Goal: Task Accomplishment & Management: Manage account settings

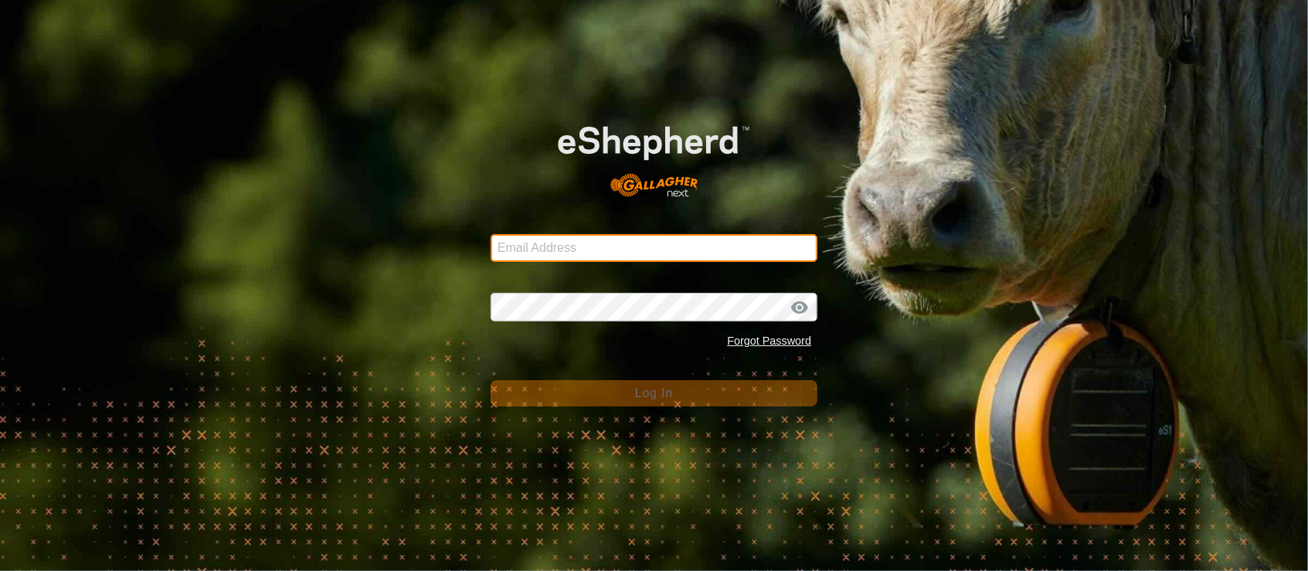
click at [539, 254] on input "Email Address" at bounding box center [654, 248] width 327 height 28
click at [0, 570] on com-1password-button at bounding box center [0, 571] width 0 height 0
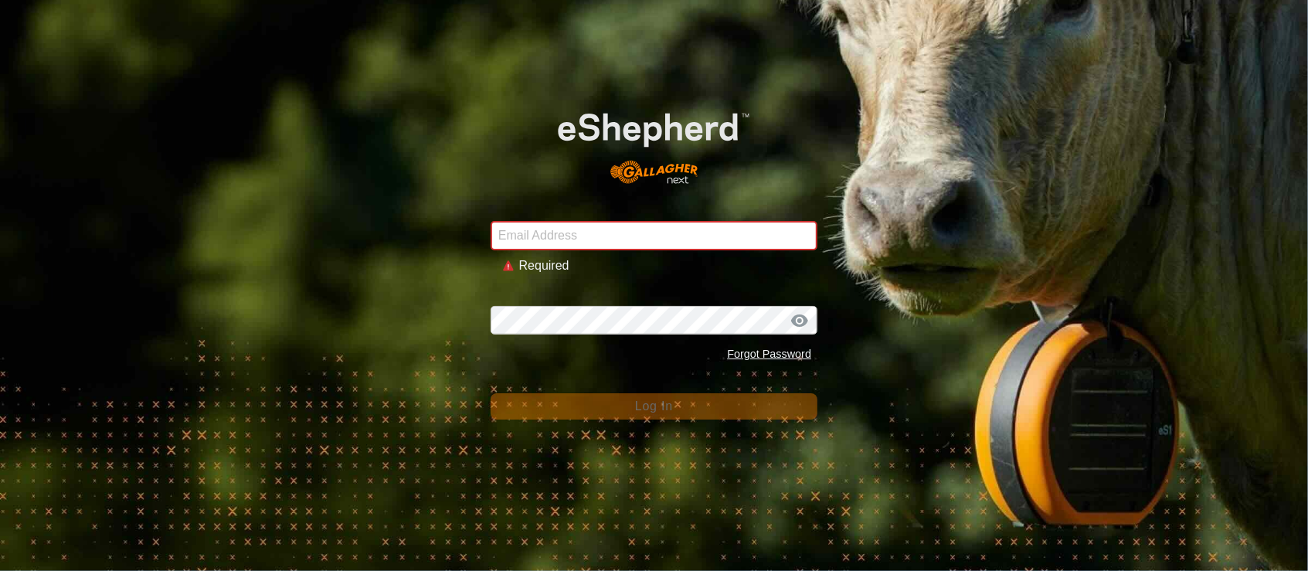
click at [592, 299] on div "Password Forgot Password" at bounding box center [654, 327] width 327 height 81
click at [637, 239] on input "Email Address" at bounding box center [654, 235] width 327 height 29
type input "[PERSON_NAME][EMAIL_ADDRESS][DOMAIN_NAME]"
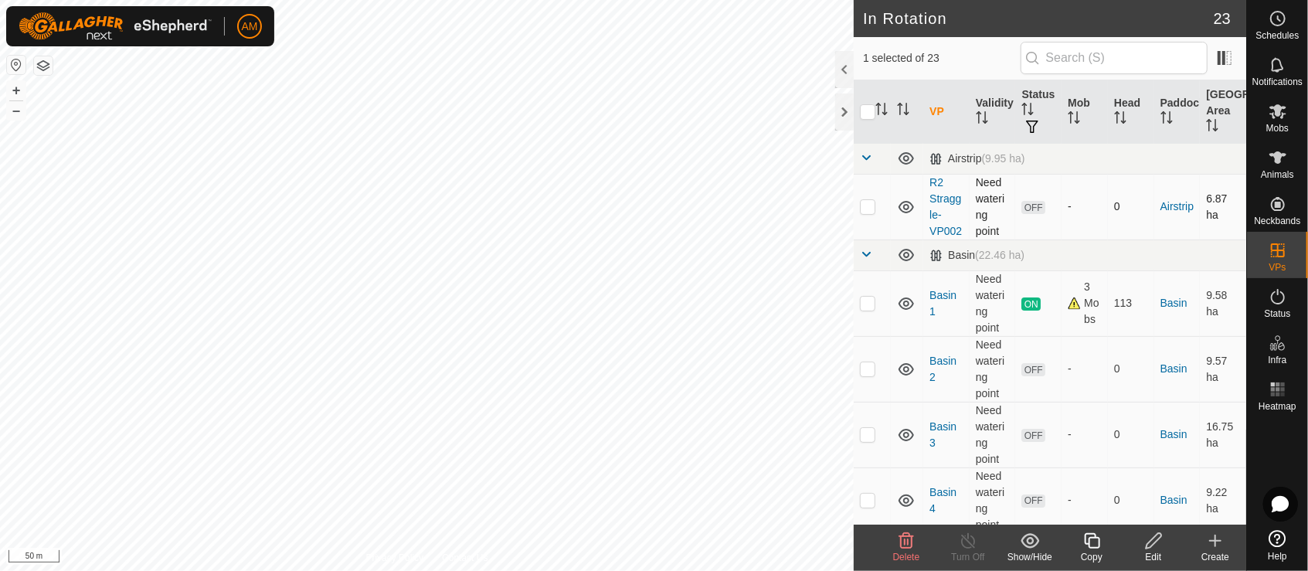
checkbox input "true"
checkbox input "false"
click at [1283, 166] on icon at bounding box center [1278, 157] width 19 height 19
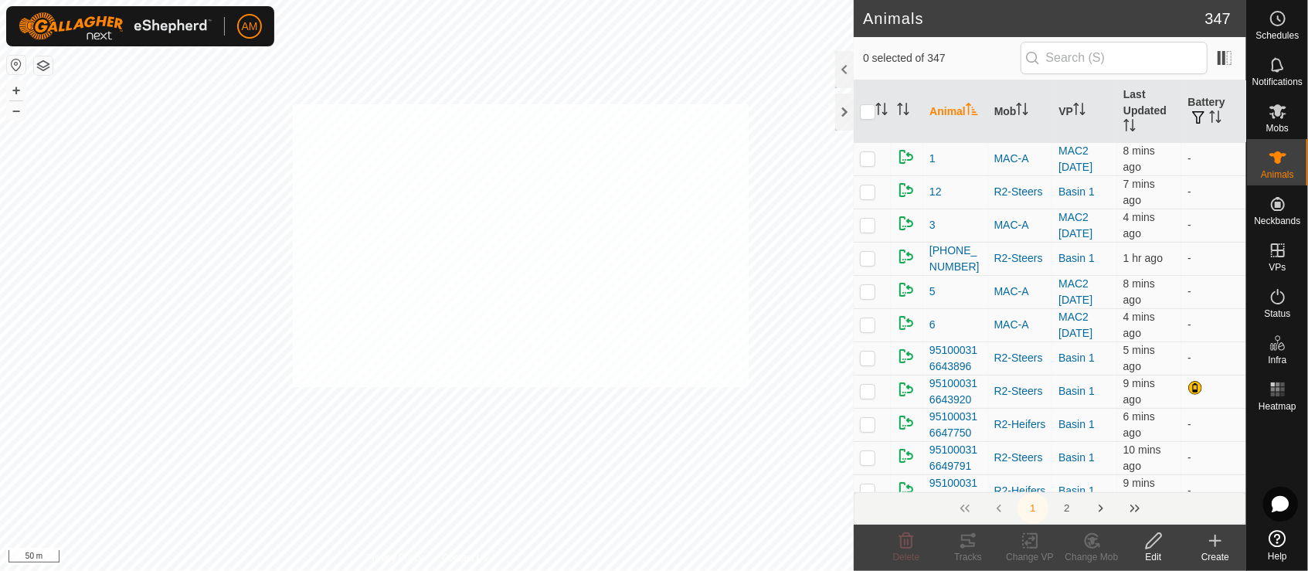
checkbox input "true"
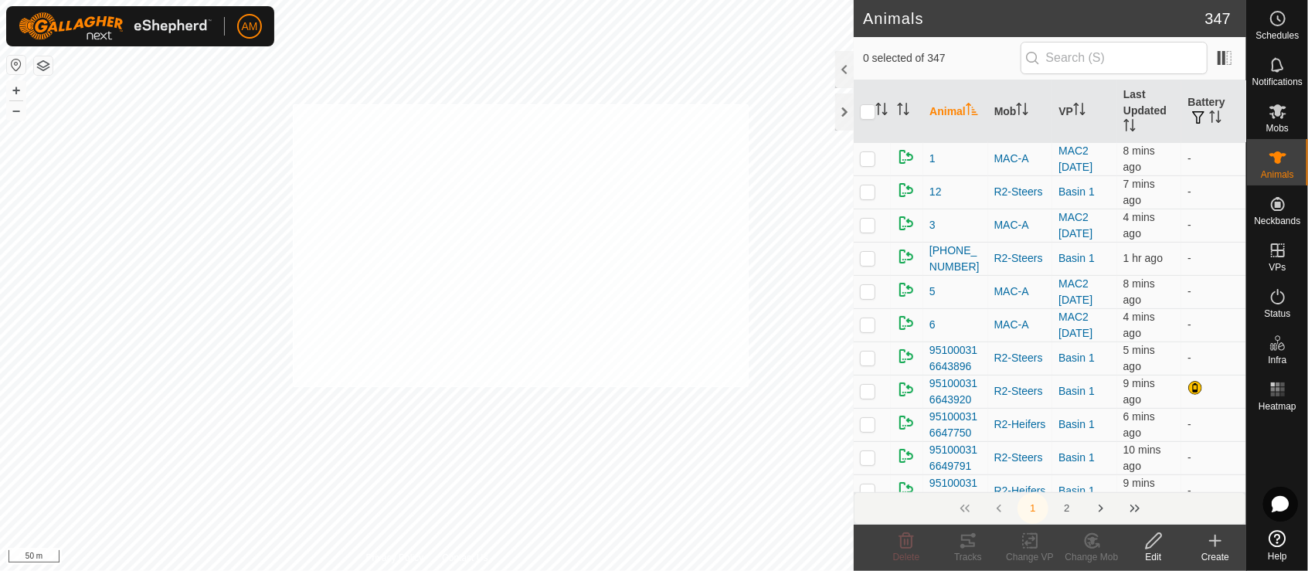
checkbox input "true"
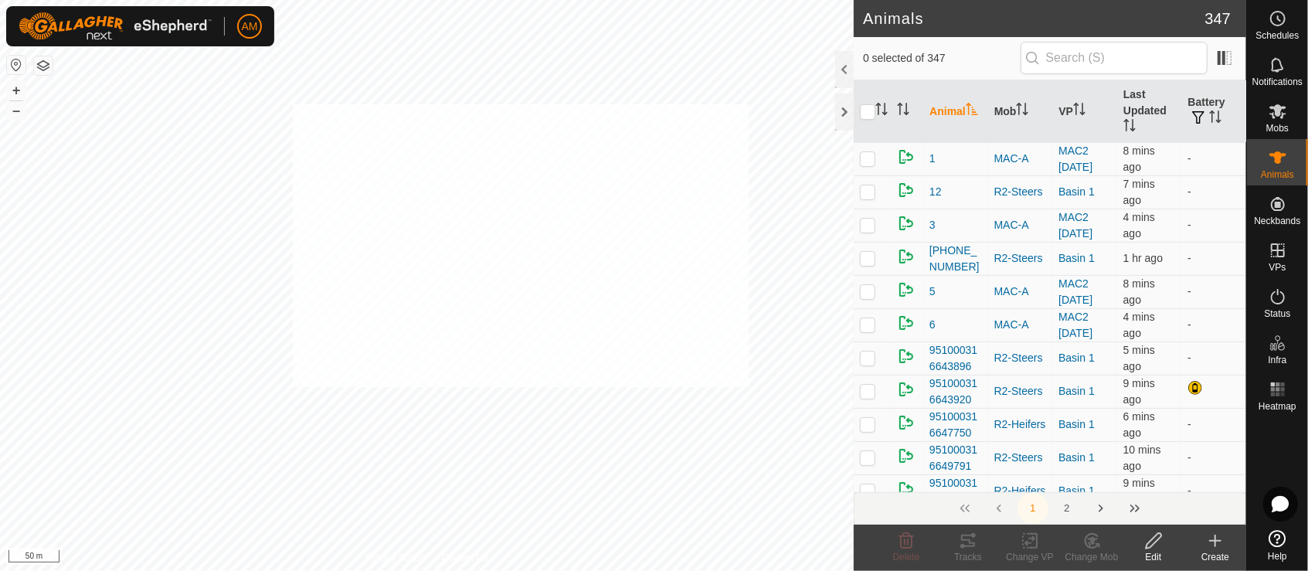
checkbox input "true"
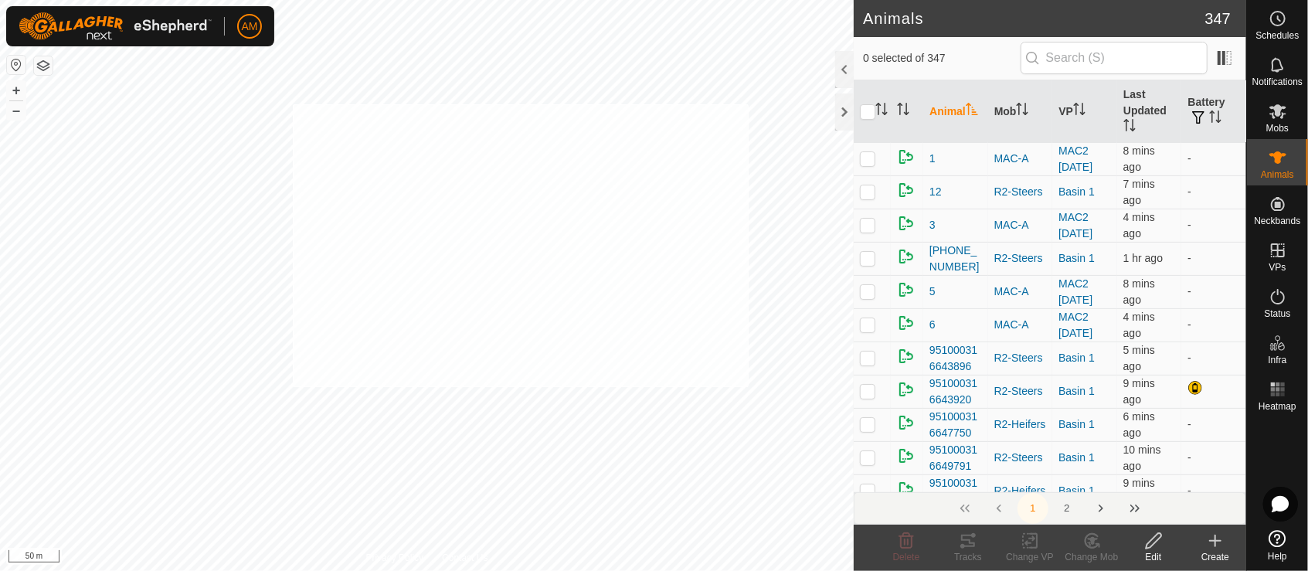
checkbox input "true"
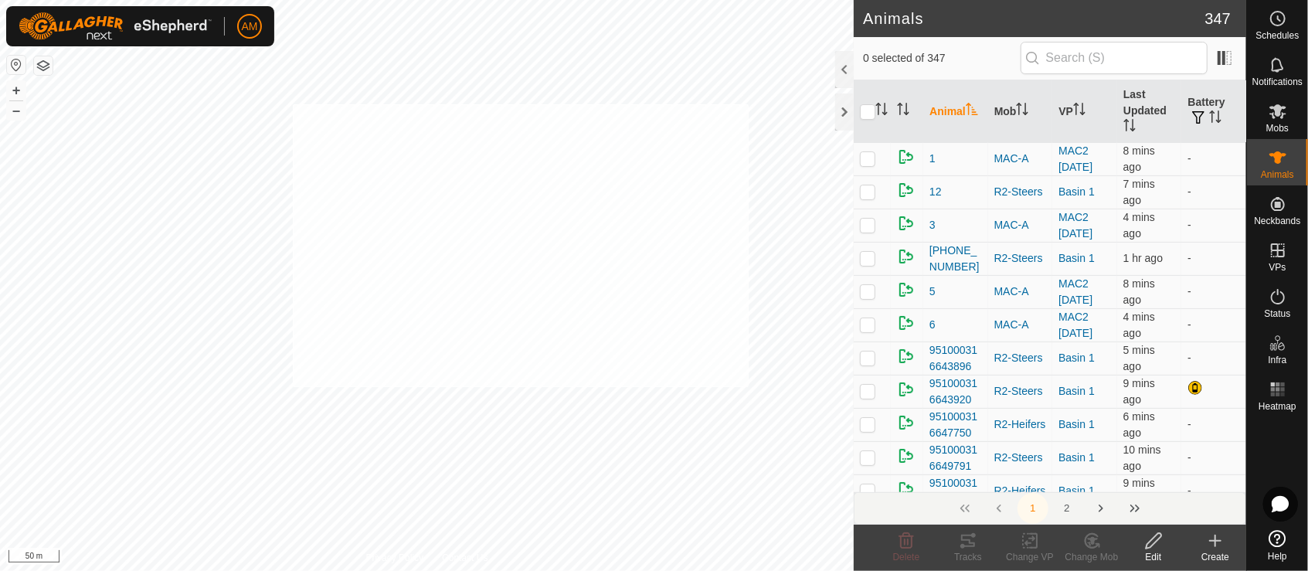
checkbox input "true"
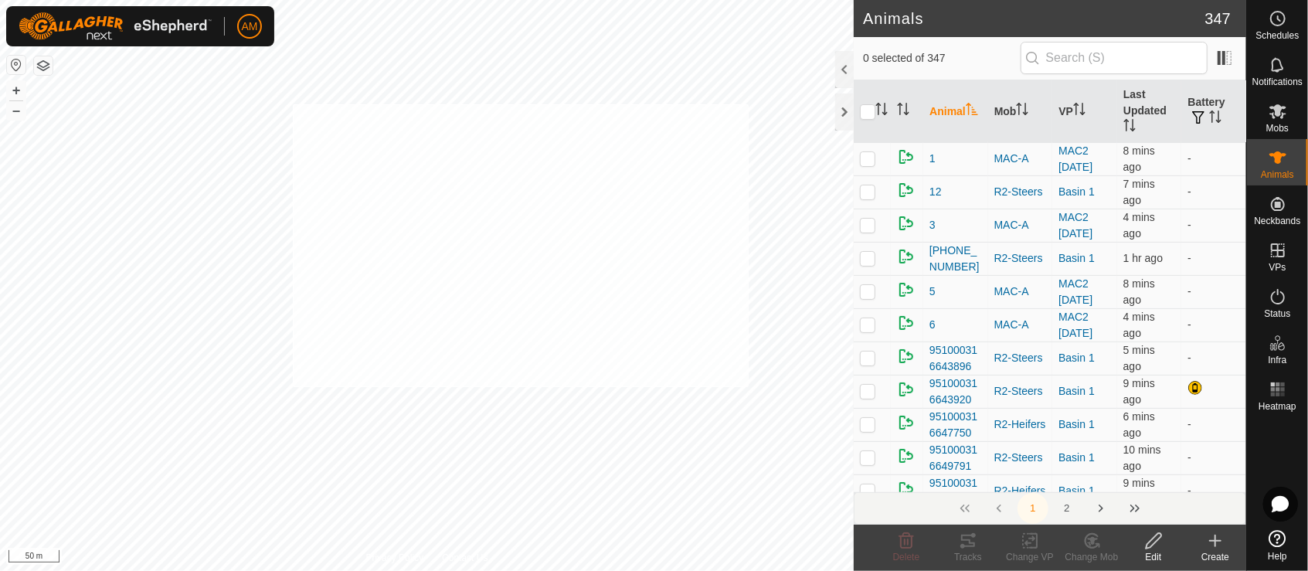
checkbox input "true"
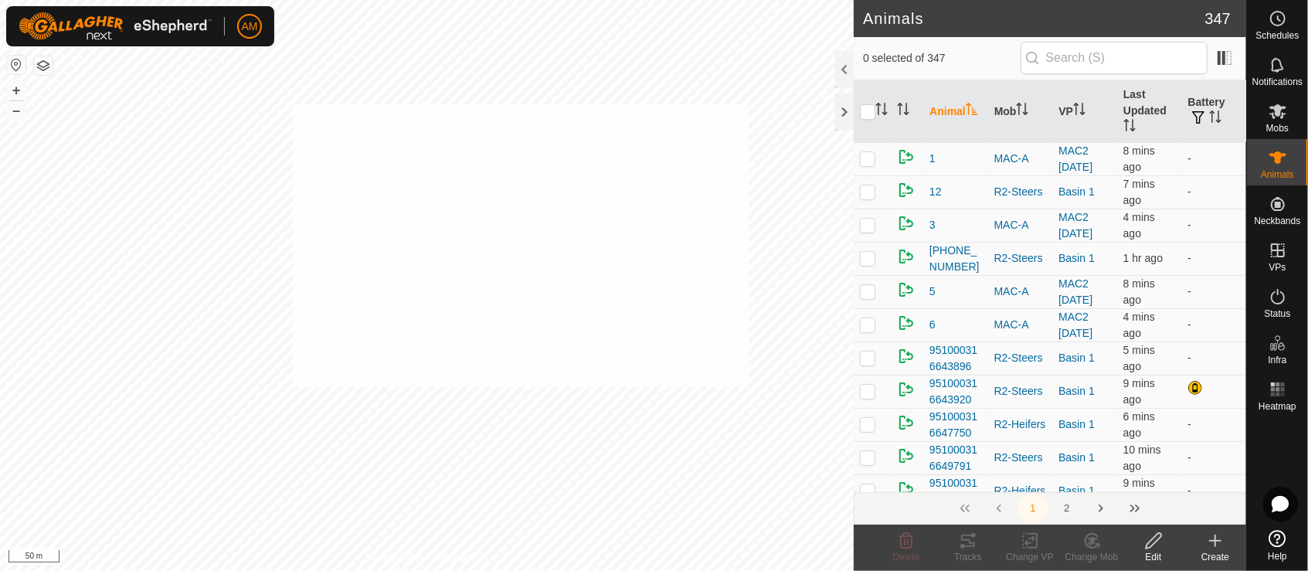
checkbox input "true"
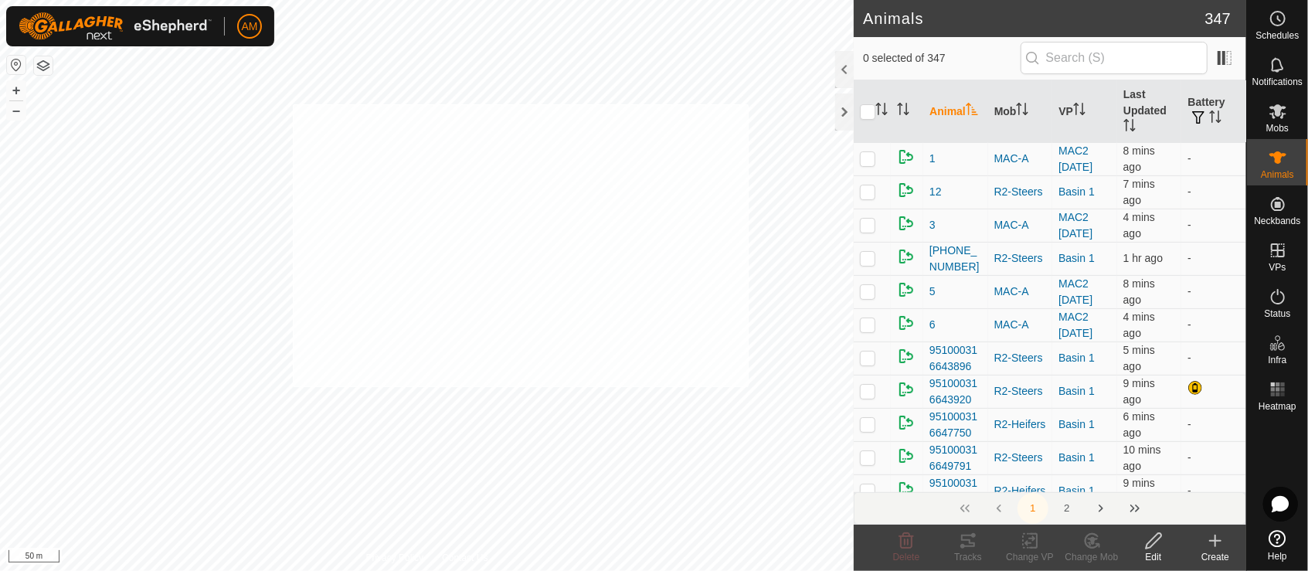
checkbox input "true"
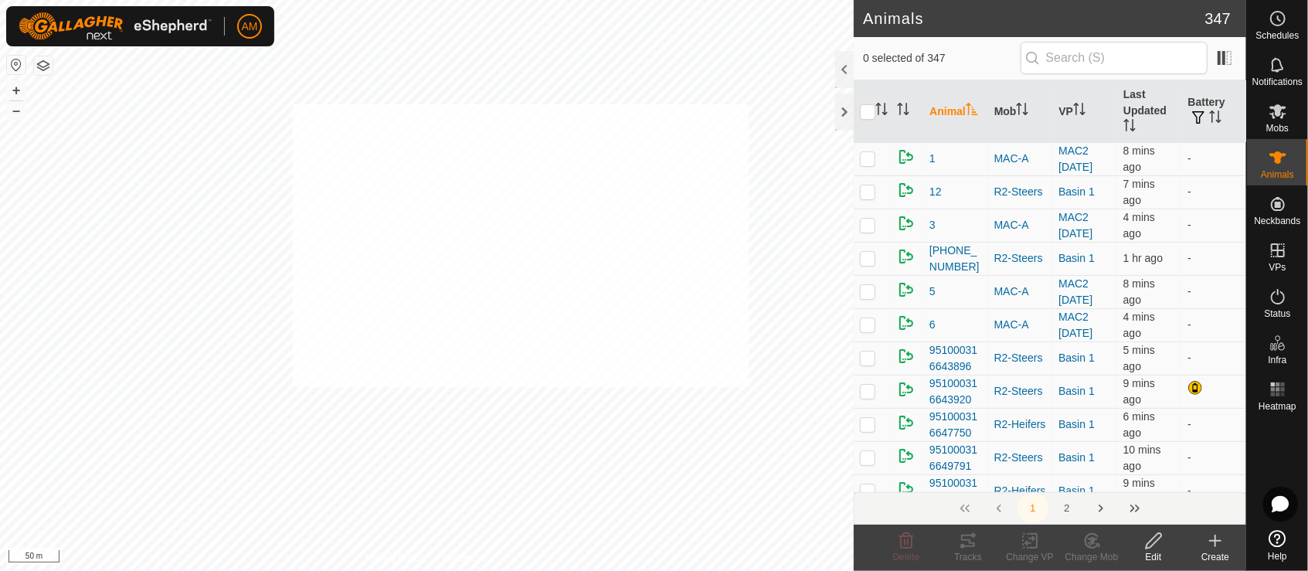
checkbox input "true"
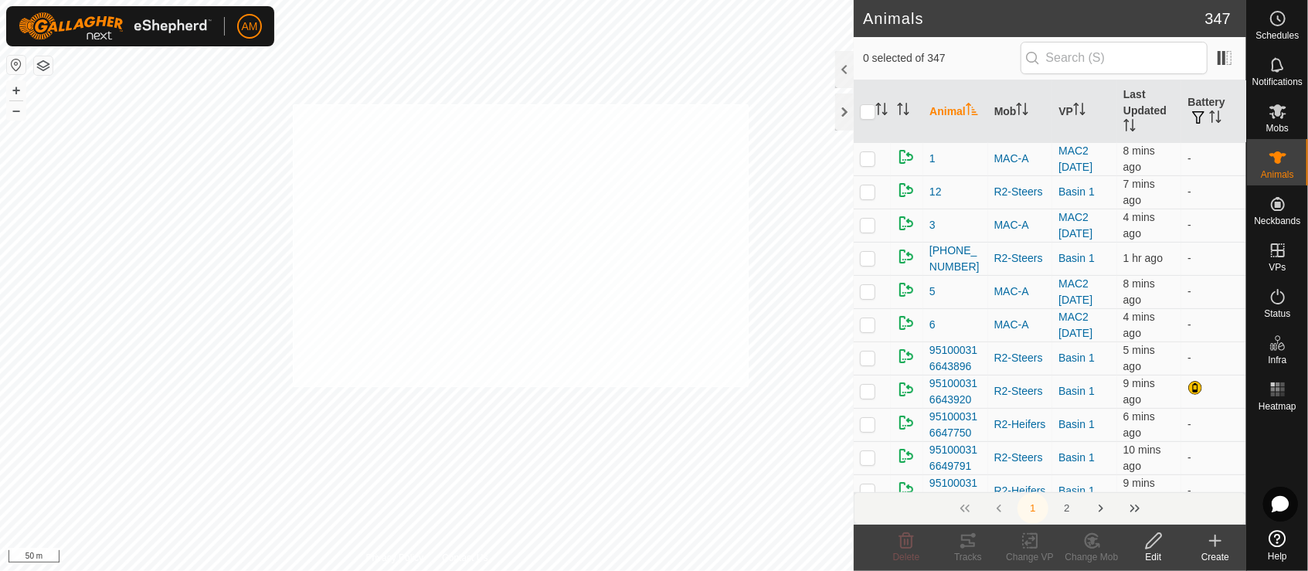
checkbox input "true"
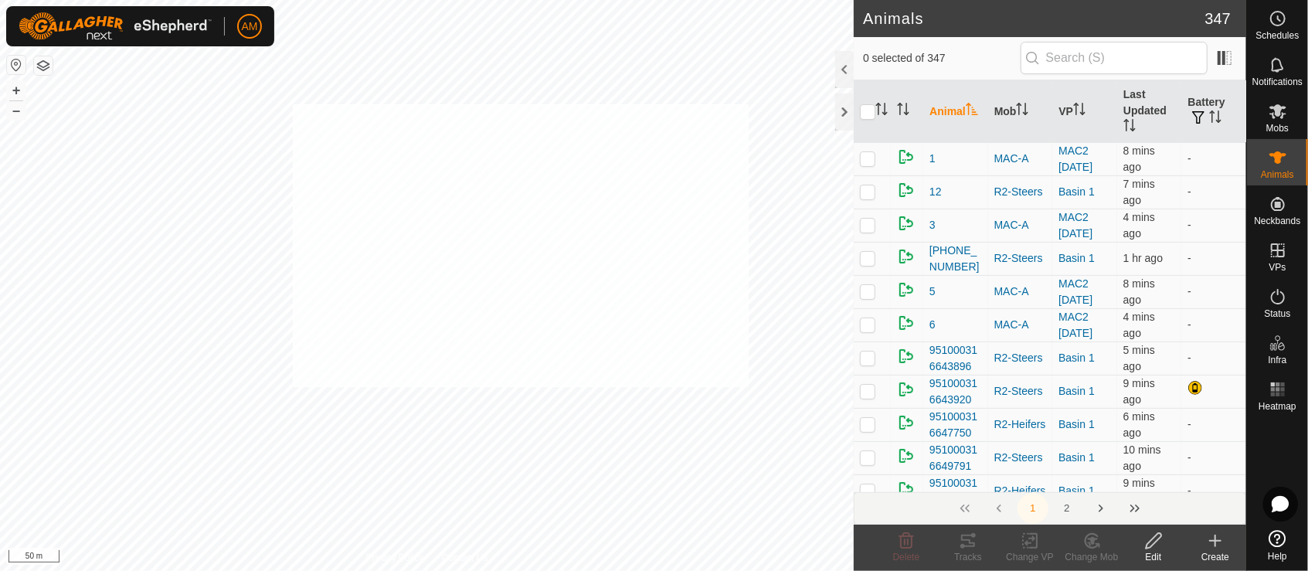
checkbox input "true"
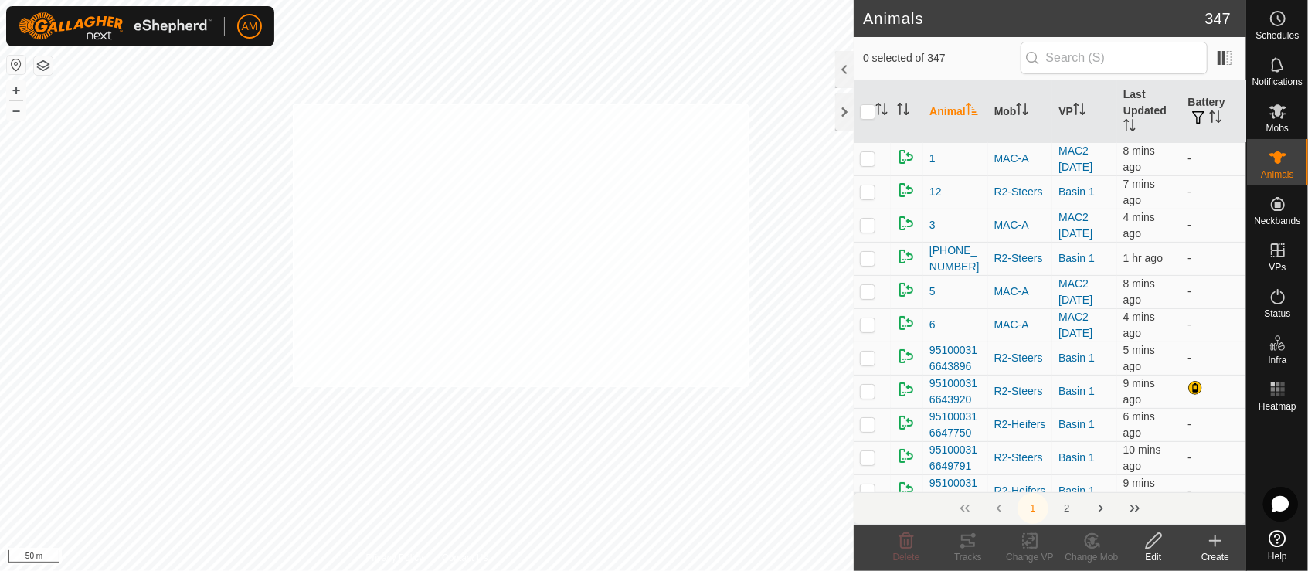
checkbox input "true"
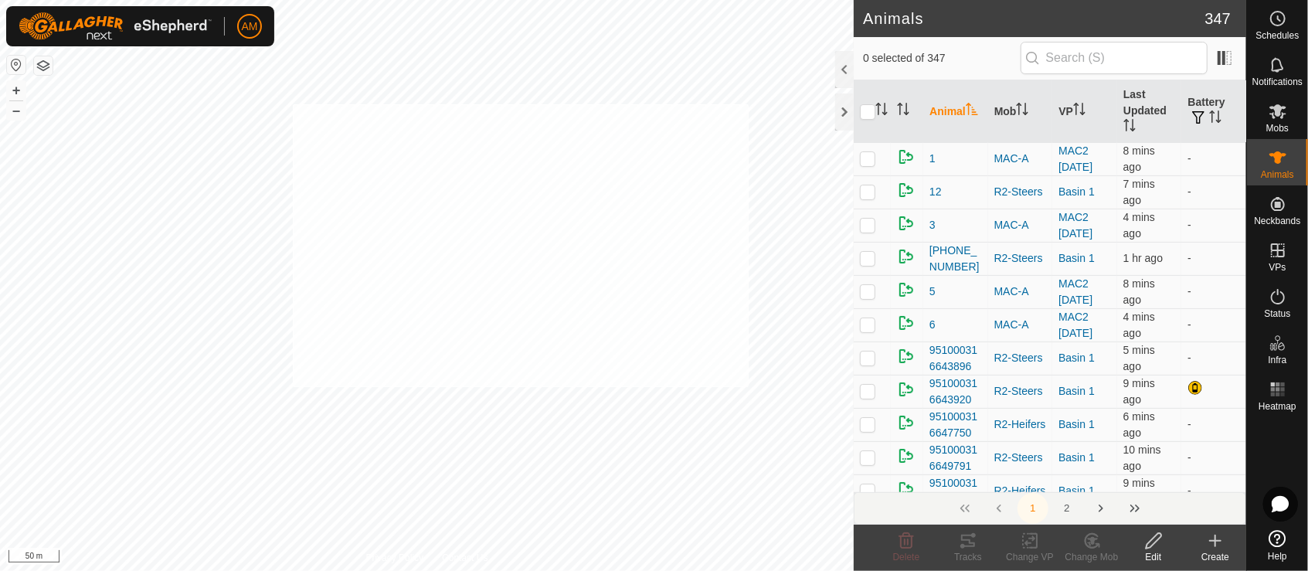
checkbox input "true"
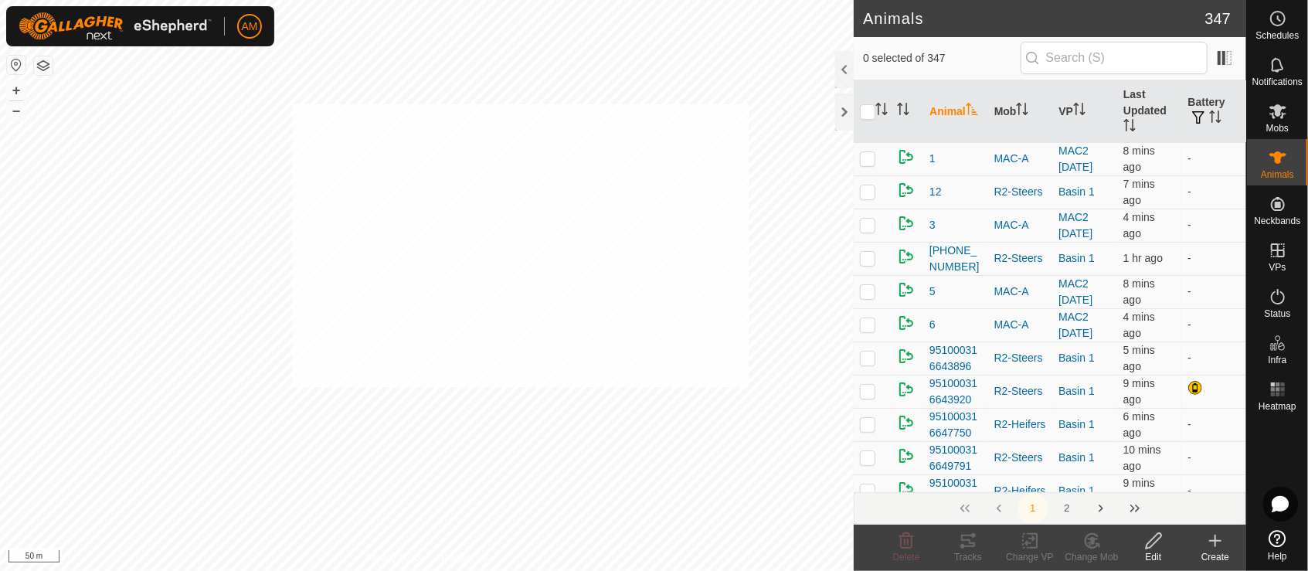
checkbox input "true"
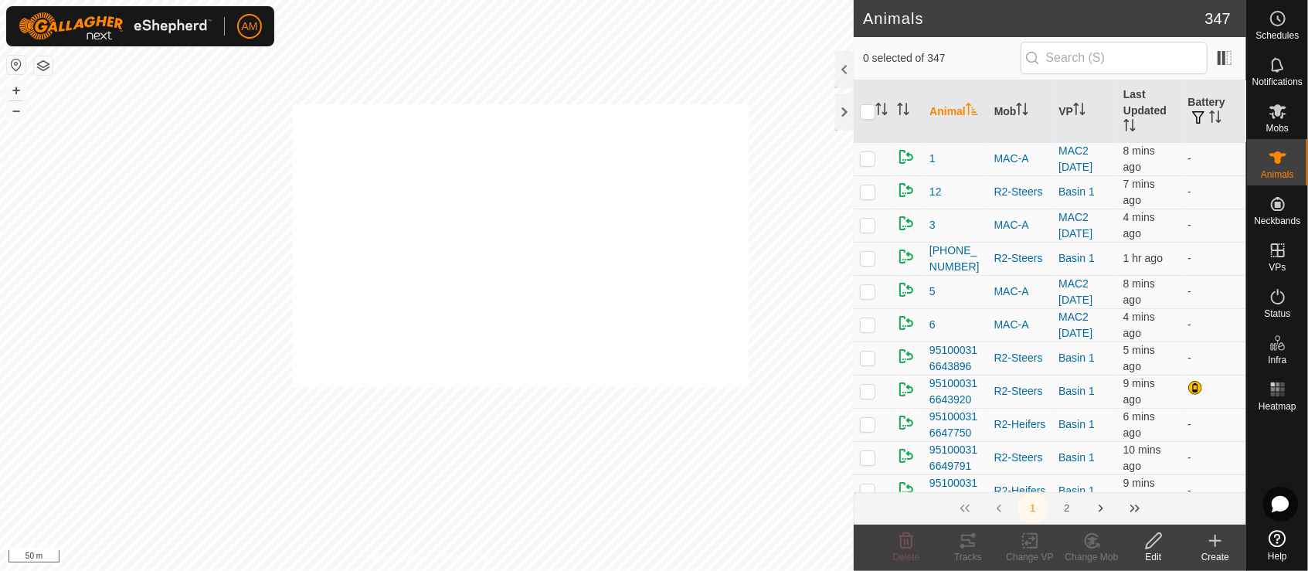
checkbox input "true"
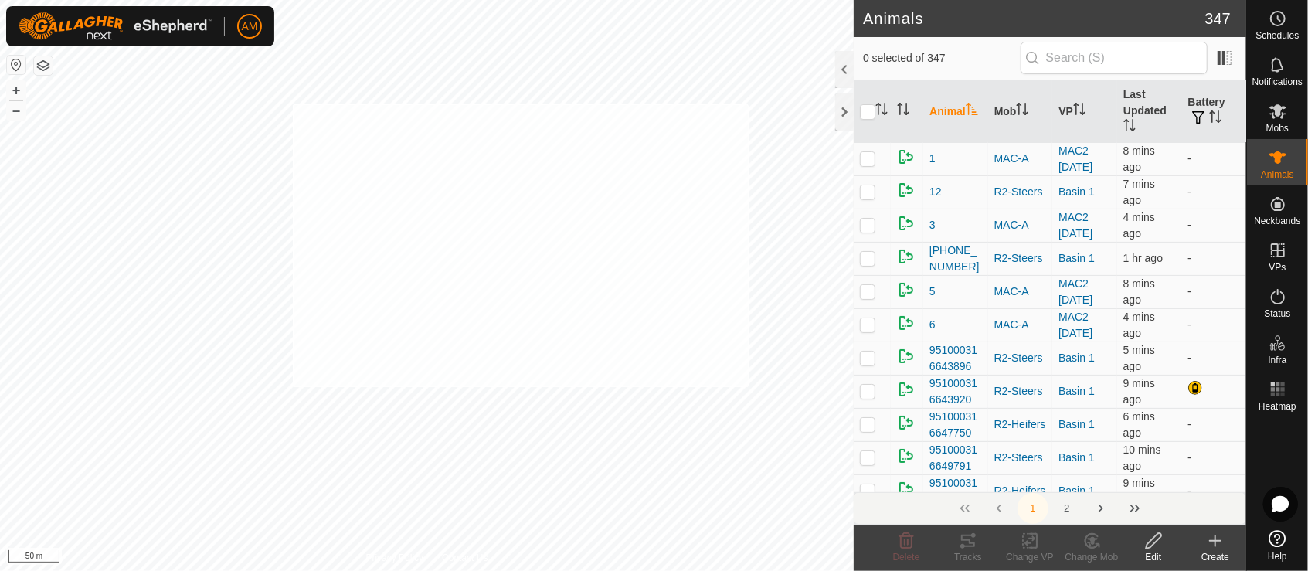
checkbox input "true"
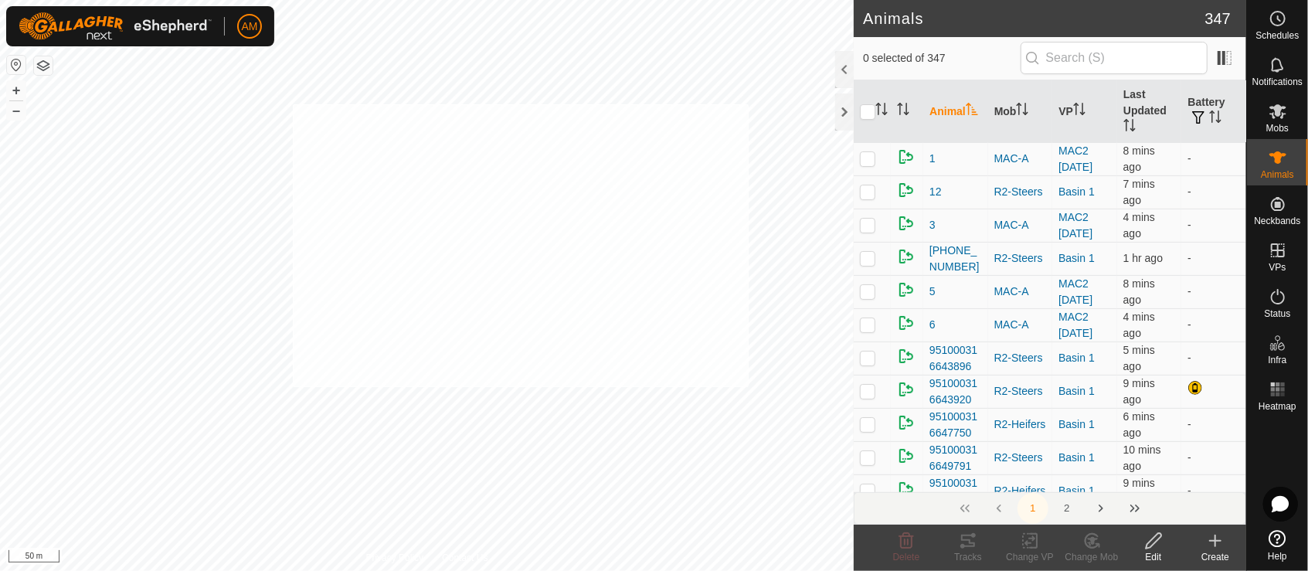
checkbox input "true"
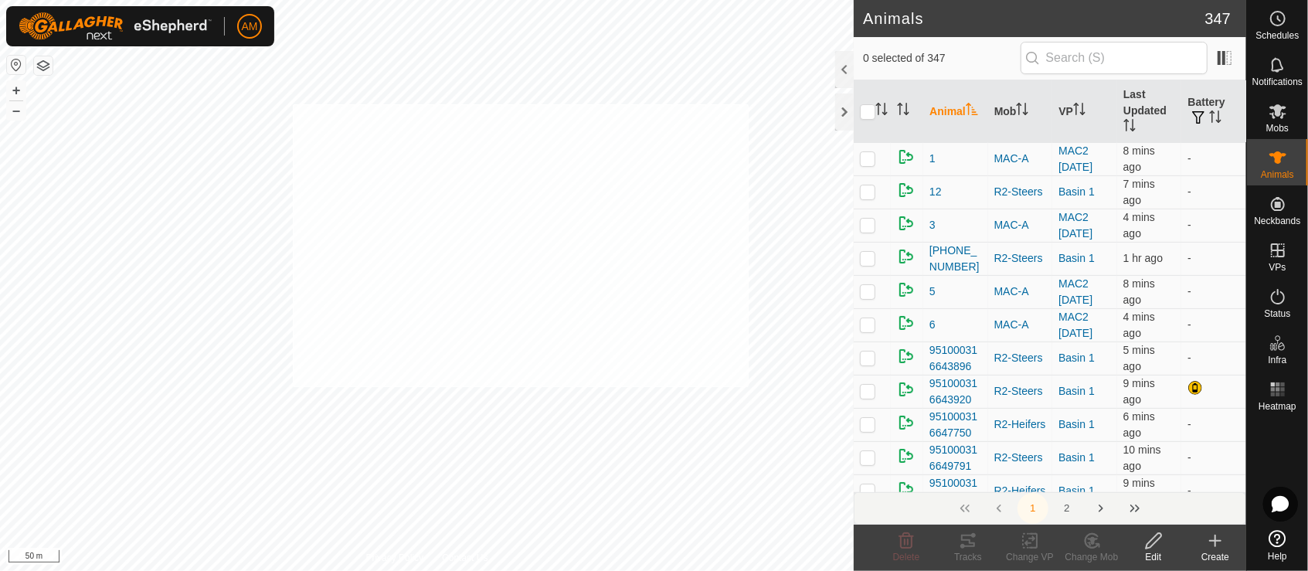
checkbox input "true"
click at [1032, 549] on icon at bounding box center [1030, 541] width 19 height 19
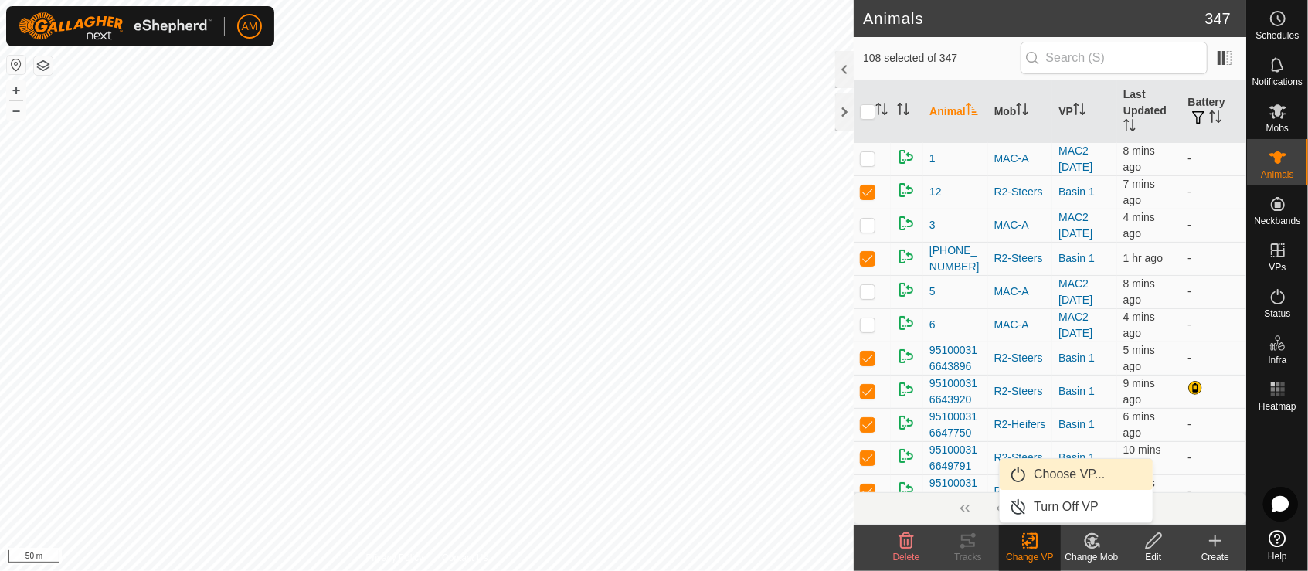
click at [1058, 479] on link "Choose VP..." at bounding box center [1076, 474] width 153 height 31
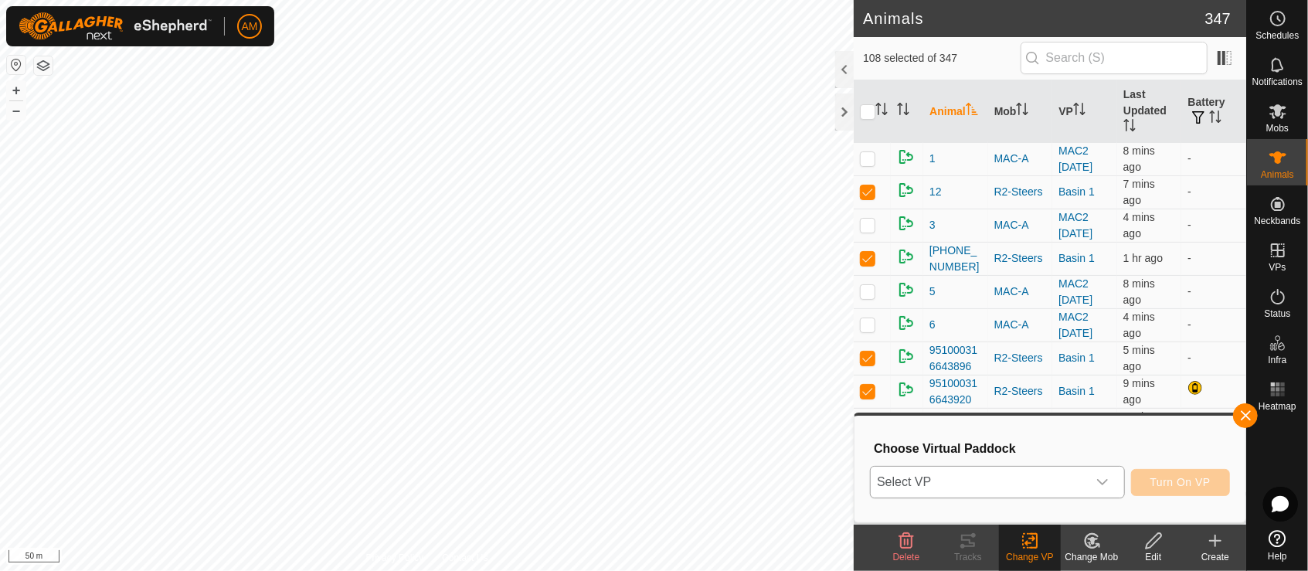
click at [997, 482] on span "Select VP" at bounding box center [979, 482] width 216 height 31
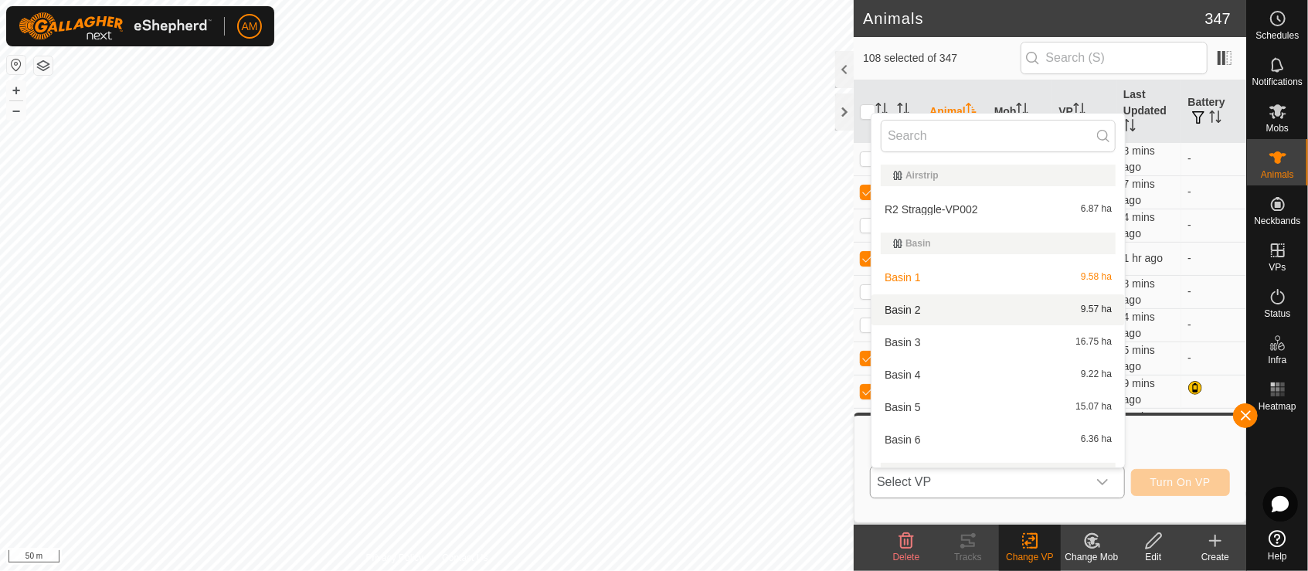
click at [920, 308] on li "Basin 2 9.57 ha" at bounding box center [997, 309] width 253 height 31
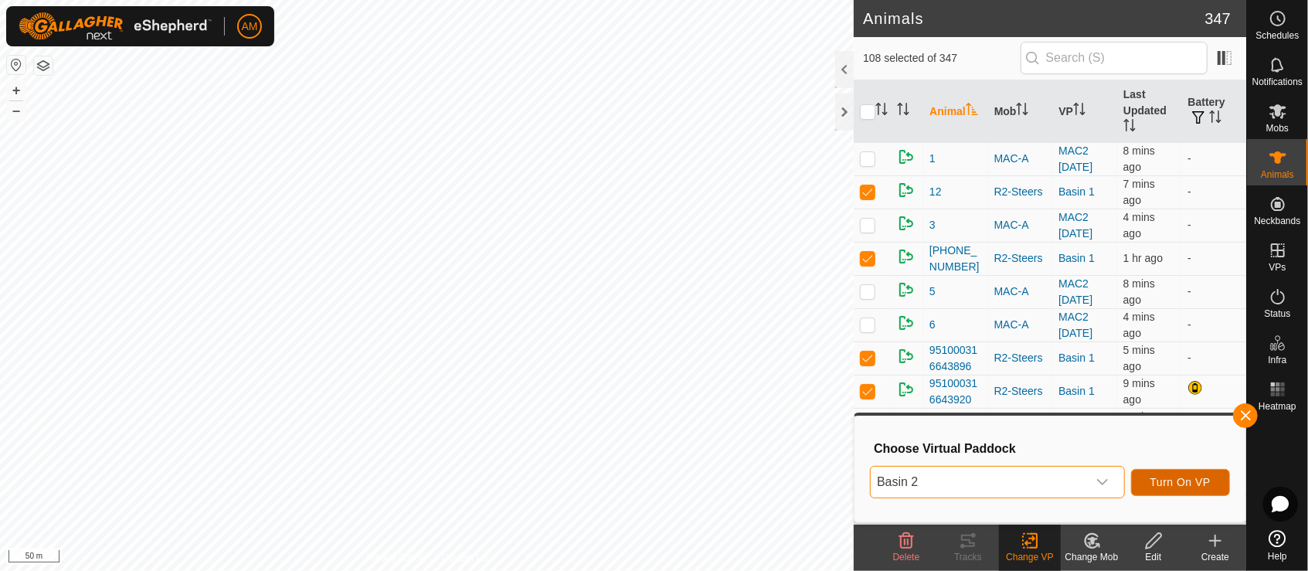
click at [1193, 487] on span "Turn On VP" at bounding box center [1180, 482] width 60 height 12
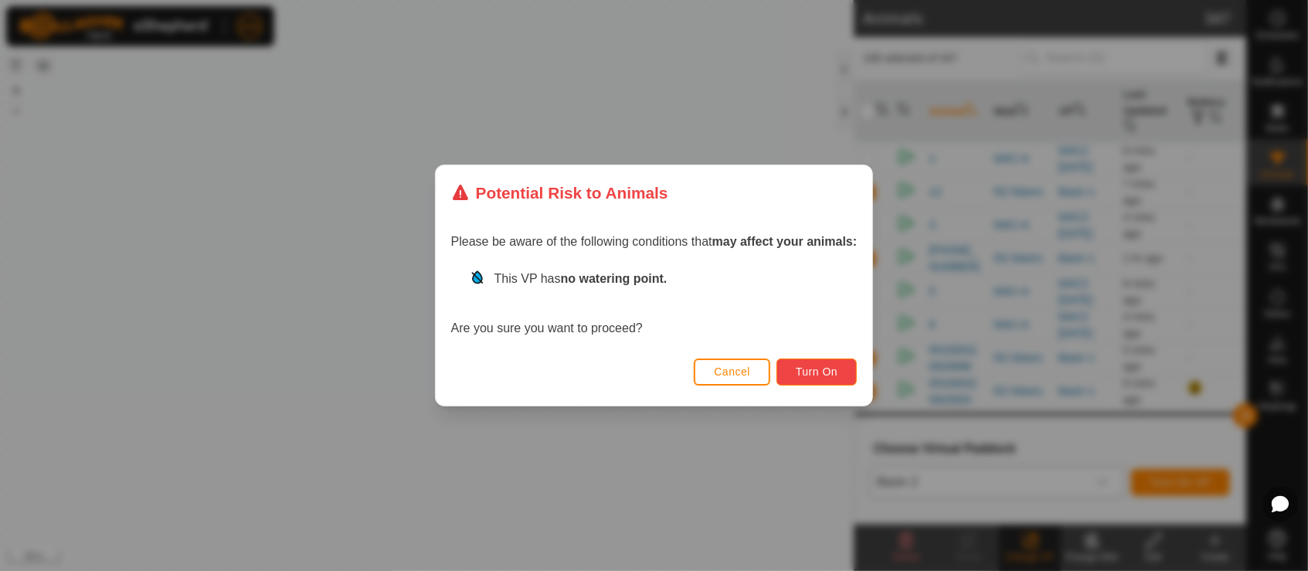
click at [821, 382] on button "Turn On" at bounding box center [816, 371] width 80 height 27
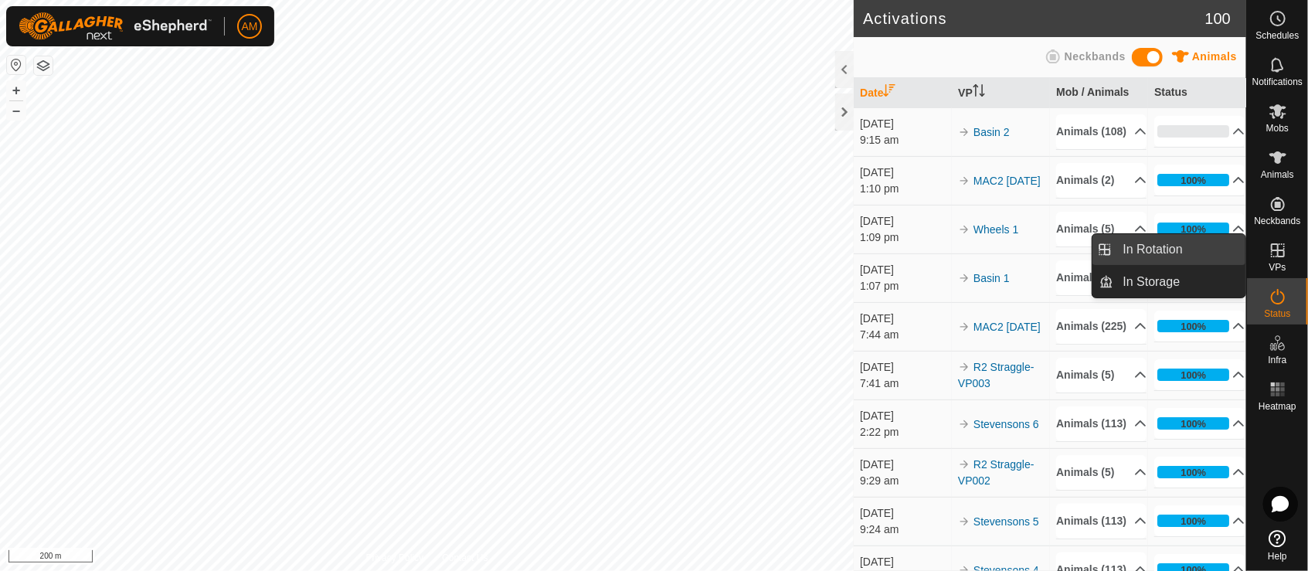
click at [1180, 256] on link "In Rotation" at bounding box center [1180, 249] width 132 height 31
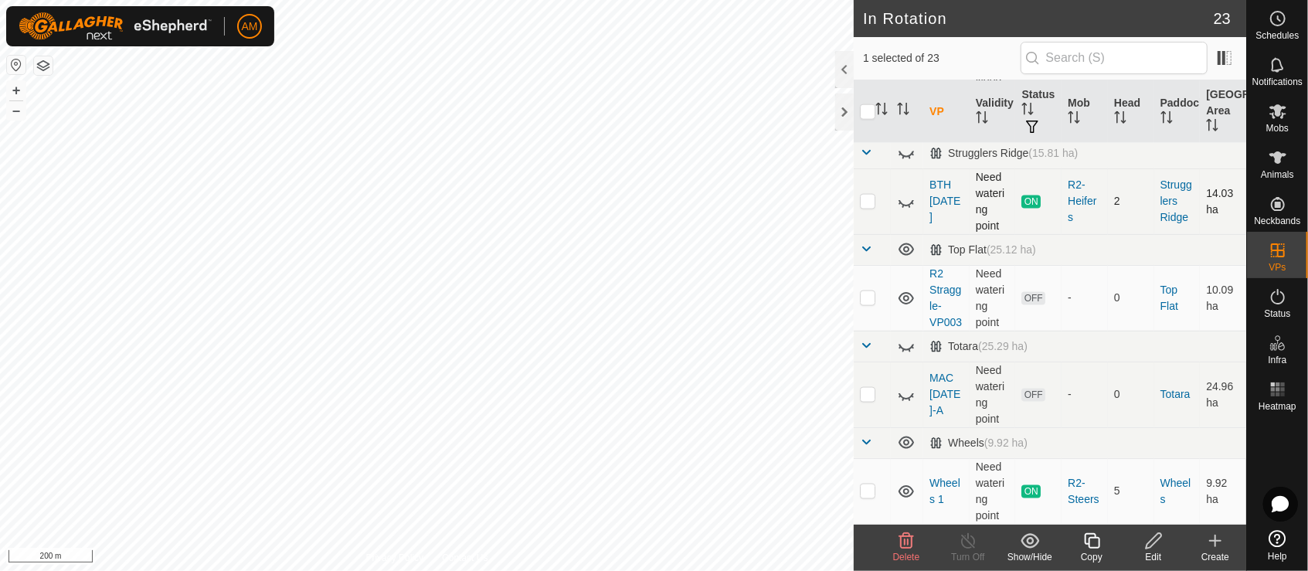
scroll to position [1437, 0]
click at [867, 295] on p-checkbox at bounding box center [867, 297] width 15 height 12
checkbox input "true"
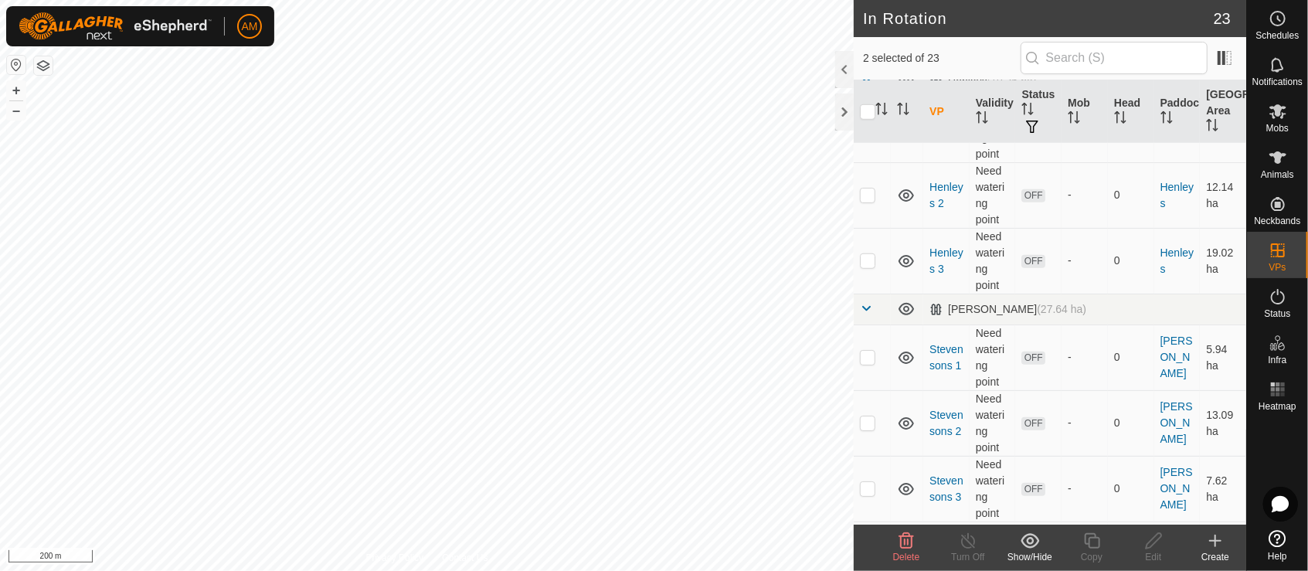
scroll to position [836, 0]
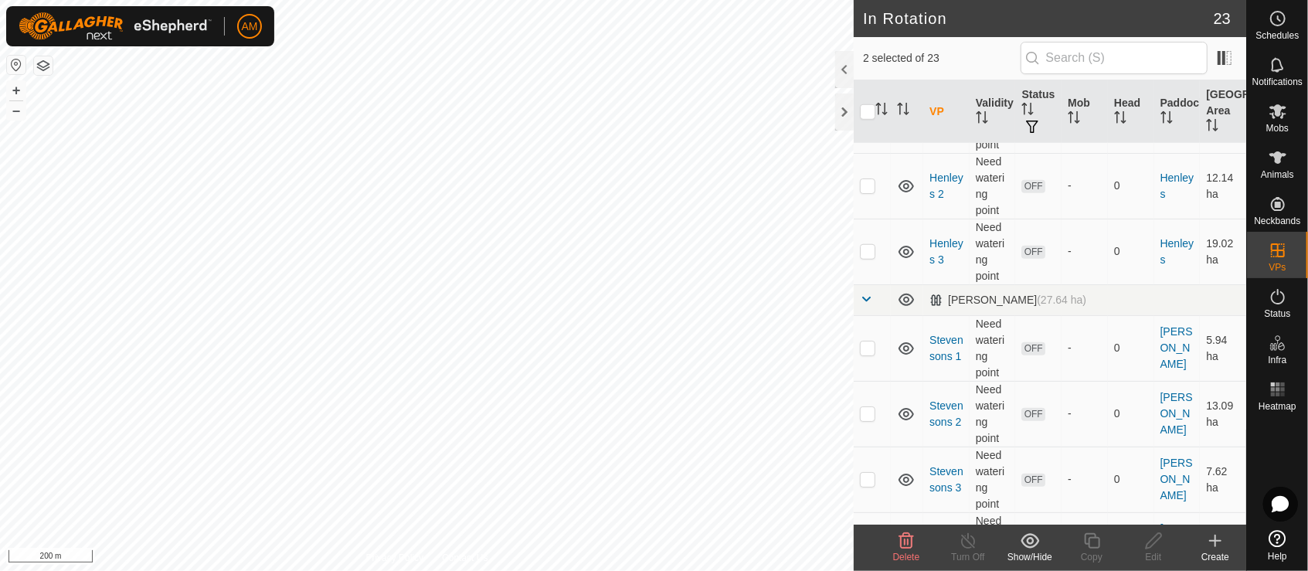
click at [906, 548] on icon at bounding box center [906, 540] width 15 height 15
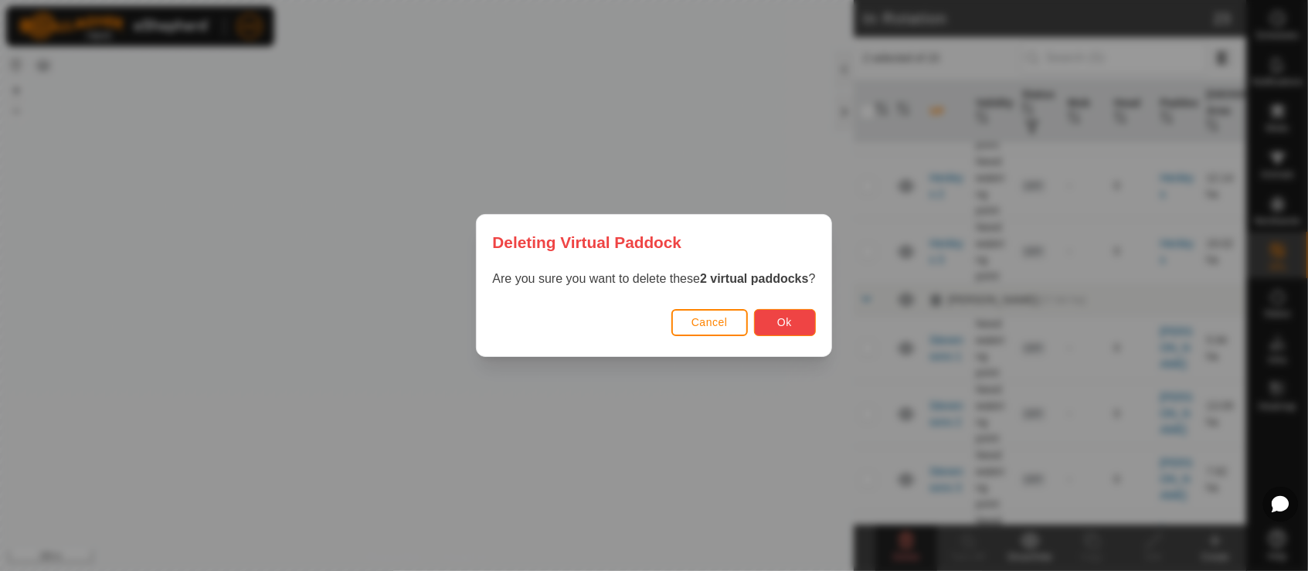
click at [791, 327] on span "Ok" at bounding box center [784, 322] width 15 height 12
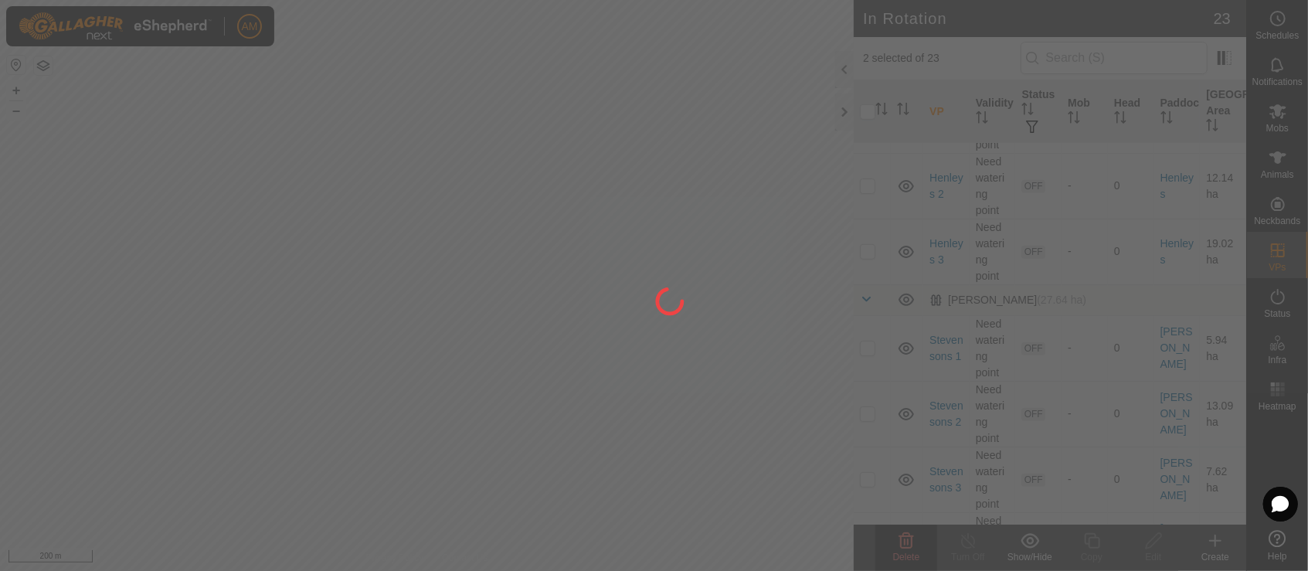
checkbox input "false"
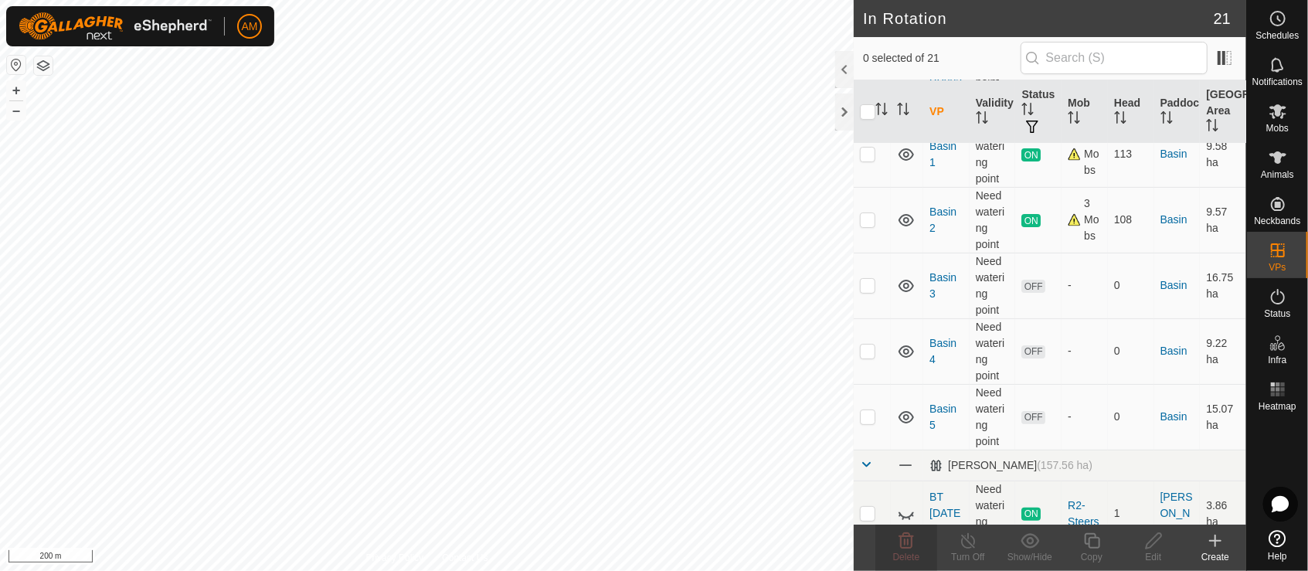
scroll to position [0, 0]
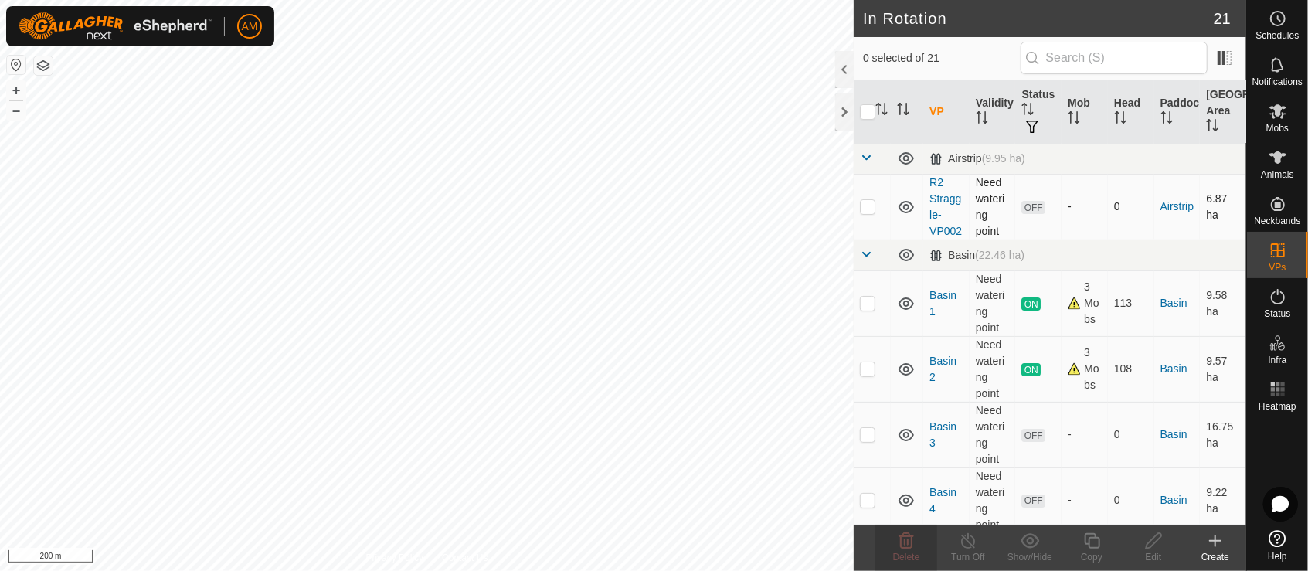
click at [872, 212] on p-checkbox at bounding box center [867, 206] width 15 height 12
checkbox input "true"
click at [905, 547] on icon at bounding box center [906, 540] width 15 height 15
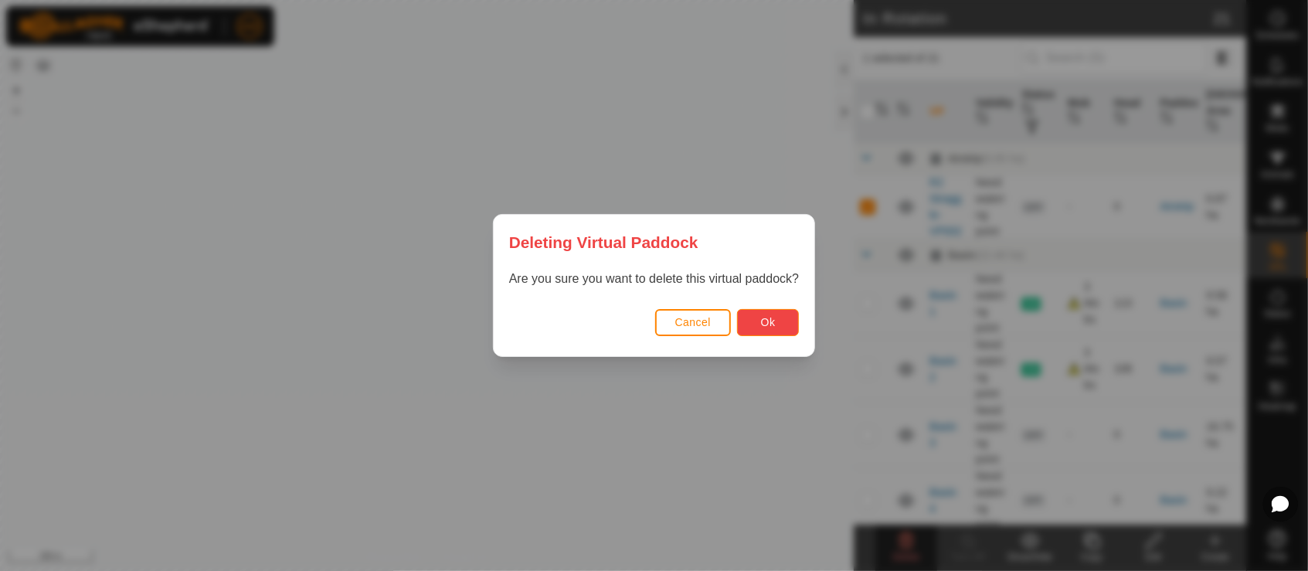
click at [766, 321] on span "Ok" at bounding box center [768, 322] width 15 height 12
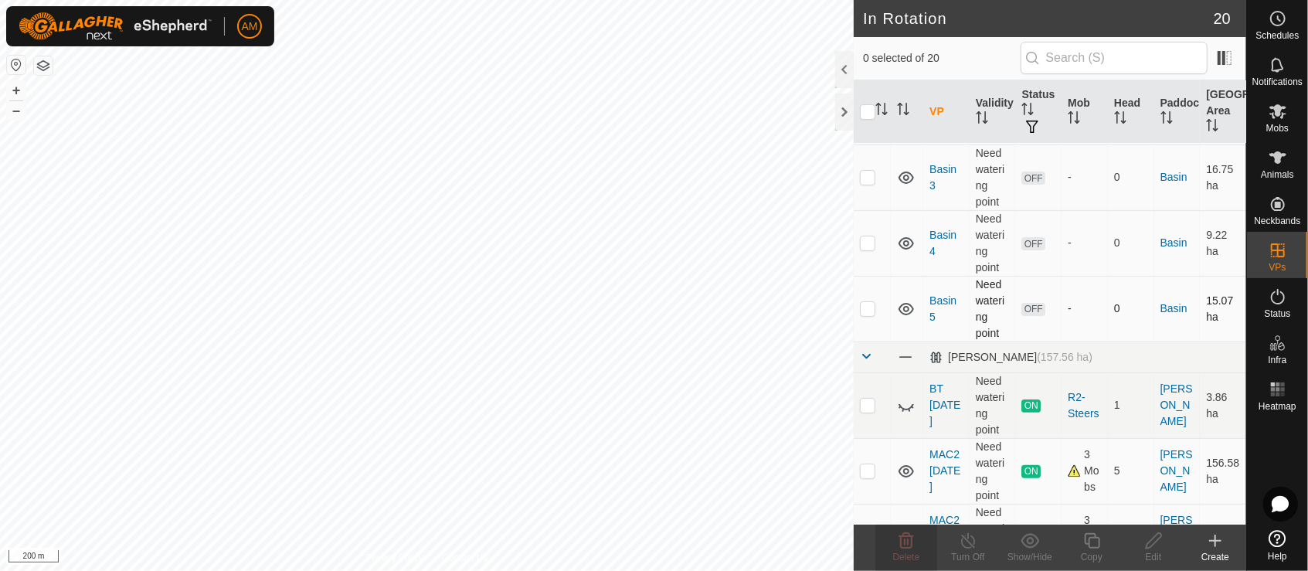
scroll to position [172, 0]
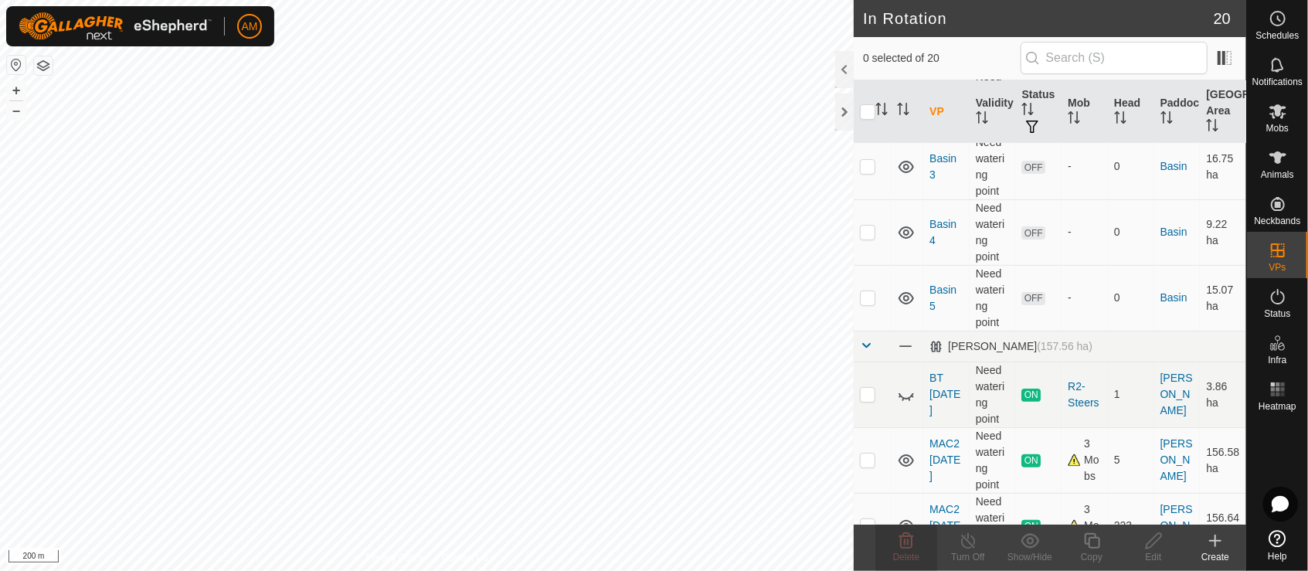
click at [1221, 555] on div "Create" at bounding box center [1215, 557] width 62 height 14
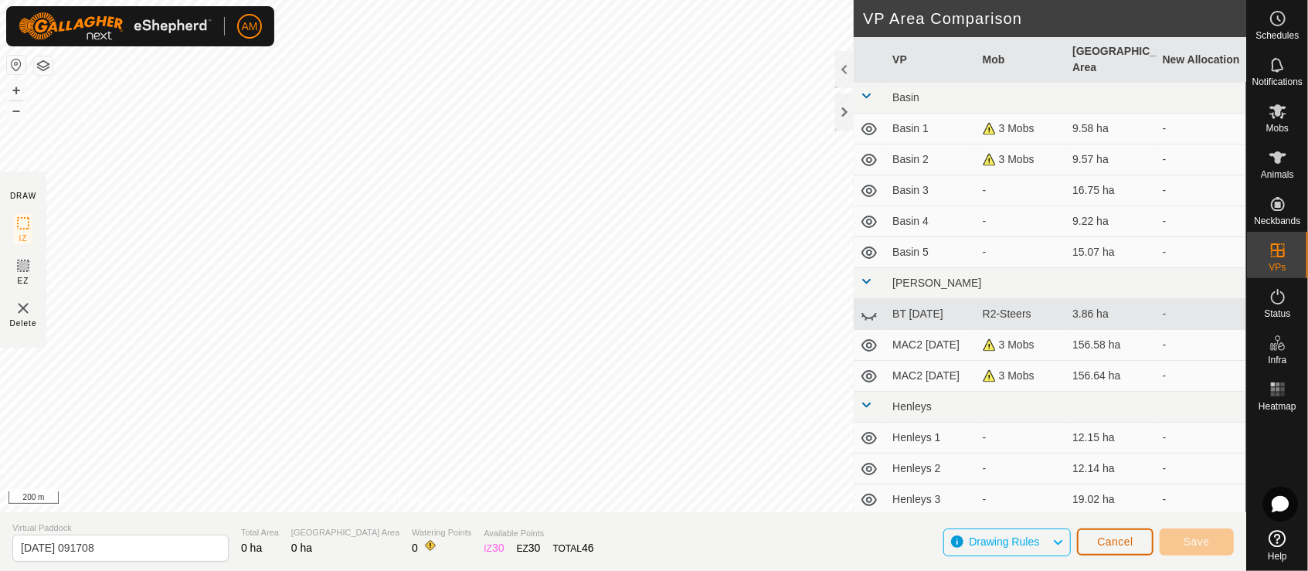
click at [1118, 549] on button "Cancel" at bounding box center [1115, 541] width 76 height 27
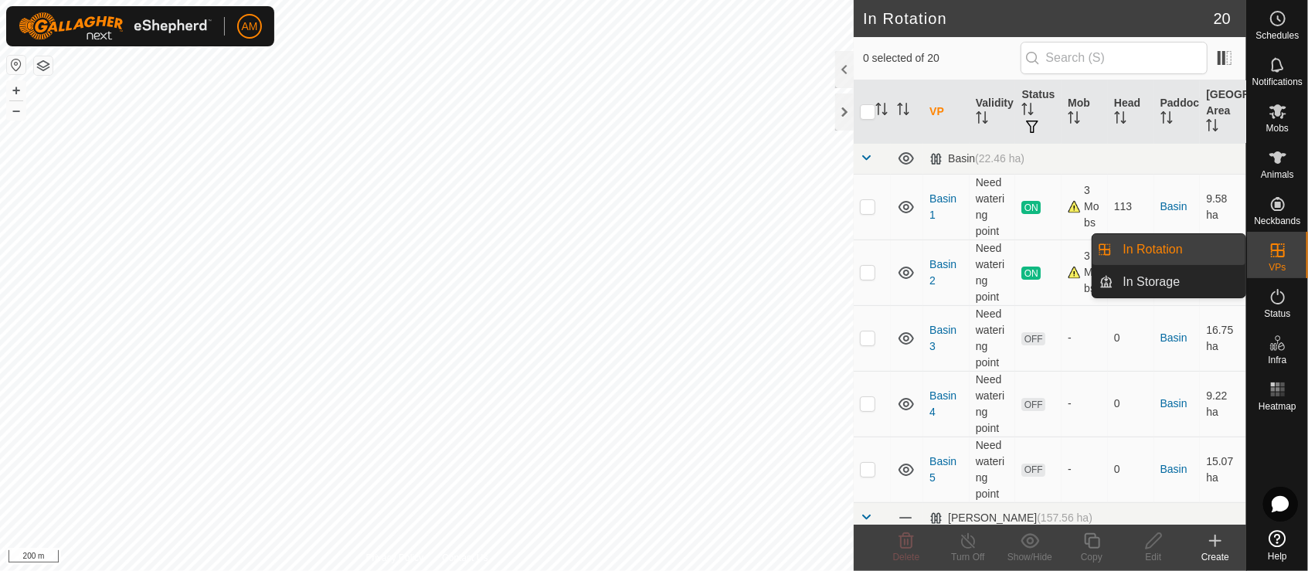
click at [1201, 249] on link "In Rotation" at bounding box center [1180, 249] width 132 height 31
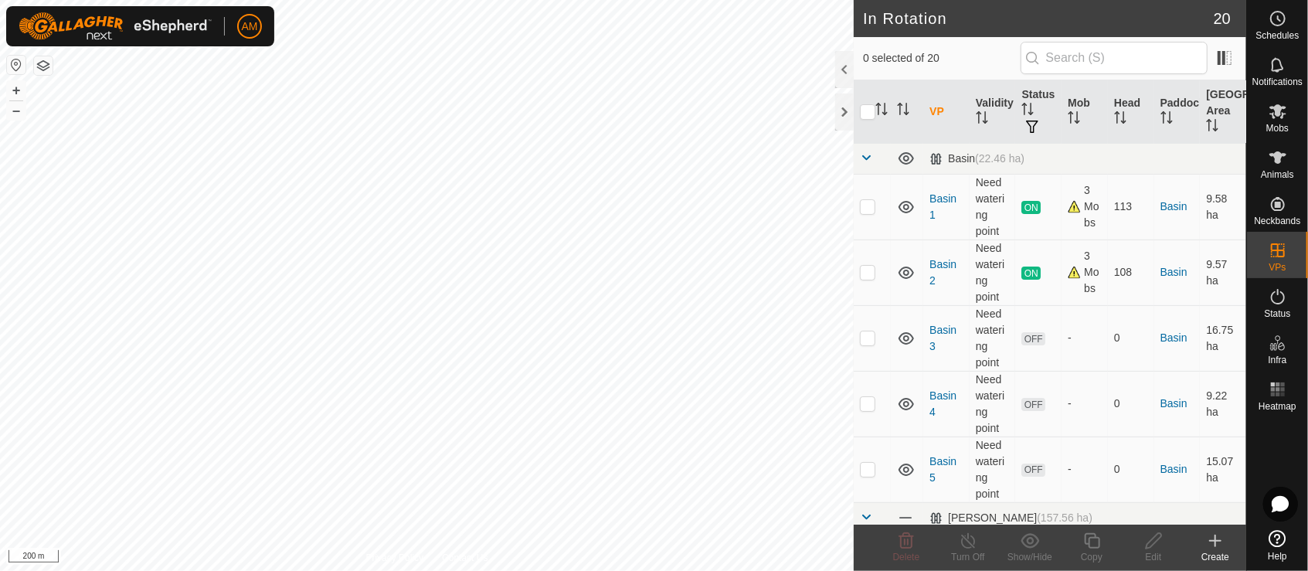
click at [1208, 549] on icon at bounding box center [1215, 541] width 19 height 19
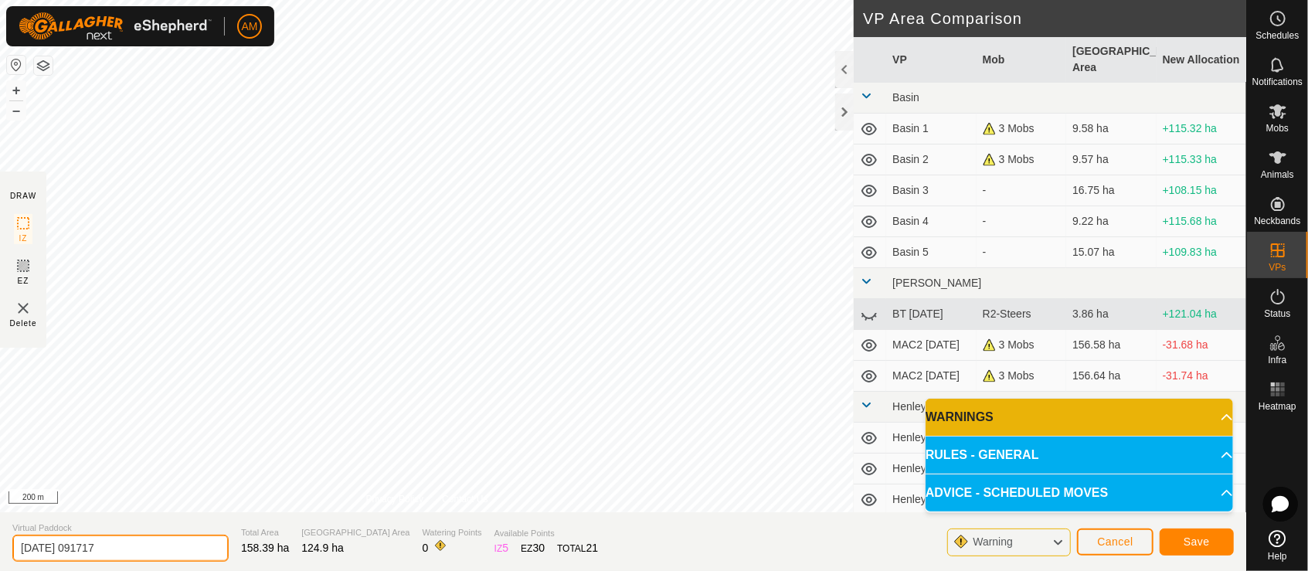
drag, startPoint x: 153, startPoint y: 552, endPoint x: -6, endPoint y: 552, distance: 159.1
click at [0, 552] on html "AM Schedules Notifications Mobs Animals Neckbands VPs Status Infra Heatmap Help…" at bounding box center [654, 285] width 1308 height 571
type input "[PERSON_NAME]"
click at [1212, 535] on button "Save" at bounding box center [1197, 541] width 74 height 27
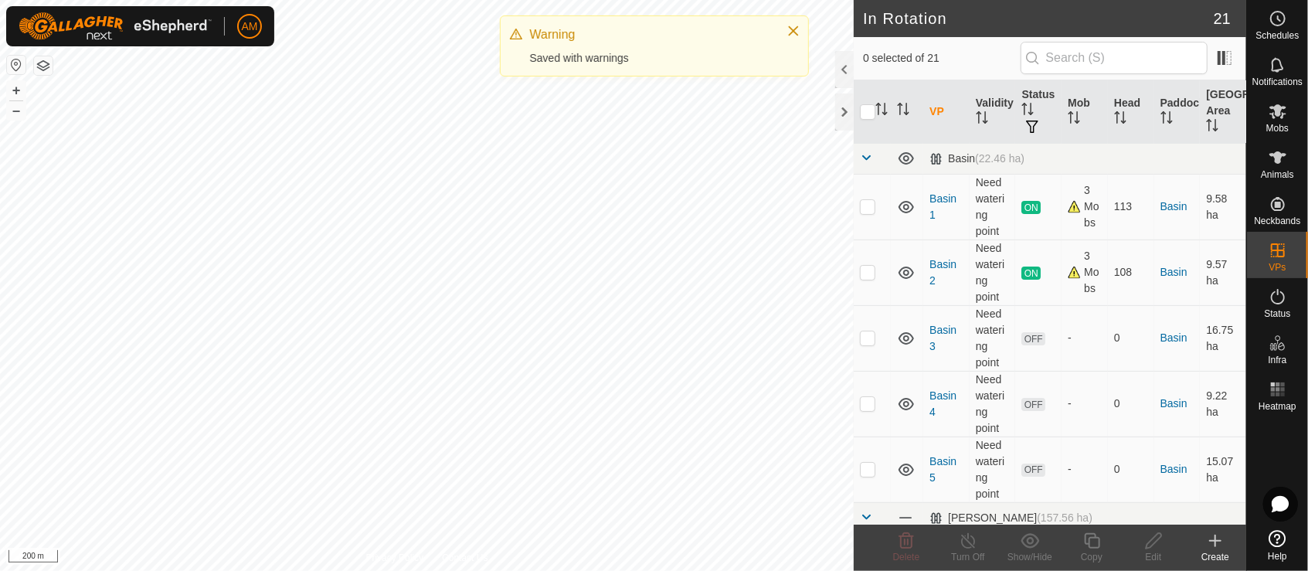
click at [392, 570] on html "AM Schedules Notifications Mobs Animals Neckbands VPs Status Infra Heatmap Help…" at bounding box center [654, 285] width 1308 height 571
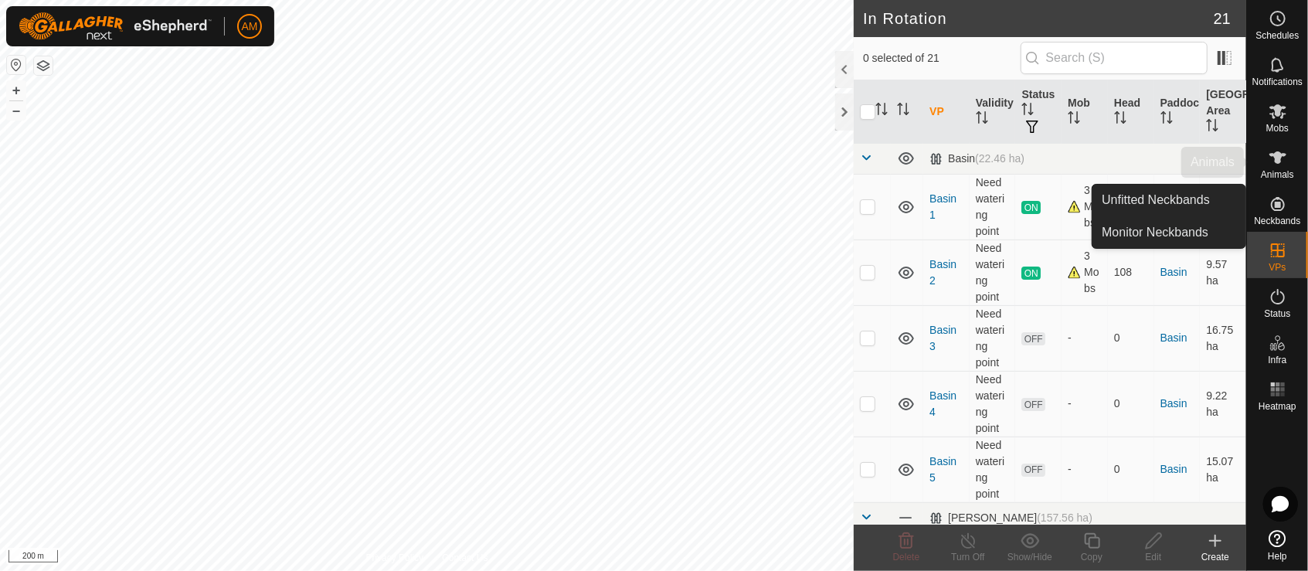
click at [1279, 173] on span "Animals" at bounding box center [1277, 174] width 33 height 9
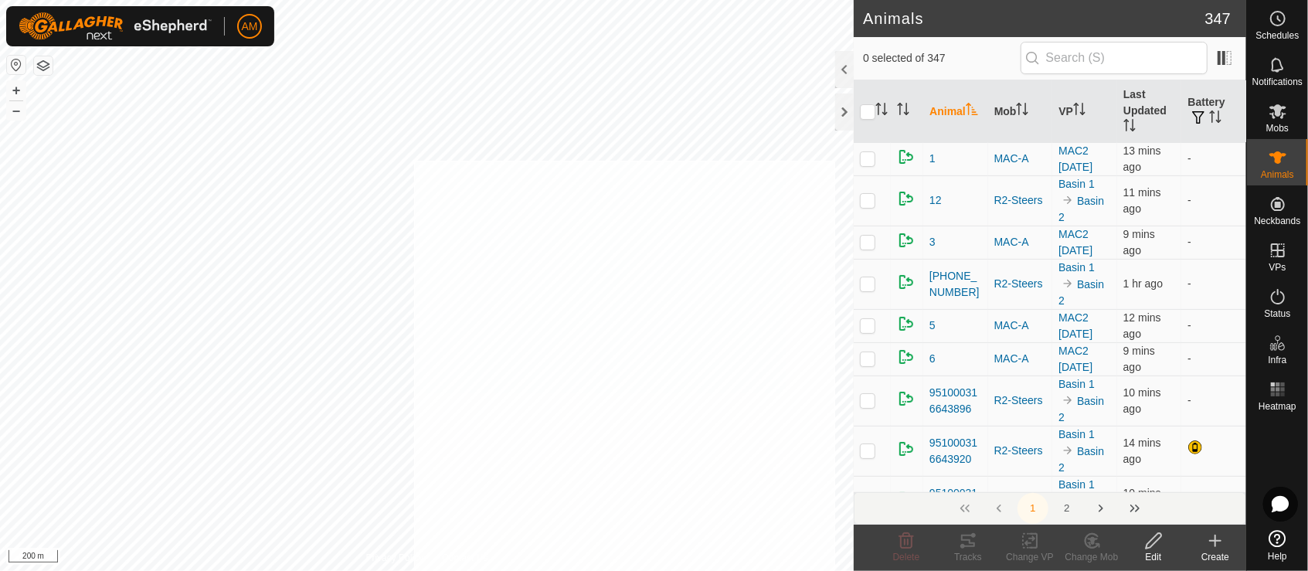
checkbox input "true"
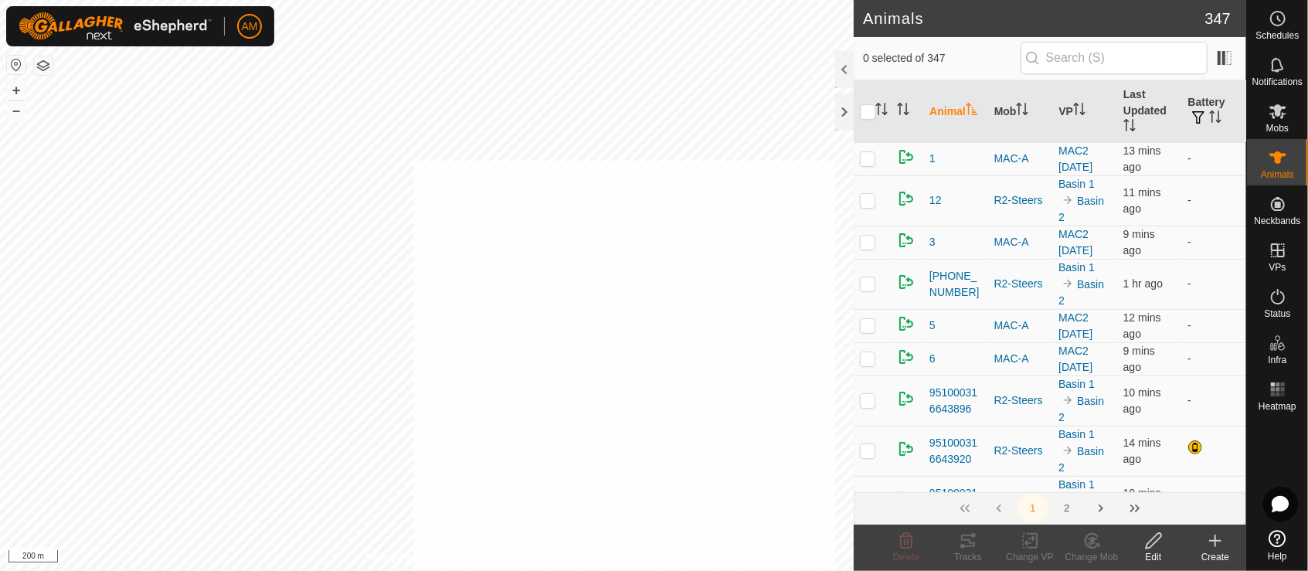
checkbox input "true"
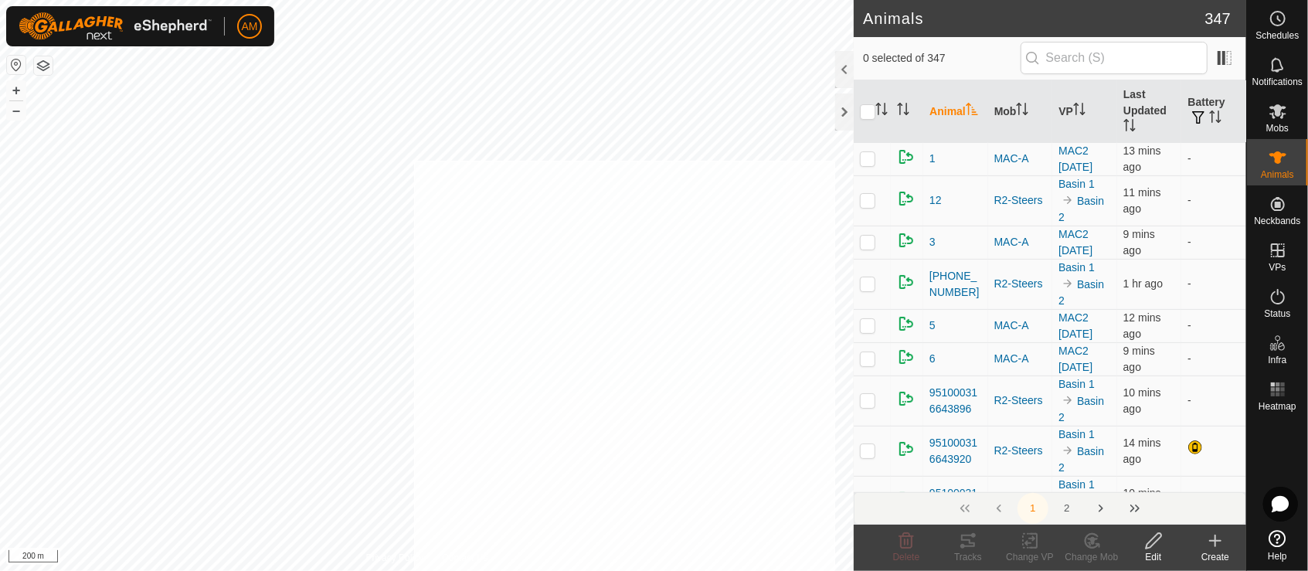
checkbox input "true"
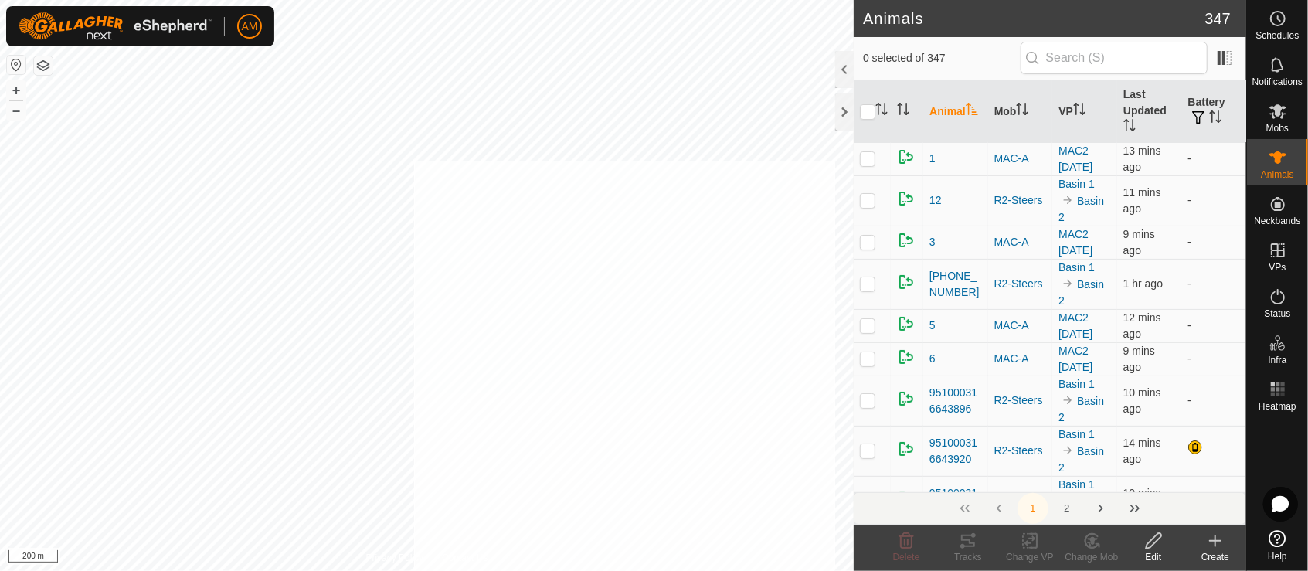
checkbox input "true"
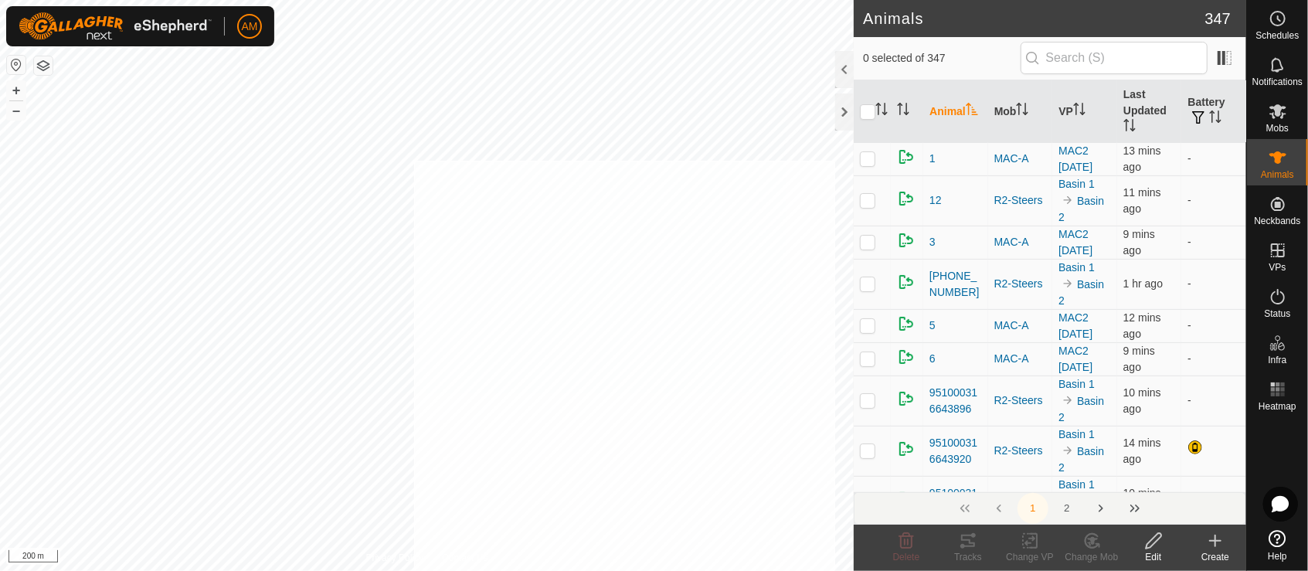
checkbox input "true"
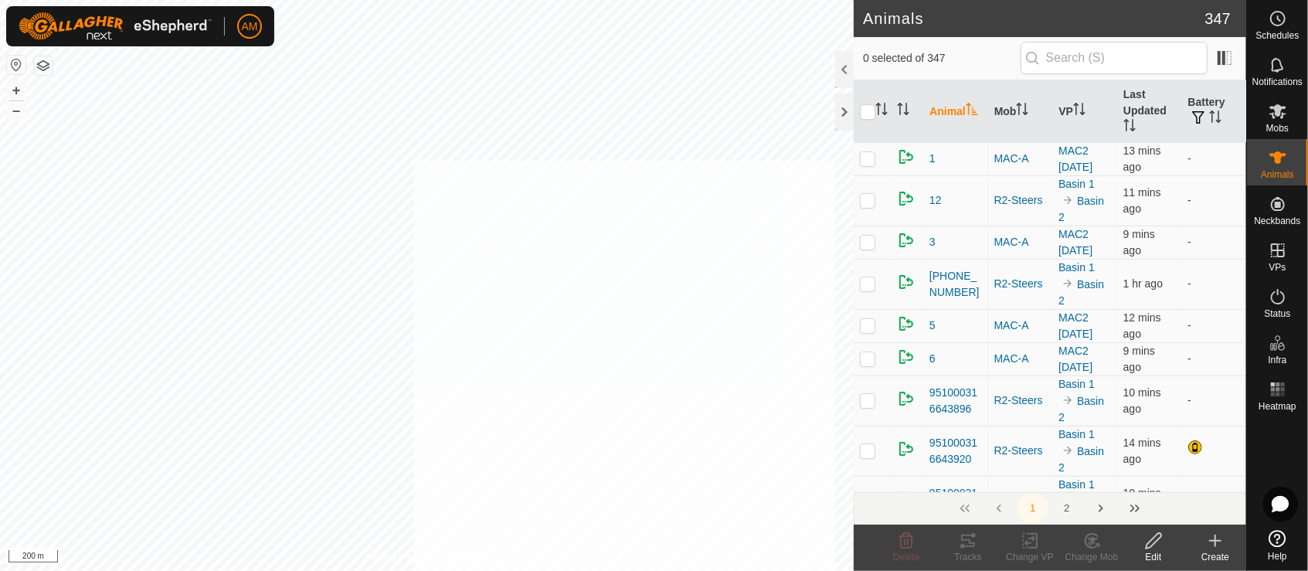
checkbox input "true"
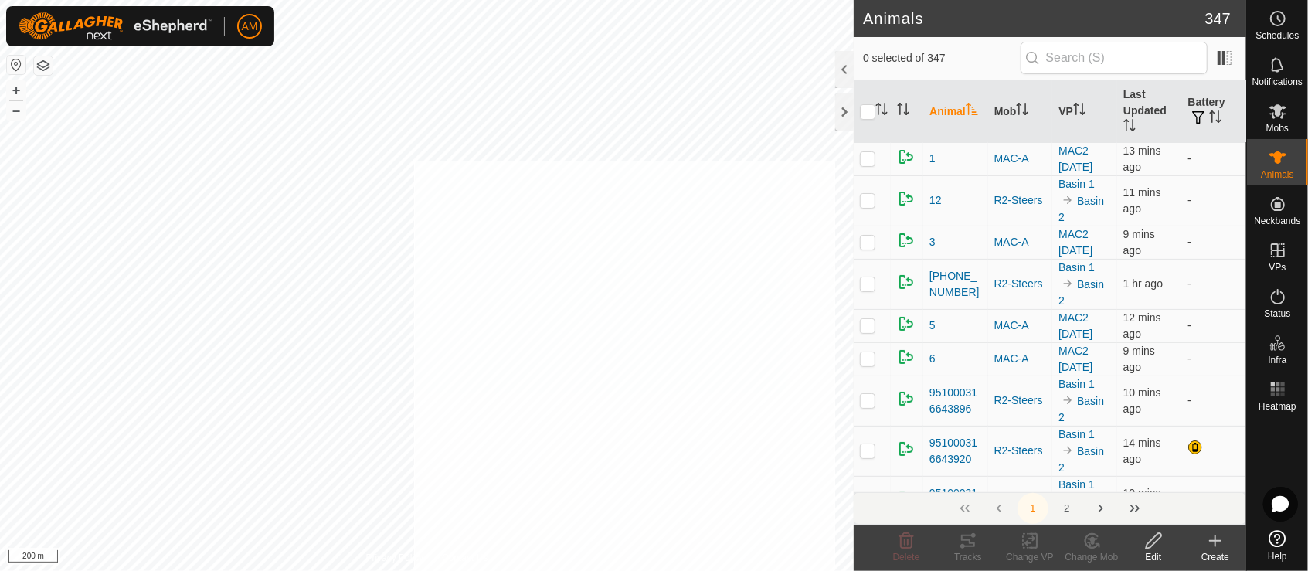
checkbox input "true"
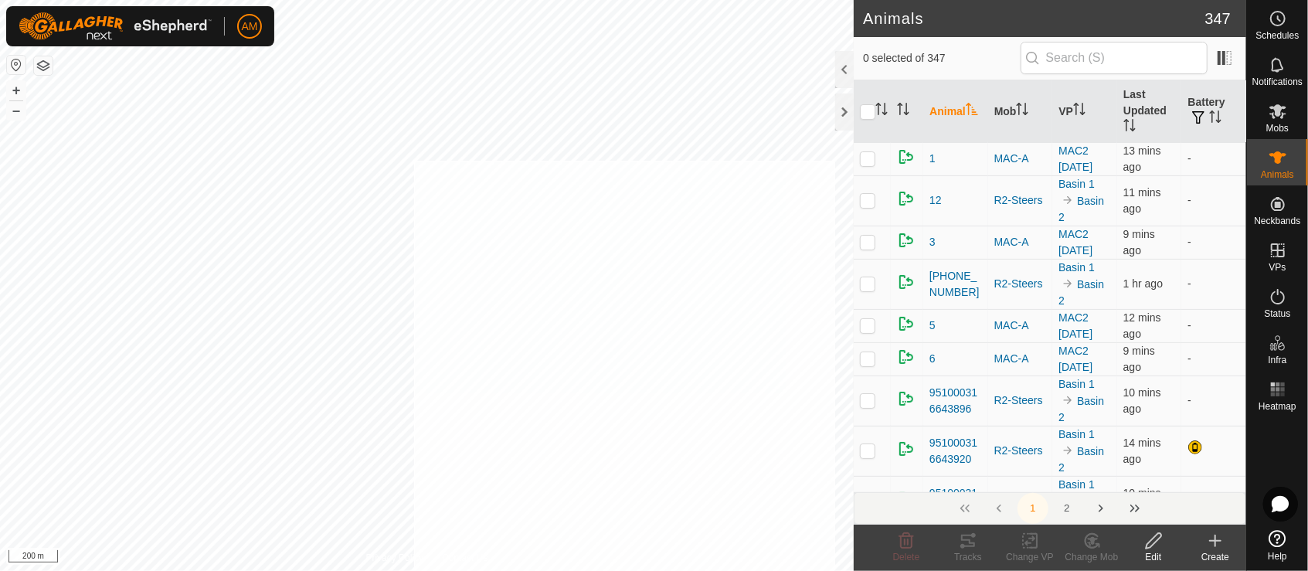
checkbox input "true"
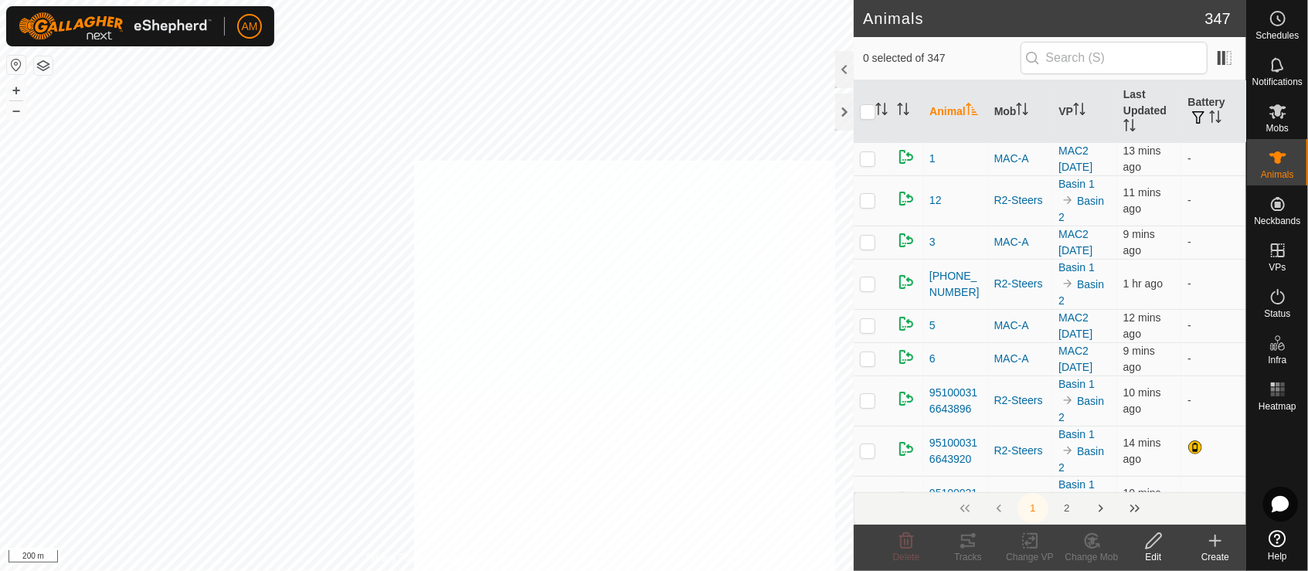
checkbox input "true"
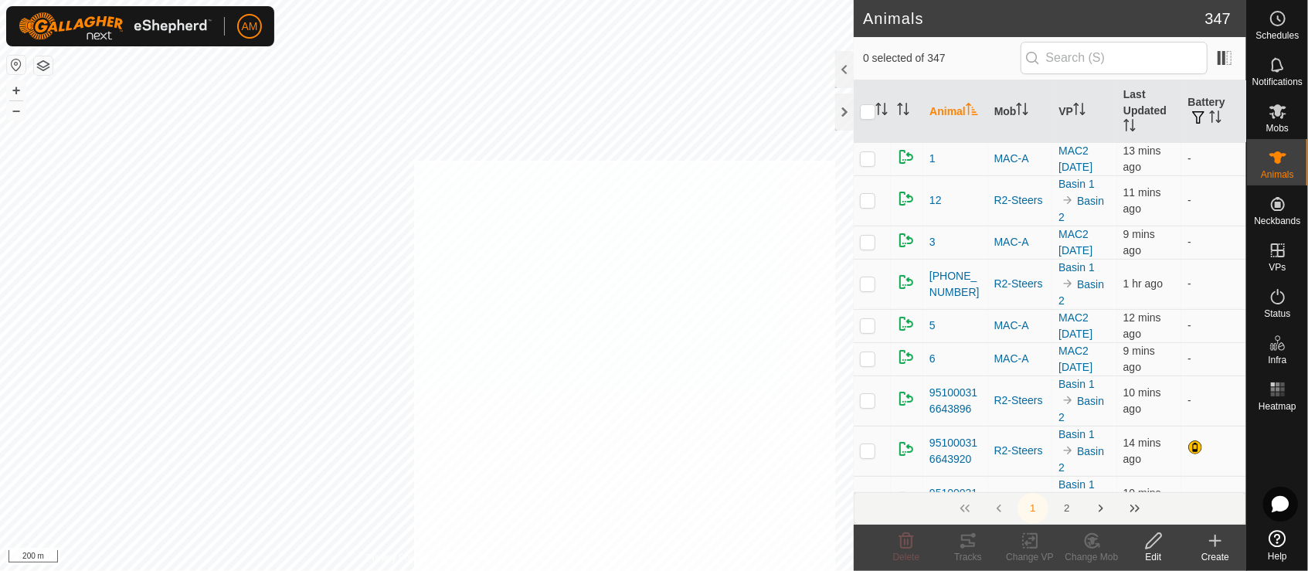
checkbox input "true"
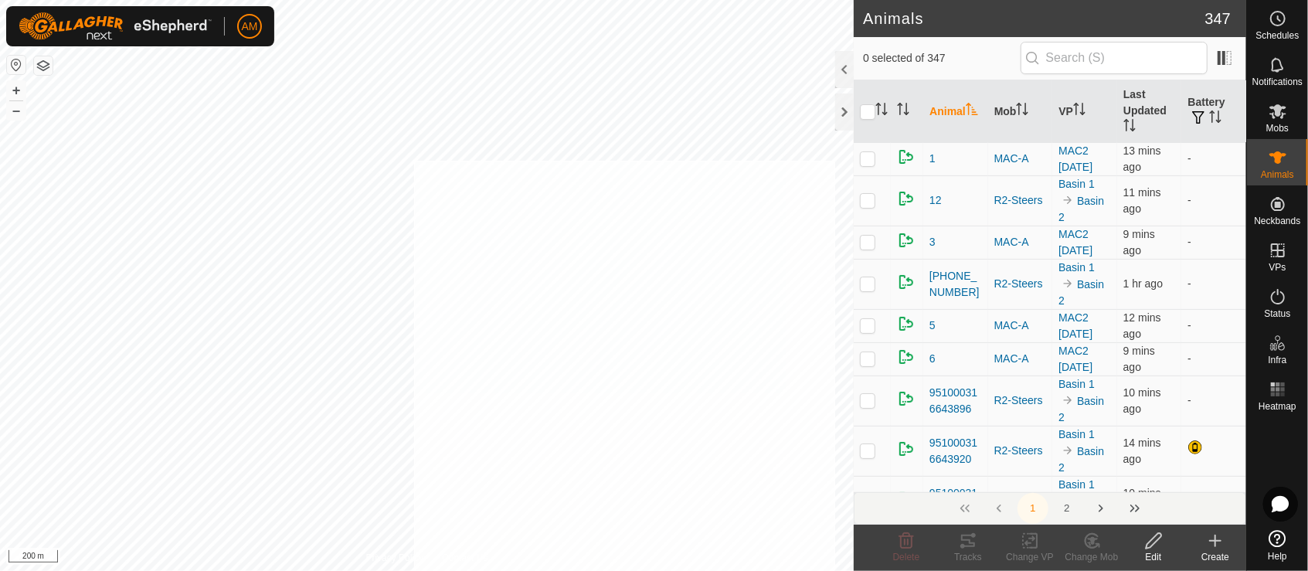
checkbox input "true"
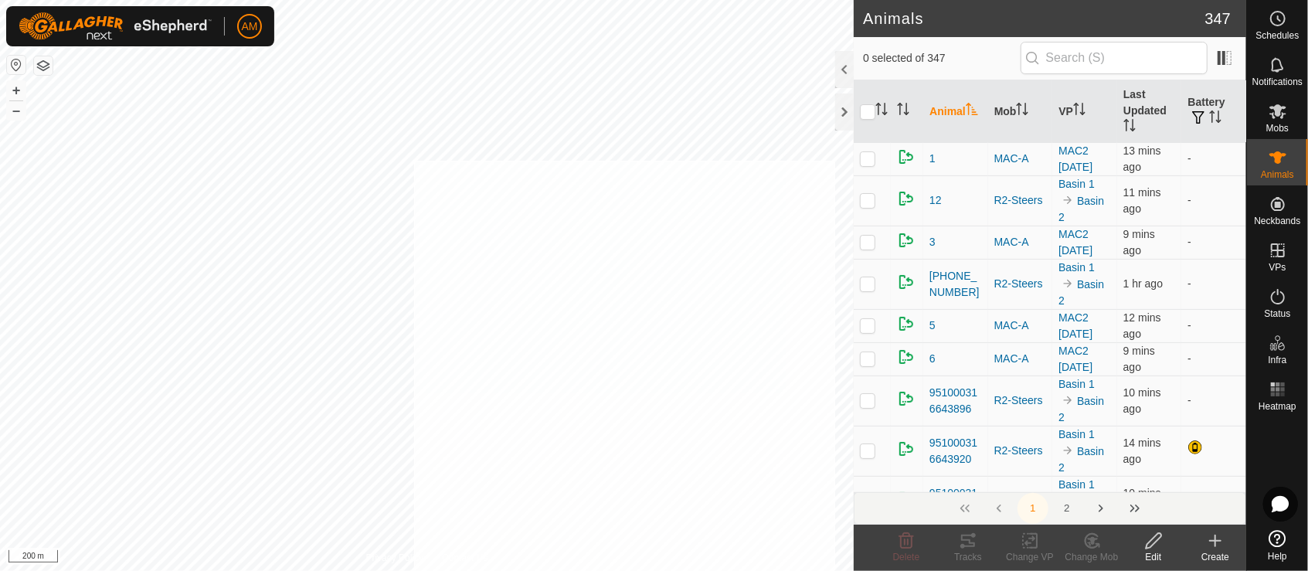
checkbox input "true"
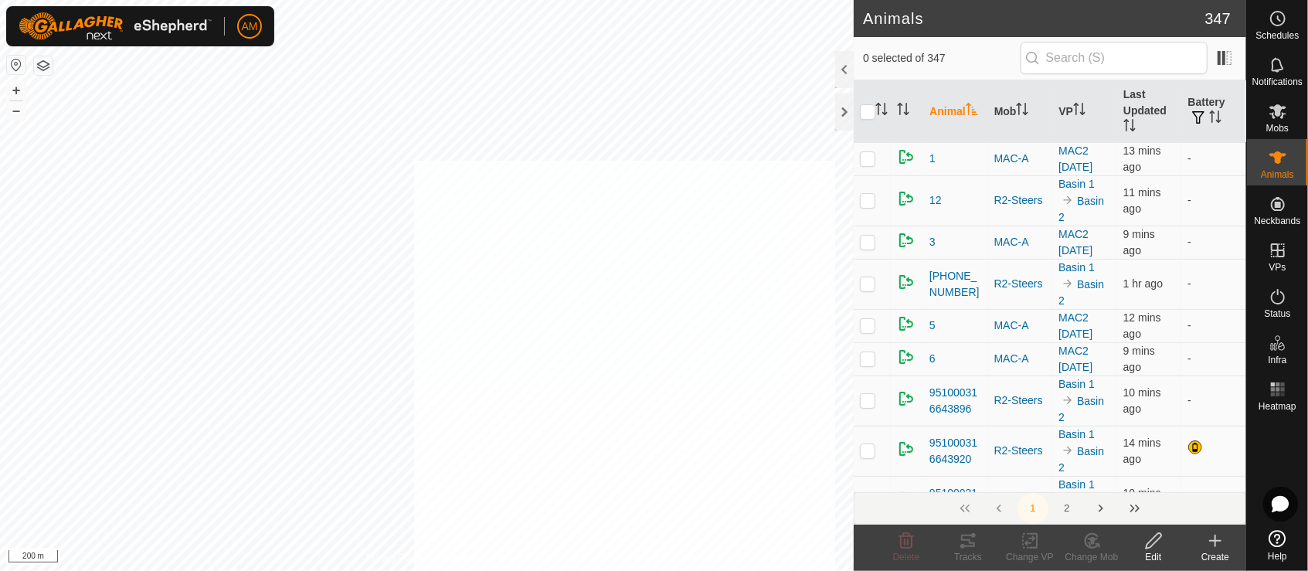
checkbox input "true"
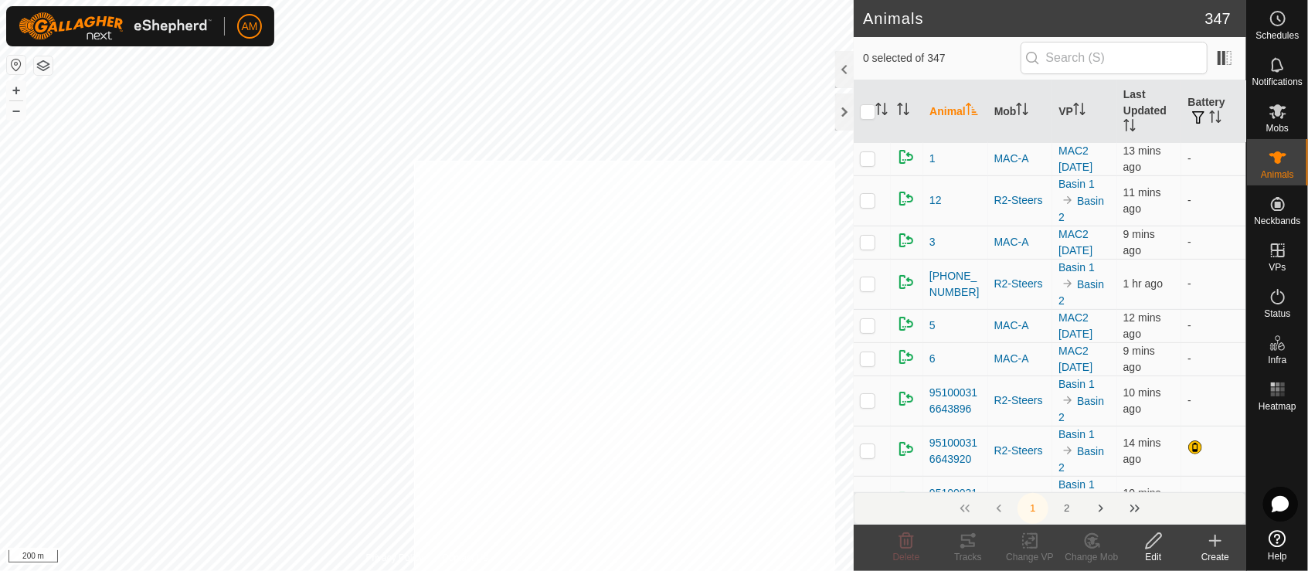
checkbox input "true"
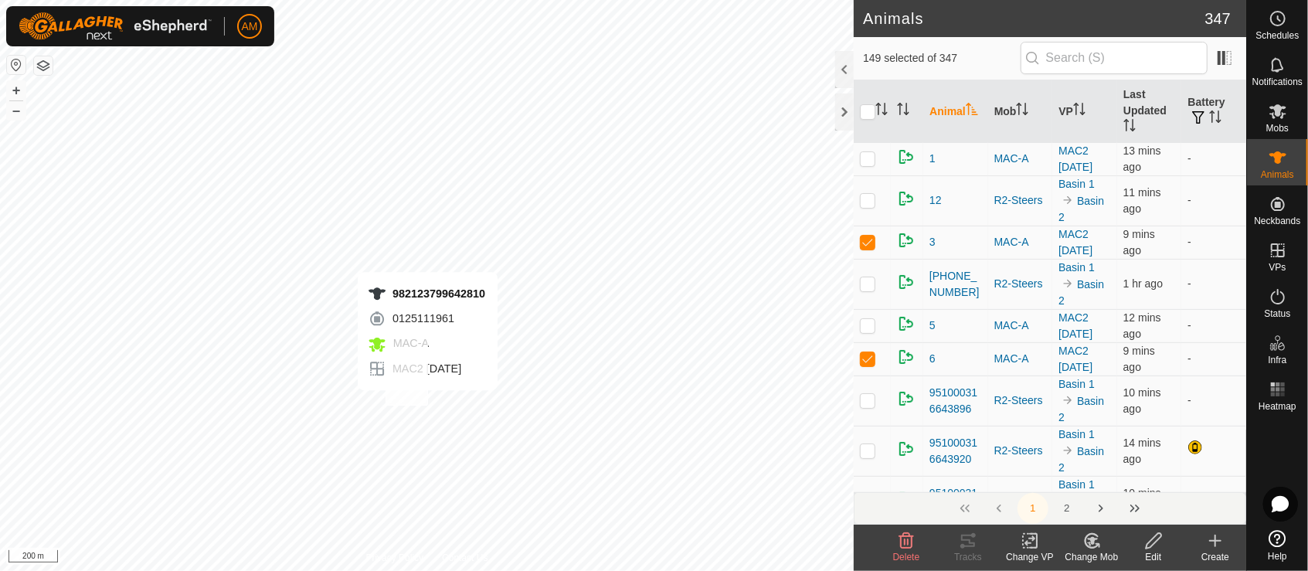
checkbox input "true"
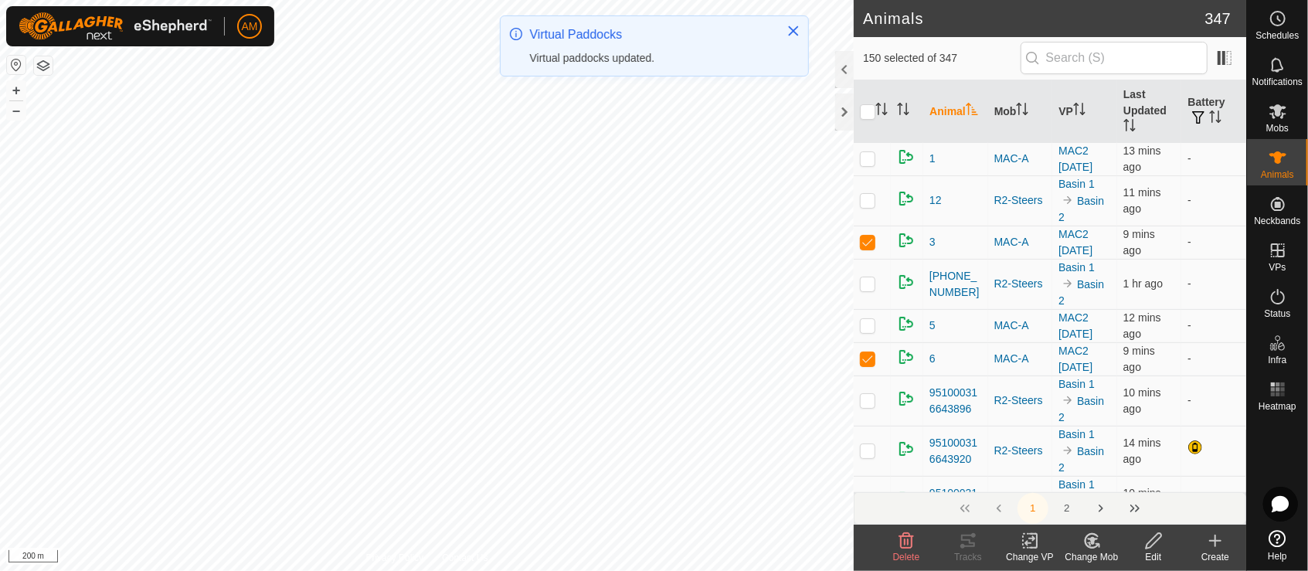
click at [1034, 550] on div "Change VP" at bounding box center [1030, 557] width 62 height 14
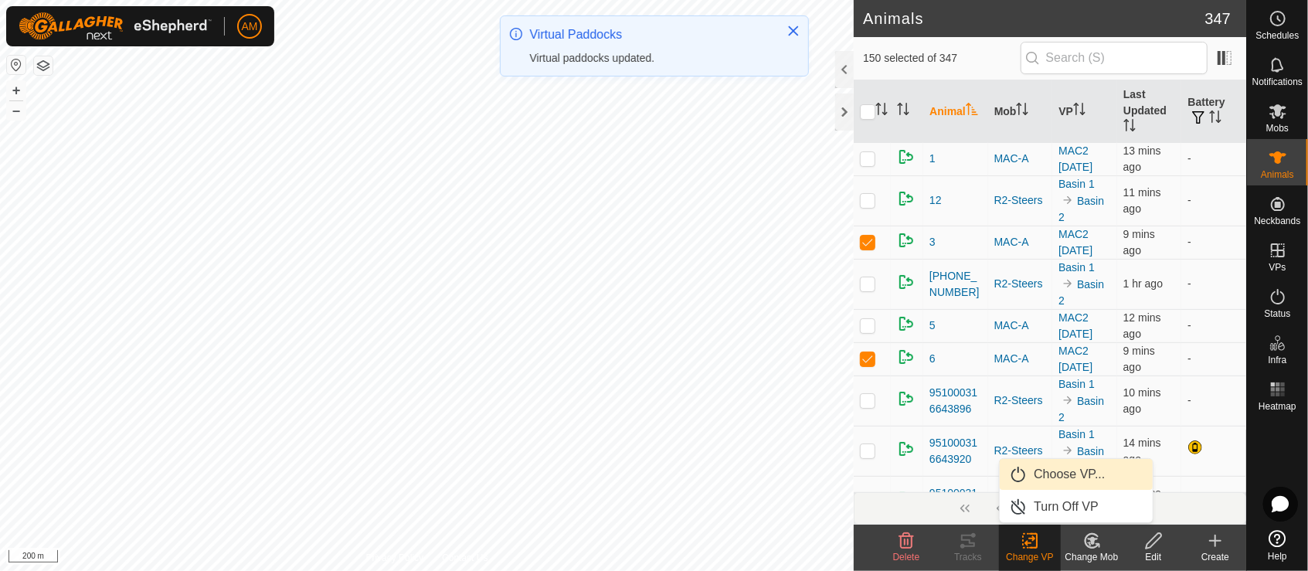
click at [1054, 477] on link "Choose VP..." at bounding box center [1076, 474] width 153 height 31
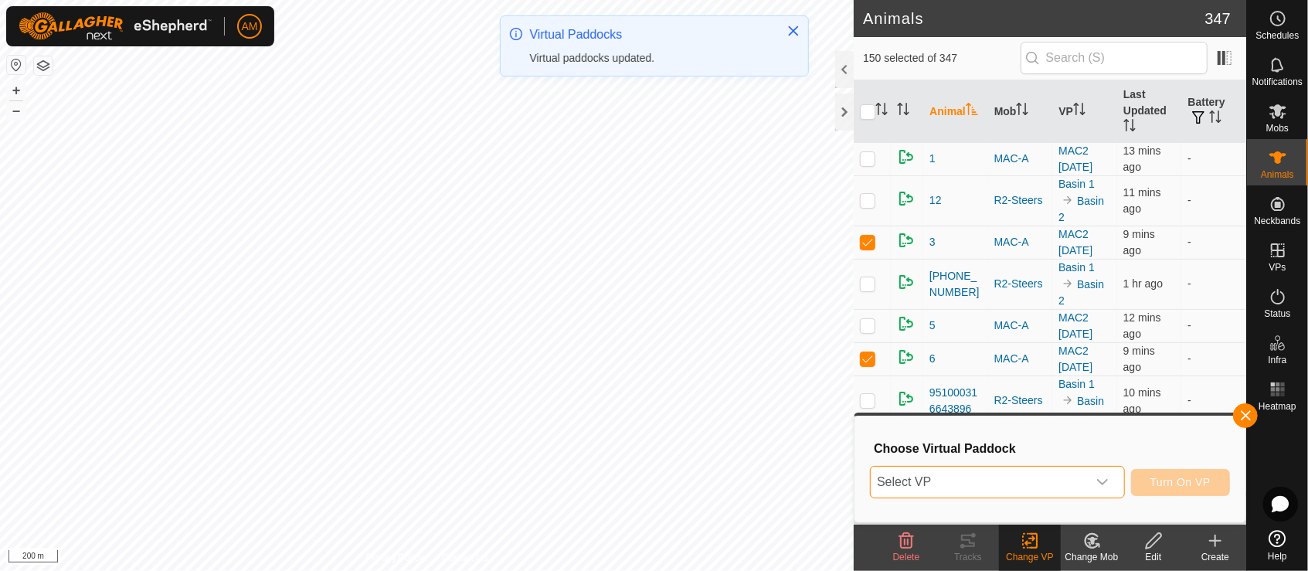
click at [998, 484] on span "Select VP" at bounding box center [979, 482] width 216 height 31
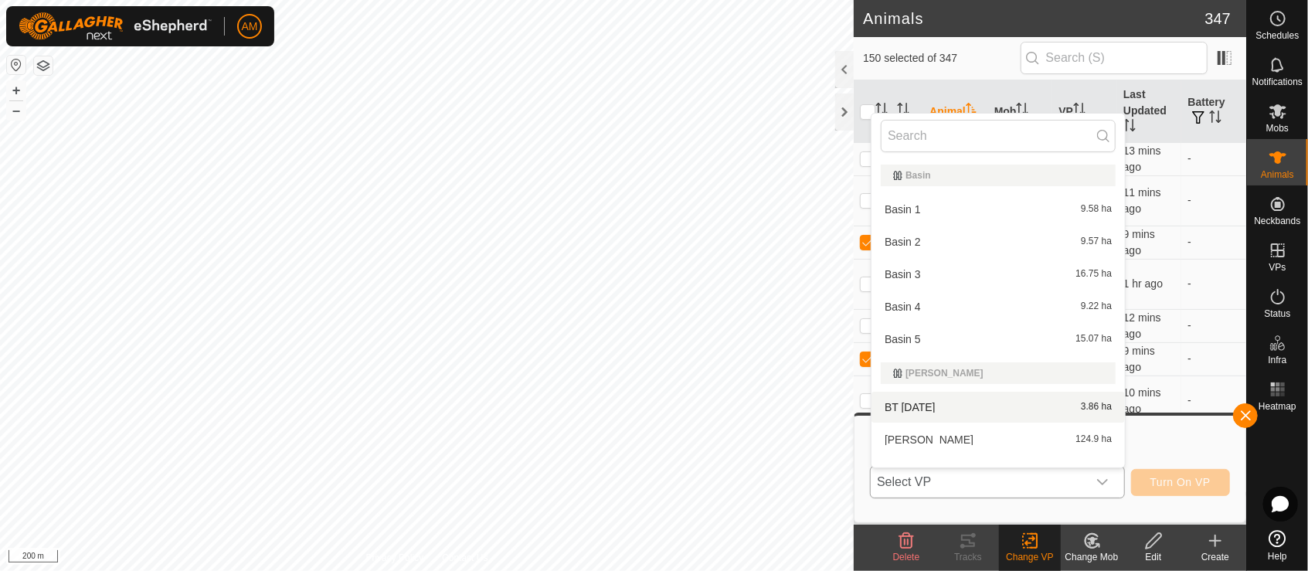
scroll to position [20, 0]
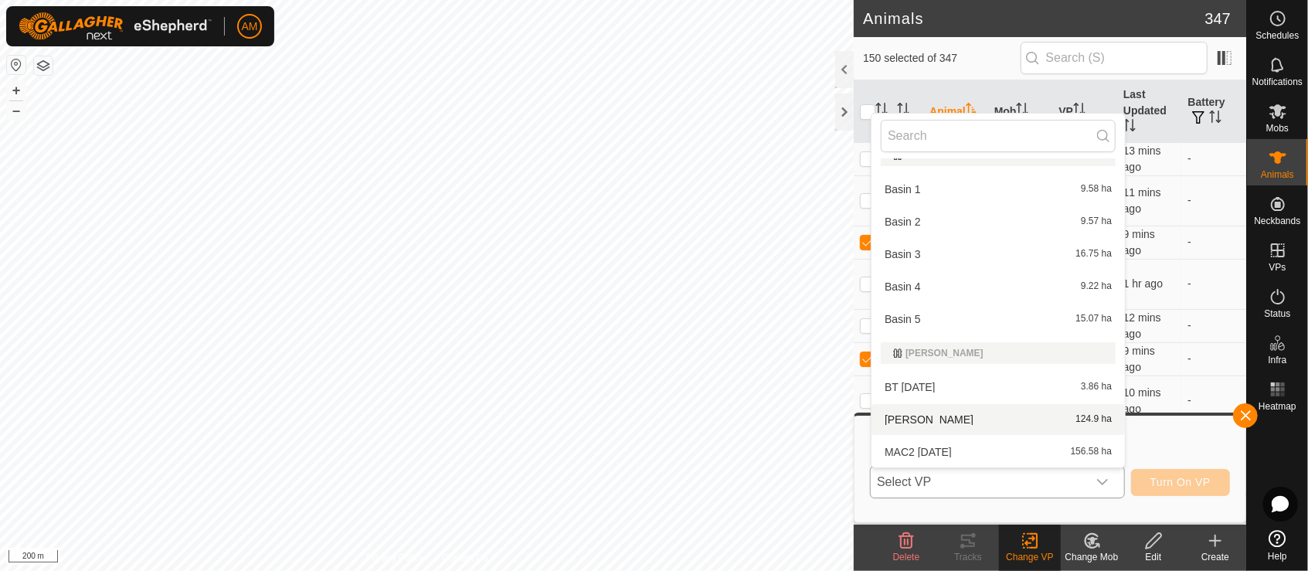
click at [935, 417] on li "[PERSON_NAME] 124.9 ha" at bounding box center [997, 419] width 253 height 31
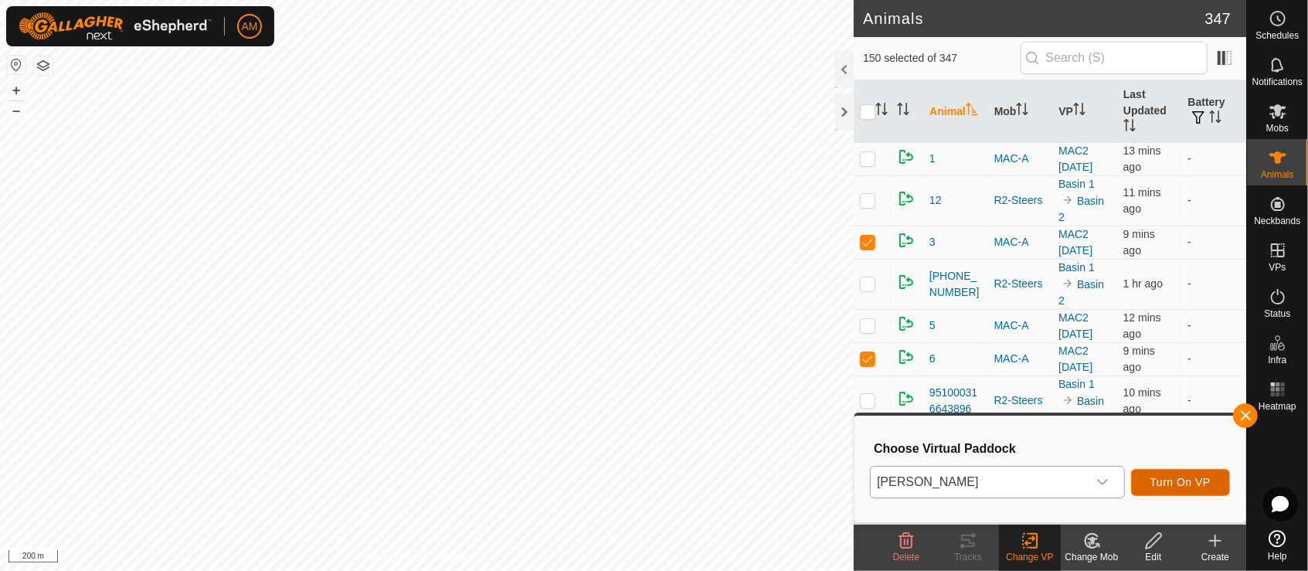
click at [1192, 481] on span "Turn On VP" at bounding box center [1180, 482] width 60 height 12
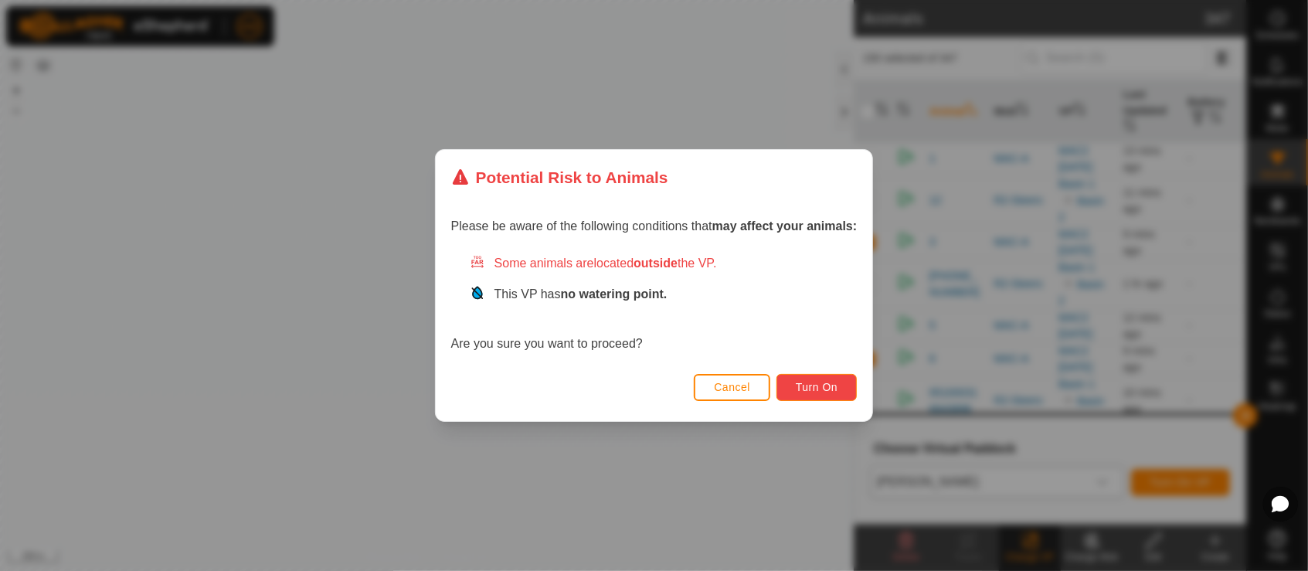
click at [832, 378] on button "Turn On" at bounding box center [816, 387] width 80 height 27
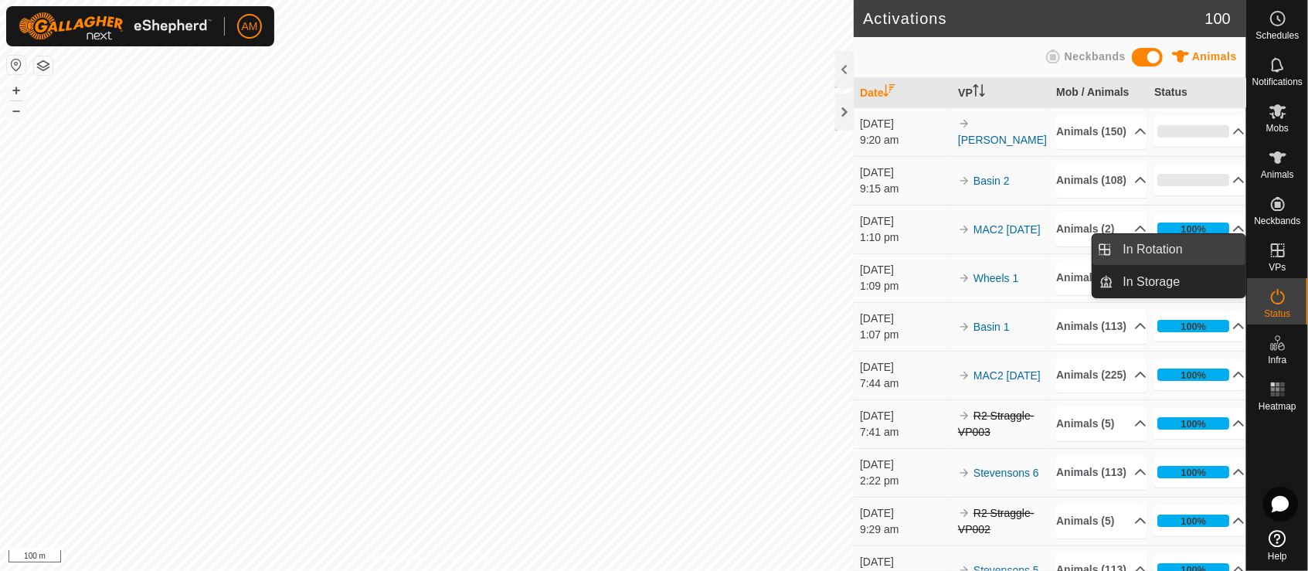
click at [1177, 252] on link "In Rotation" at bounding box center [1180, 249] width 132 height 31
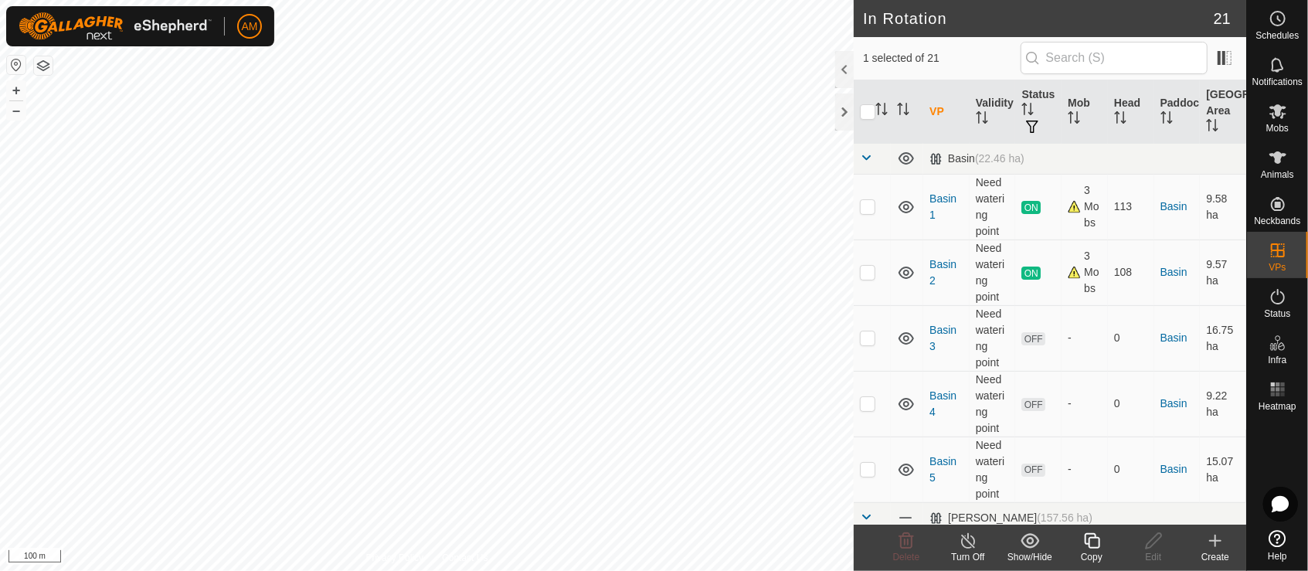
click at [1221, 544] on icon at bounding box center [1215, 541] width 19 height 19
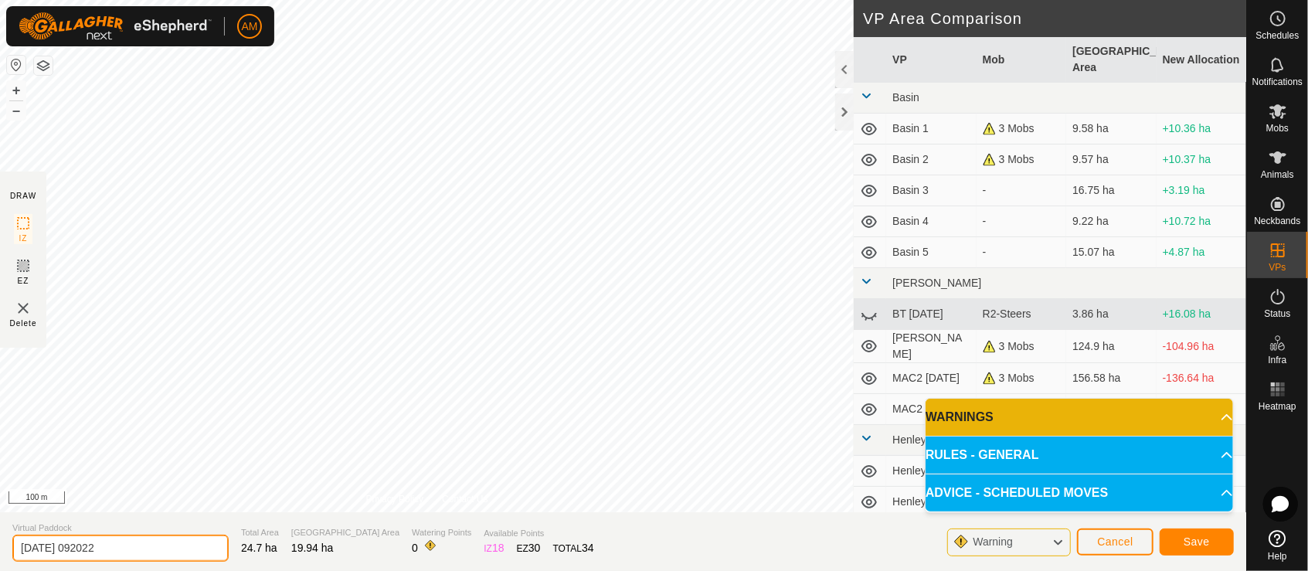
drag, startPoint x: 186, startPoint y: 554, endPoint x: -6, endPoint y: 549, distance: 192.4
click at [0, 549] on html "AM Schedules Notifications Mobs Animals Neckbands VPs Status Infra Heatmap Help…" at bounding box center [654, 285] width 1308 height 571
type input "N"
type input "[PERSON_NAME]"
click at [1187, 548] on span "Save" at bounding box center [1197, 541] width 26 height 12
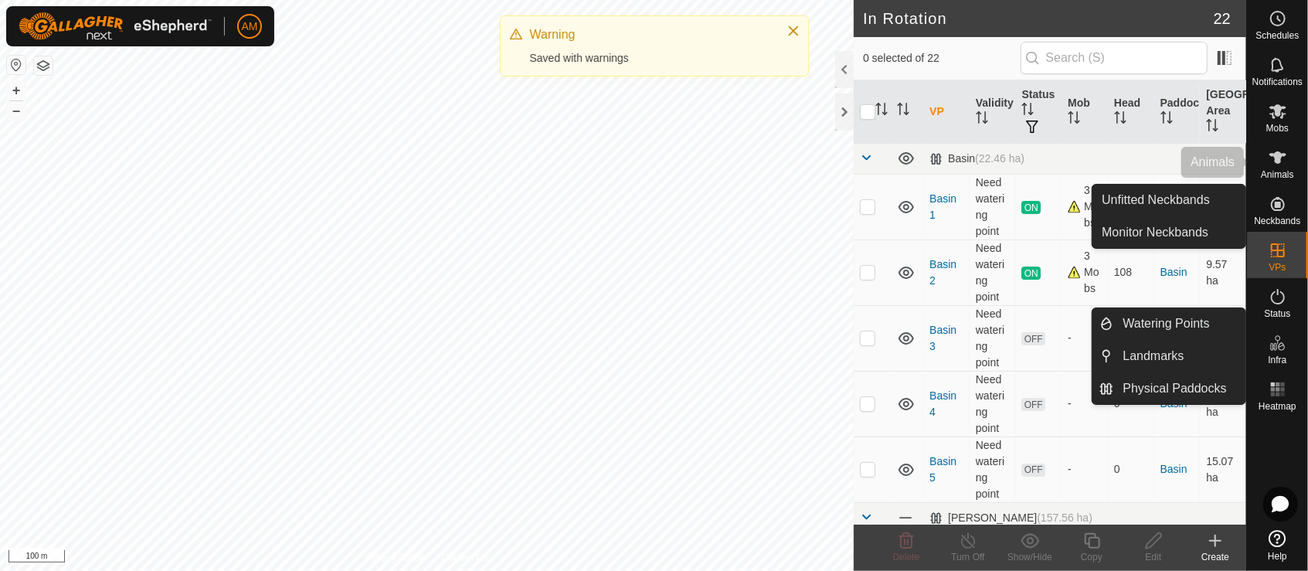
click at [1285, 162] on icon at bounding box center [1278, 157] width 19 height 19
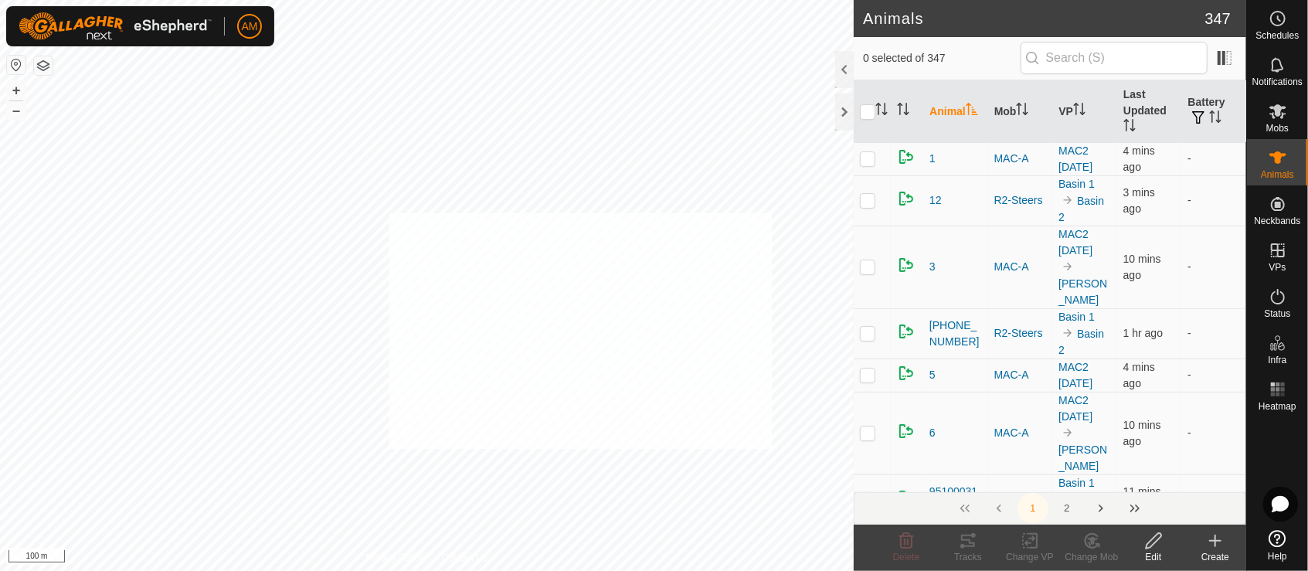
checkbox input "true"
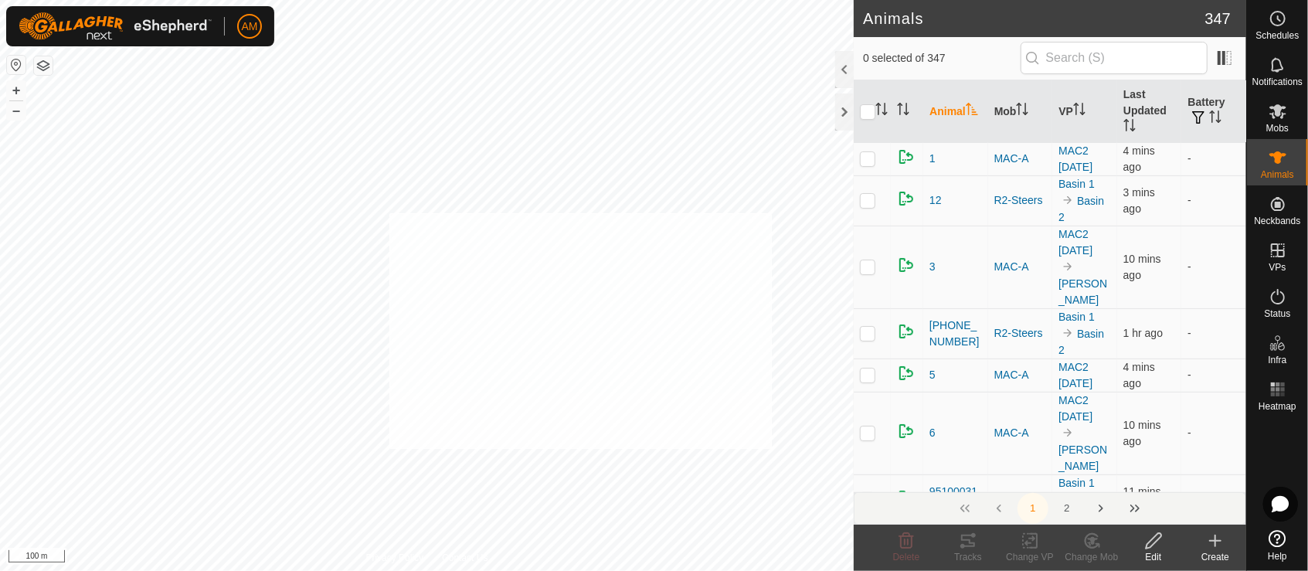
checkbox input "true"
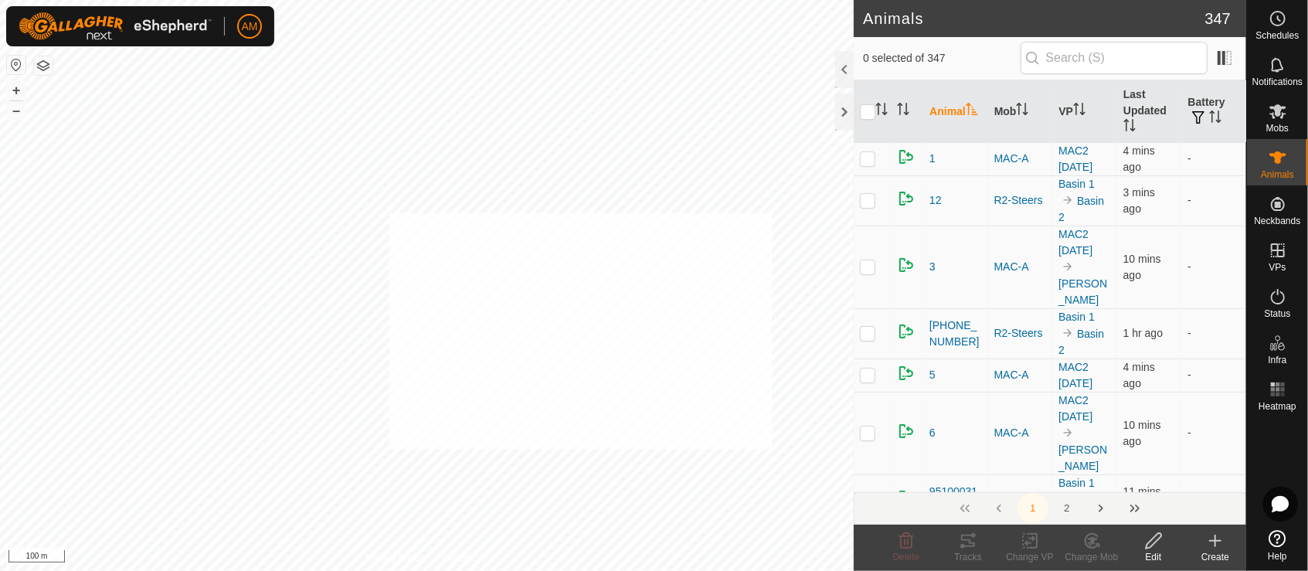
checkbox input "true"
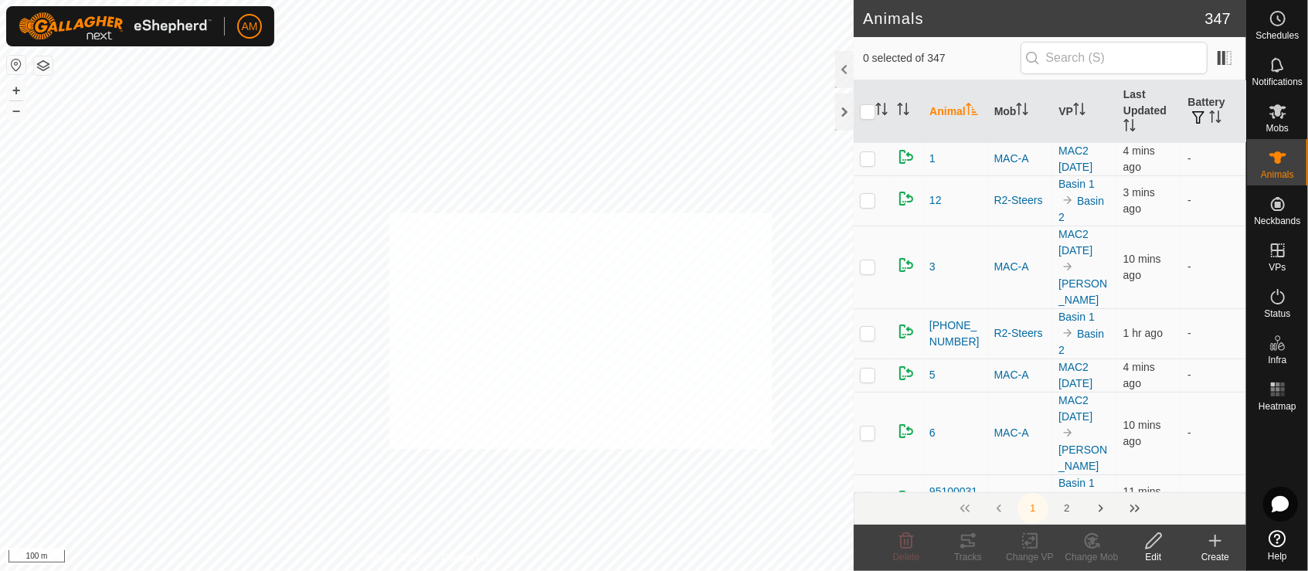
checkbox input "true"
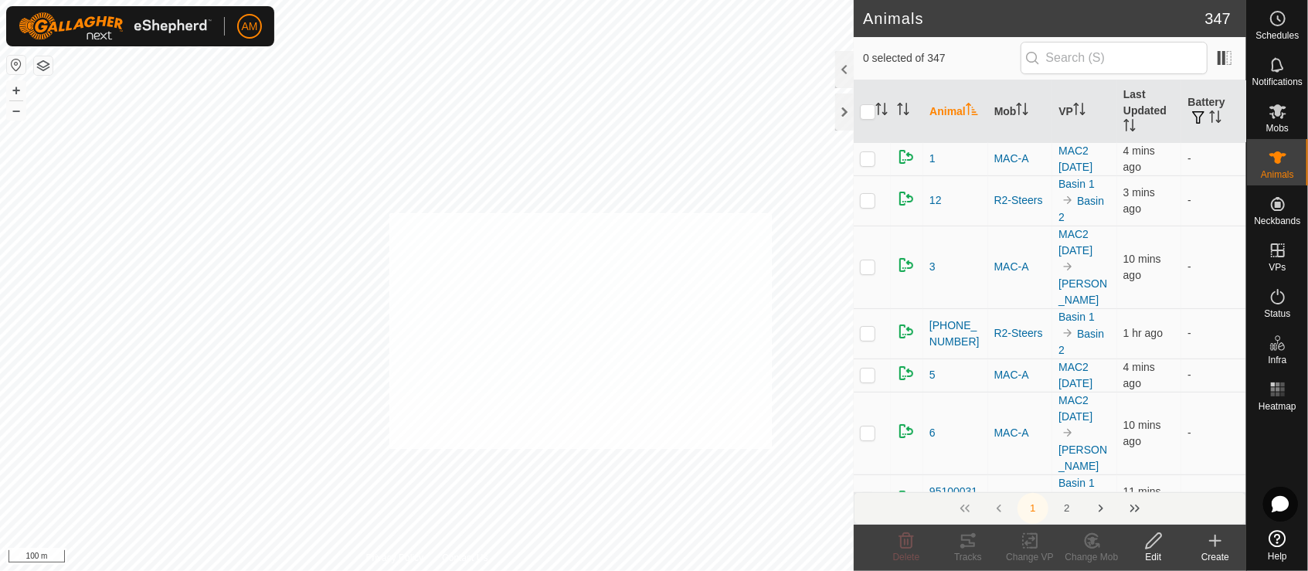
checkbox input "true"
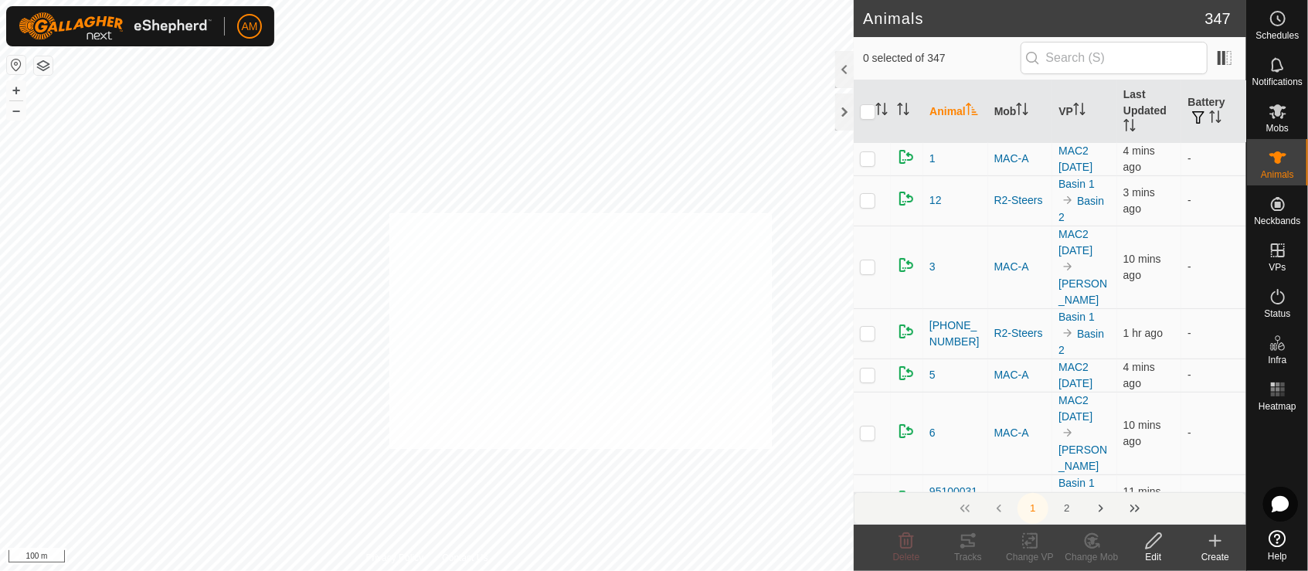
checkbox input "true"
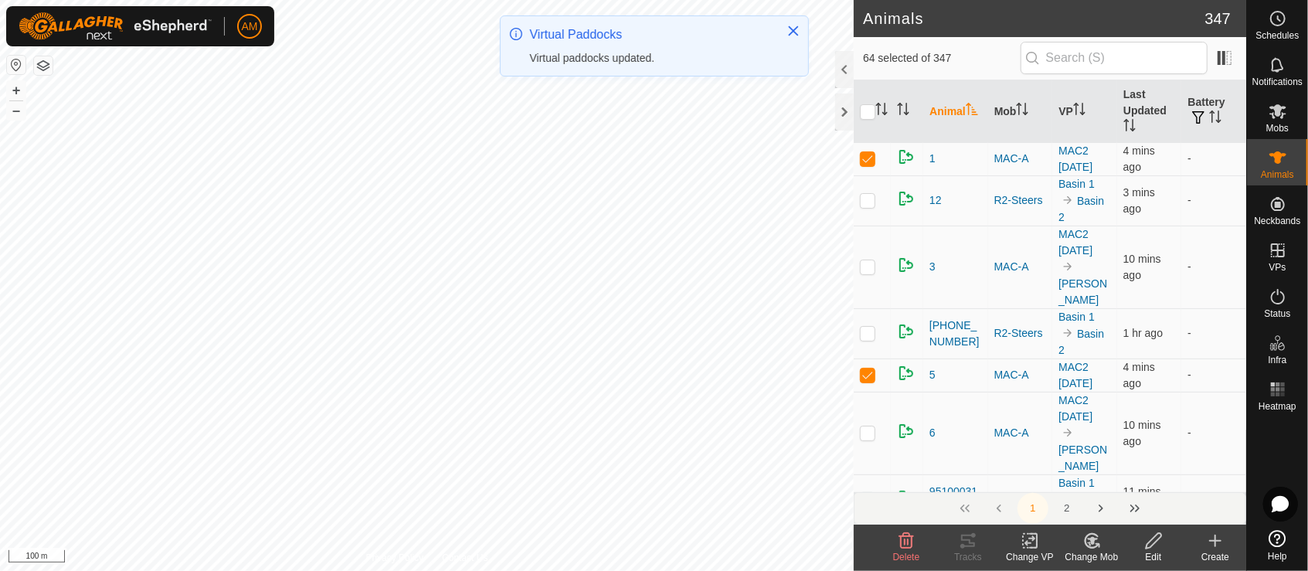
click at [1032, 545] on icon at bounding box center [1030, 541] width 19 height 19
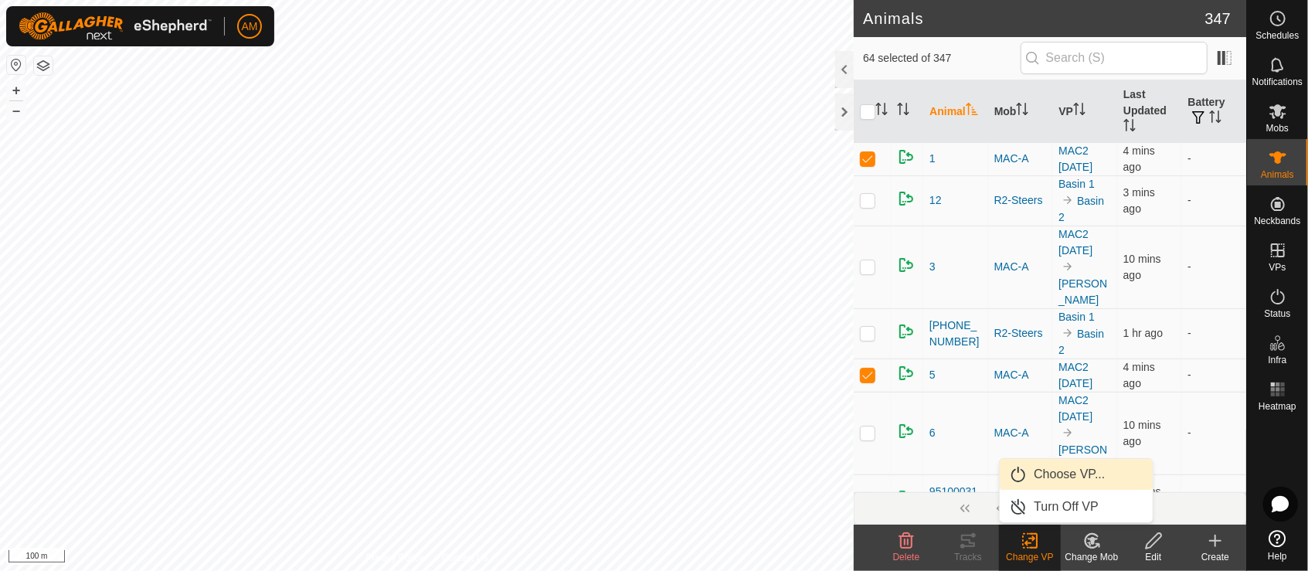
click at [1036, 470] on link "Choose VP..." at bounding box center [1076, 474] width 153 height 31
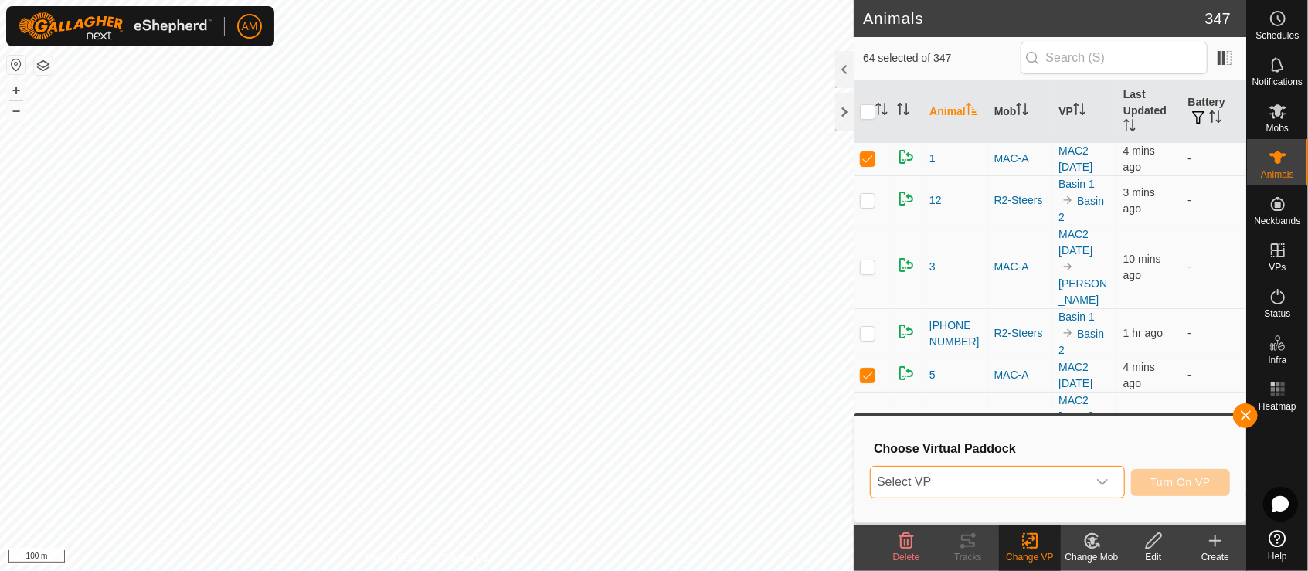
click at [919, 478] on span "Select VP" at bounding box center [979, 482] width 216 height 31
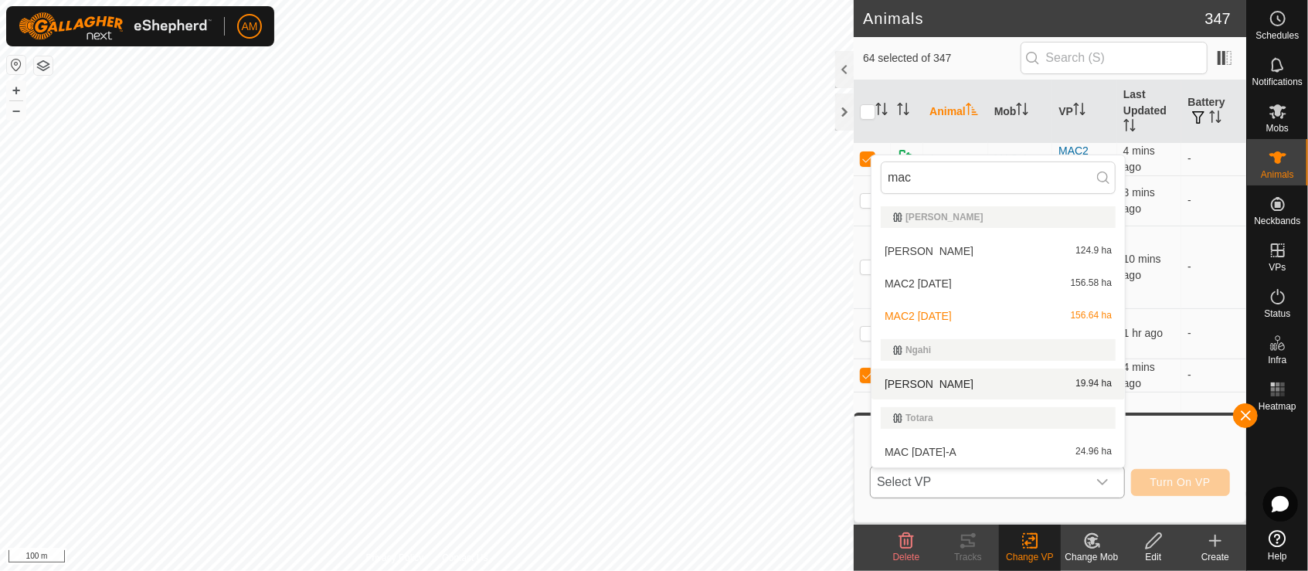
type input "mac"
click at [930, 382] on li "MAC Ngahi 19.94 ha" at bounding box center [997, 384] width 253 height 31
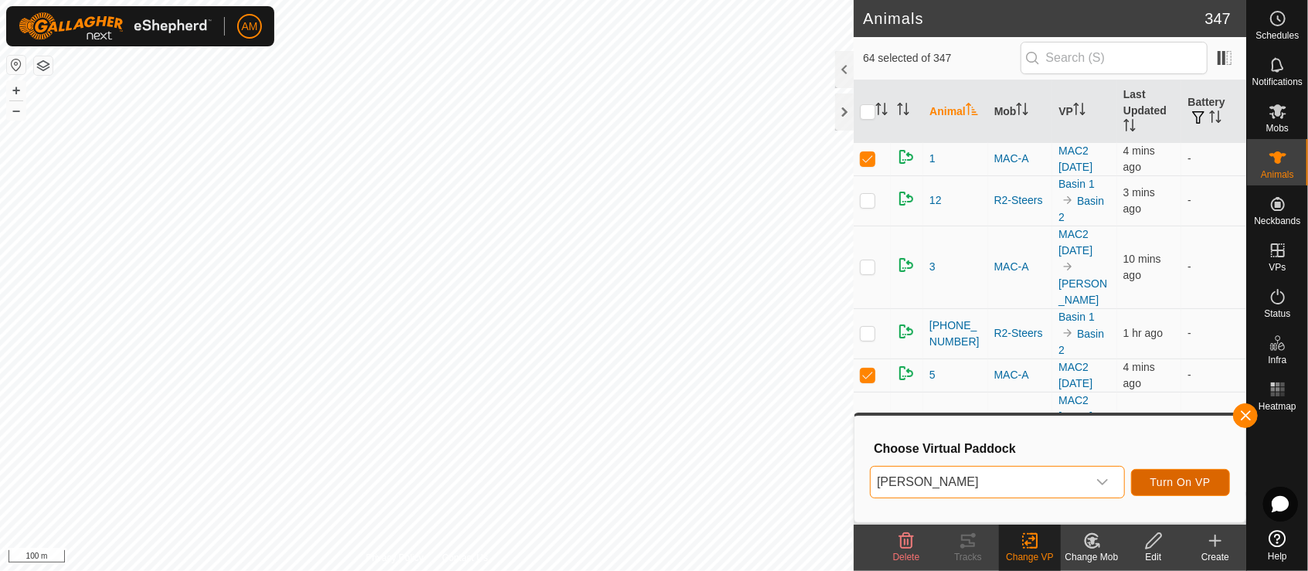
click at [1172, 483] on span "Turn On VP" at bounding box center [1180, 482] width 60 height 12
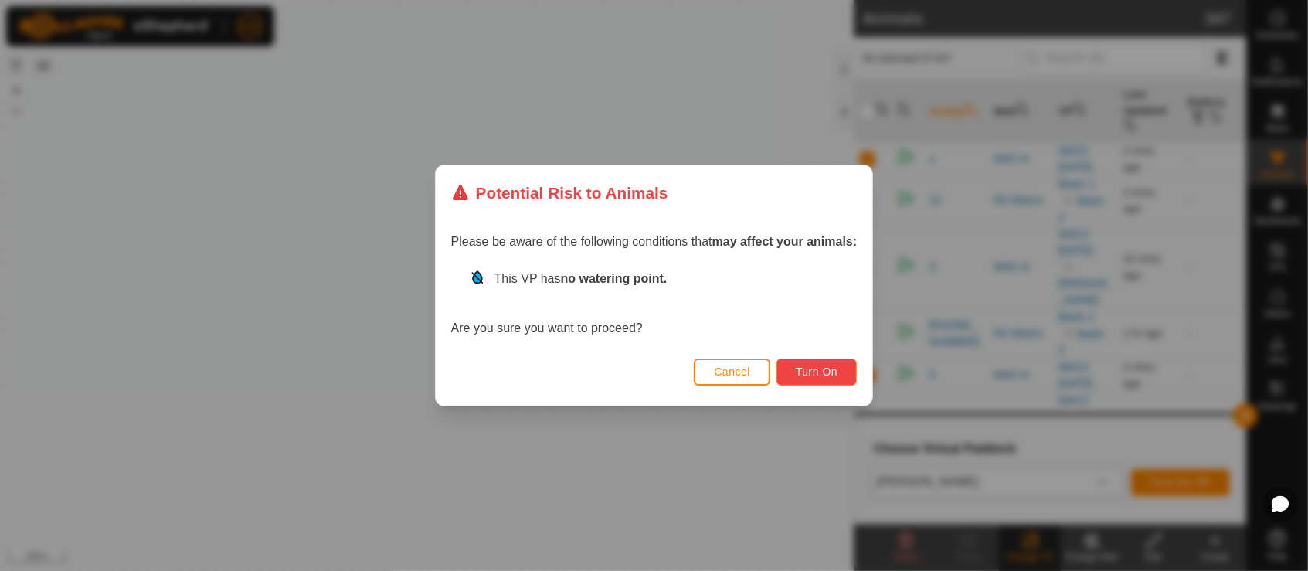
click at [800, 378] on button "Turn On" at bounding box center [816, 371] width 80 height 27
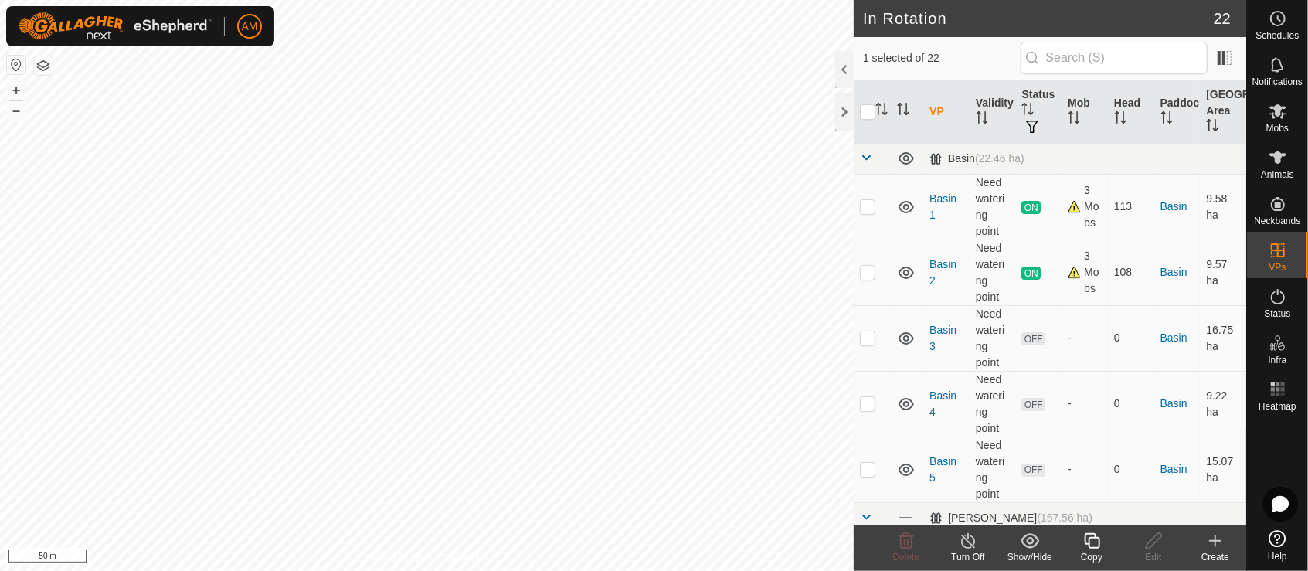
click at [1212, 536] on icon at bounding box center [1215, 541] width 19 height 19
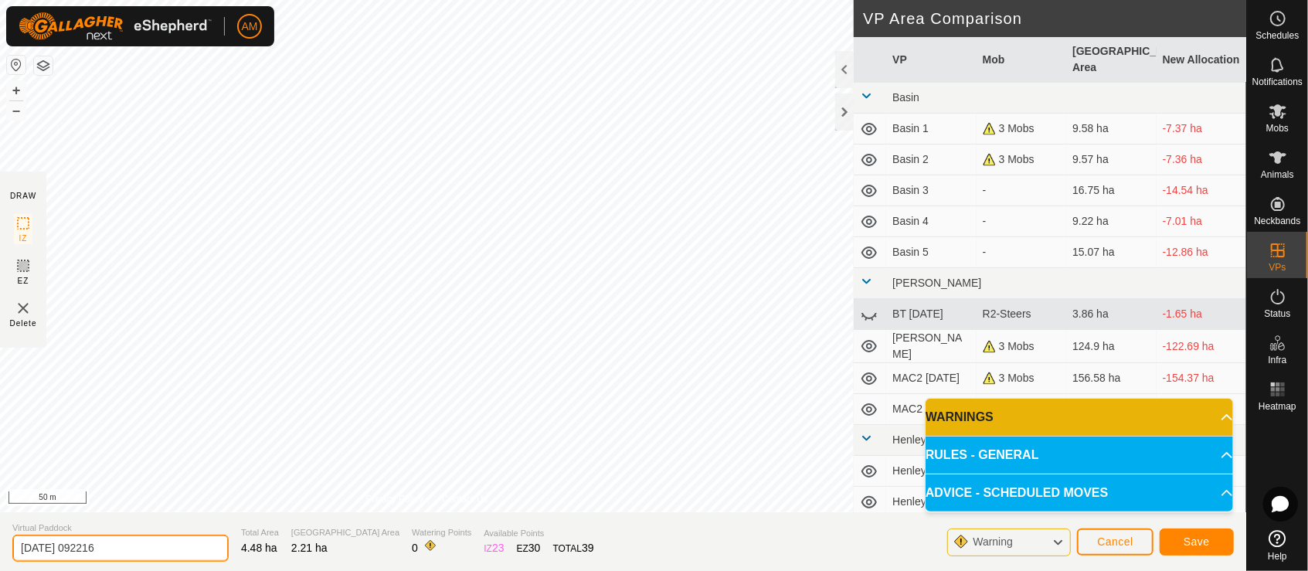
drag, startPoint x: 133, startPoint y: 546, endPoint x: -6, endPoint y: 549, distance: 139.1
click at [0, 549] on html "AM Schedules Notifications Mobs Animals Neckbands VPs Status Infra Heatmap Help…" at bounding box center [654, 285] width 1308 height 571
type input "C Farm"
click at [1191, 546] on span "Save" at bounding box center [1197, 541] width 26 height 12
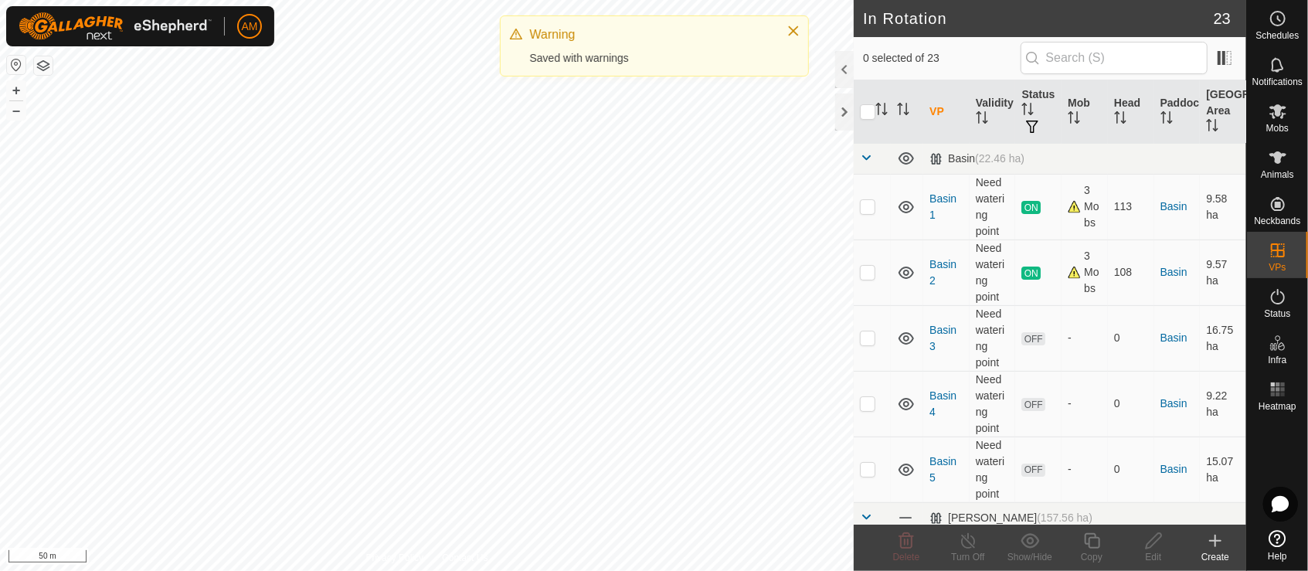
checkbox input "true"
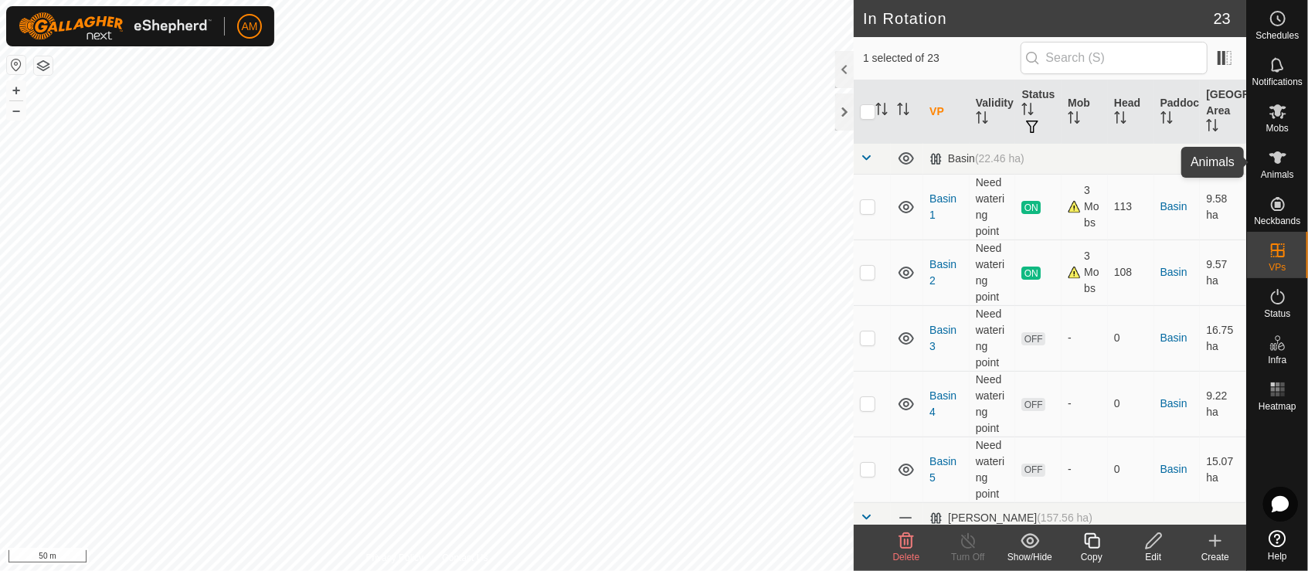
click at [1292, 156] on div "Animals" at bounding box center [1277, 162] width 61 height 46
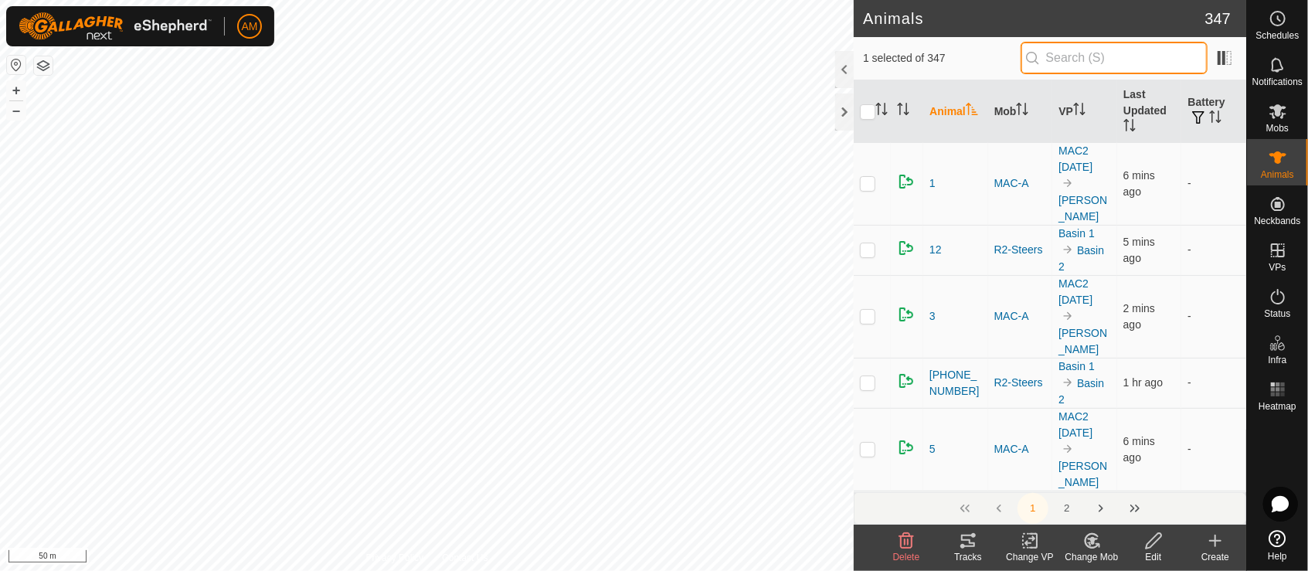
click at [1067, 59] on input "text" at bounding box center [1114, 58] width 187 height 32
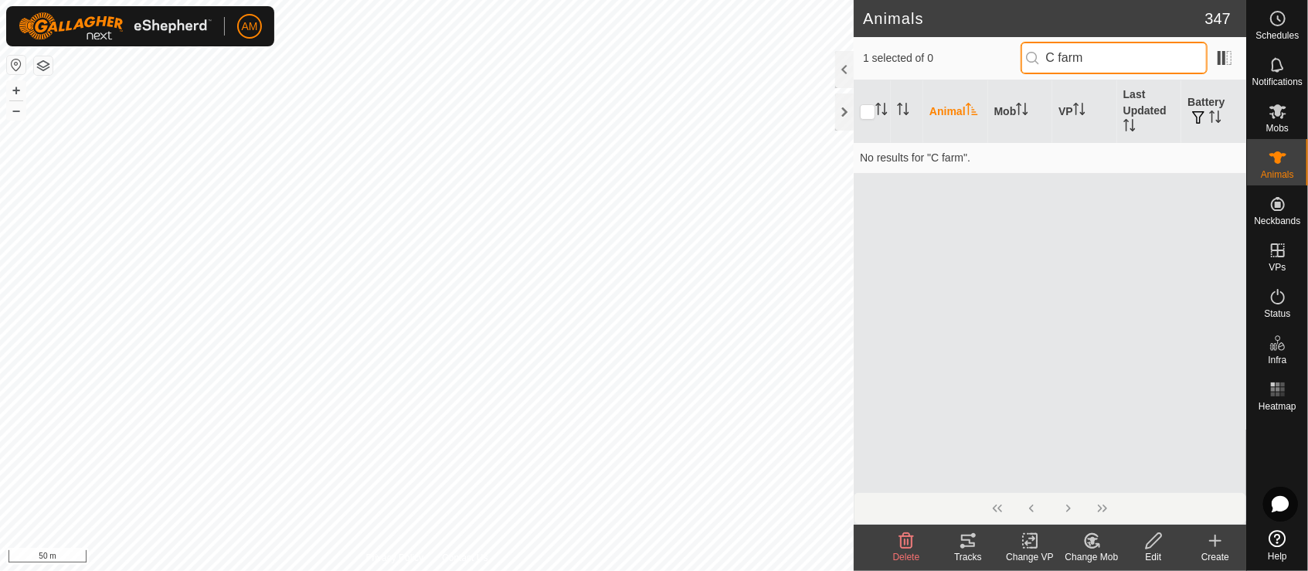
drag, startPoint x: 1104, startPoint y: 54, endPoint x: 971, endPoint y: 51, distance: 132.9
click at [971, 51] on div "1 selected of 0 C farm" at bounding box center [1050, 58] width 374 height 32
type input "C farm"
click at [1021, 547] on change-vp-svg-icon at bounding box center [1030, 541] width 62 height 19
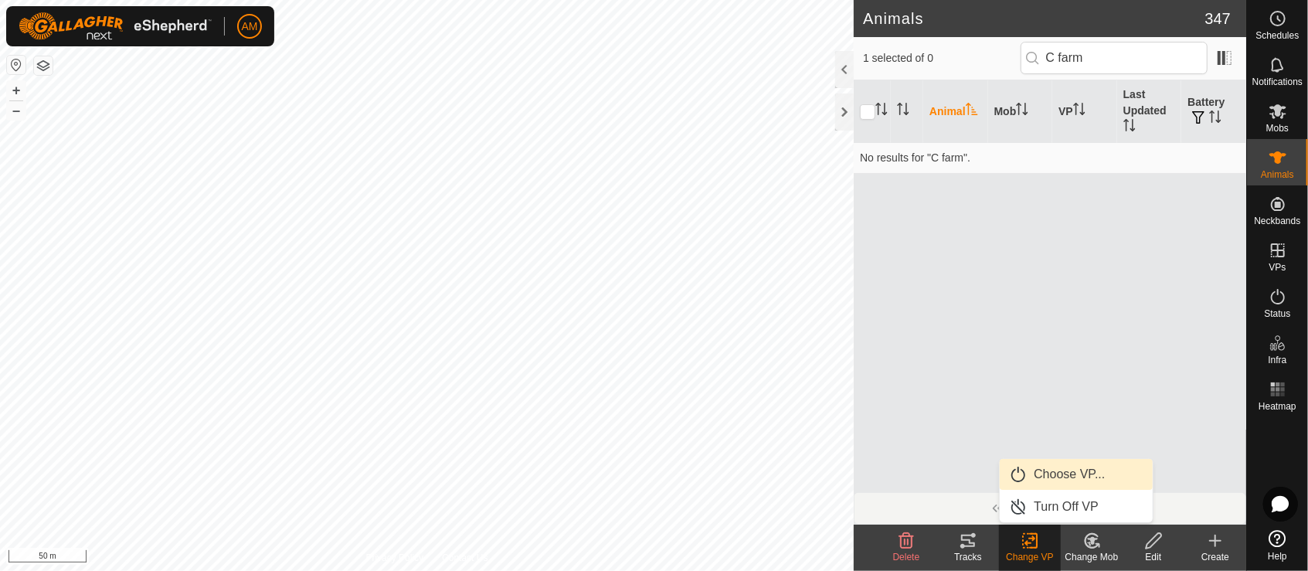
click at [1073, 474] on link "Choose VP..." at bounding box center [1076, 474] width 153 height 31
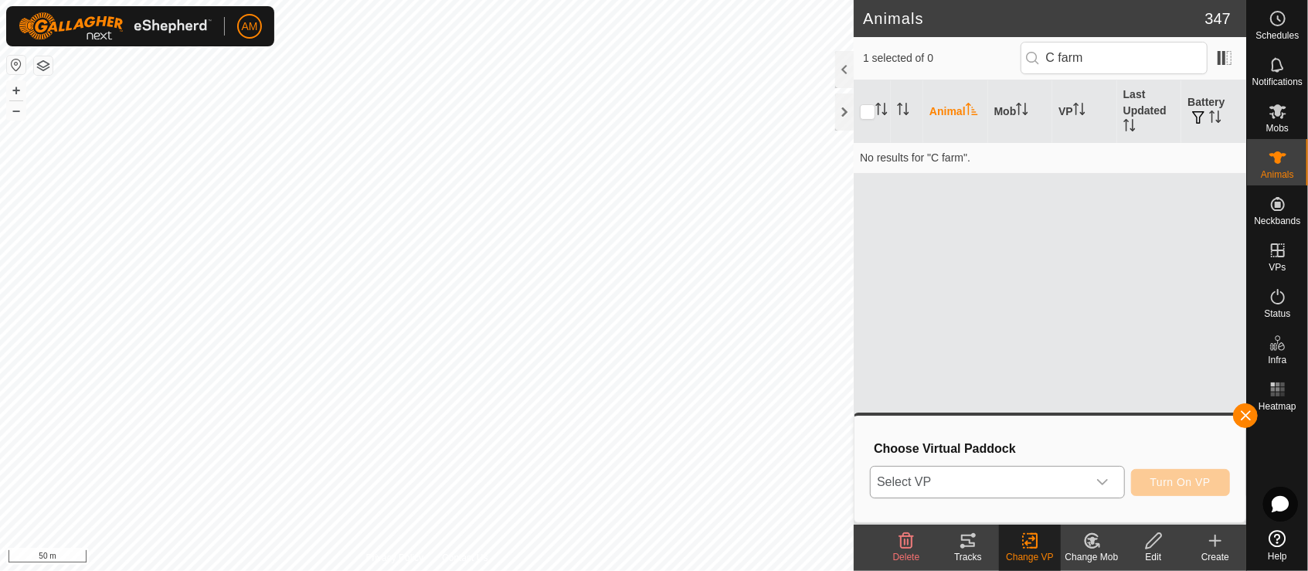
click at [1015, 487] on span "Select VP" at bounding box center [979, 482] width 216 height 31
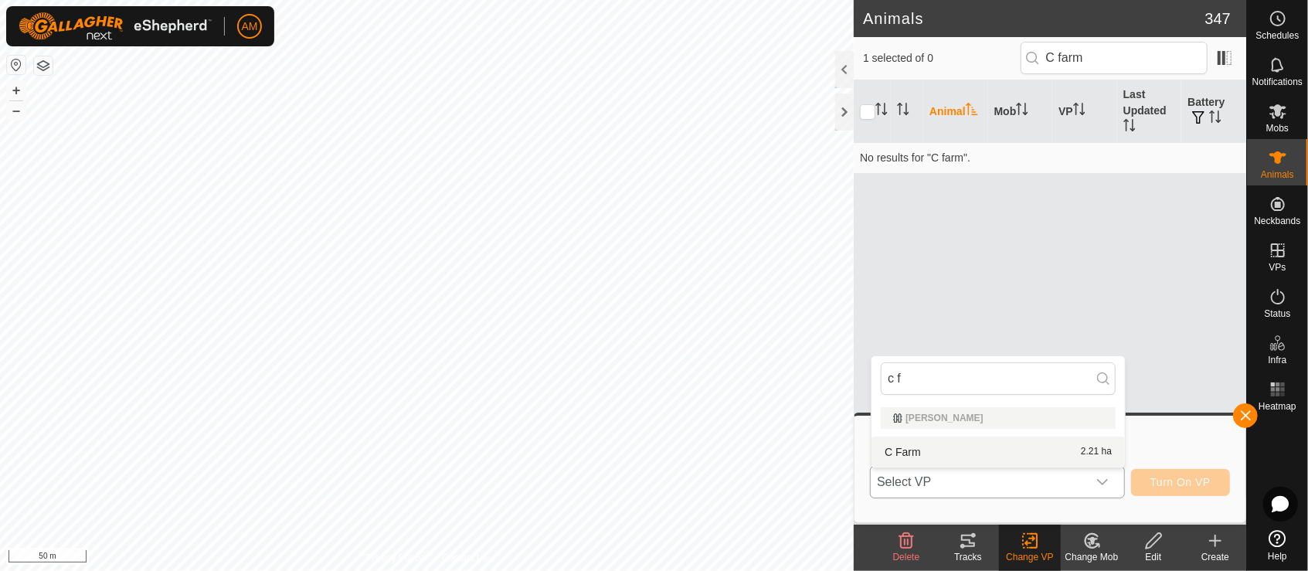
click at [909, 450] on li "C Farm 2.21 ha" at bounding box center [997, 451] width 253 height 31
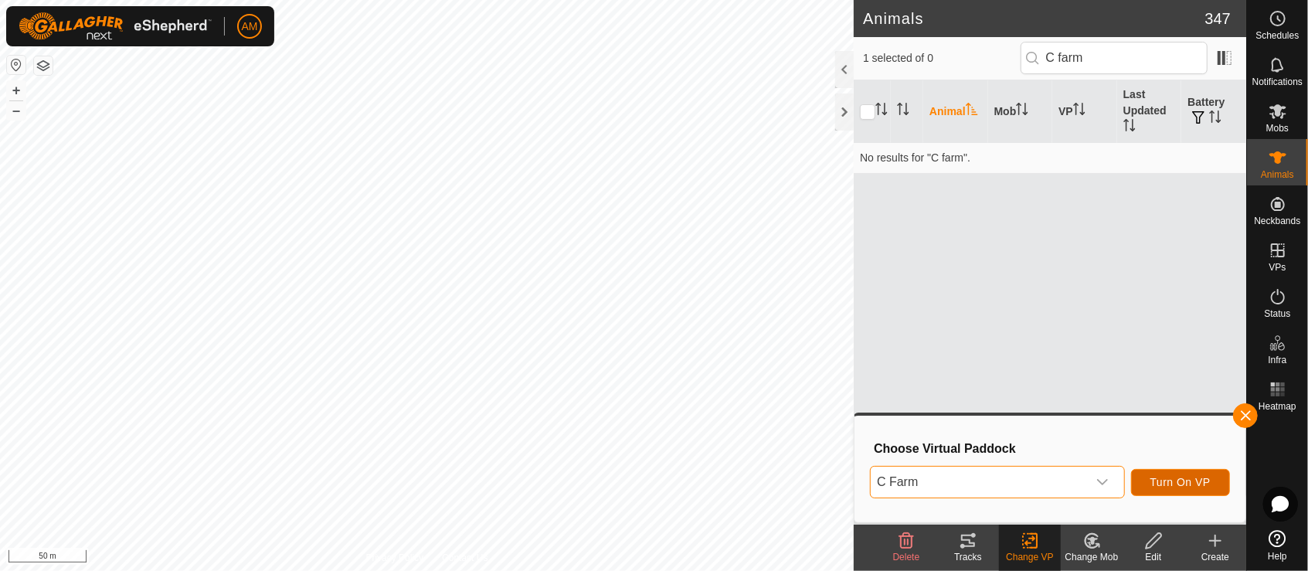
click at [1177, 484] on span "Turn On VP" at bounding box center [1180, 482] width 60 height 12
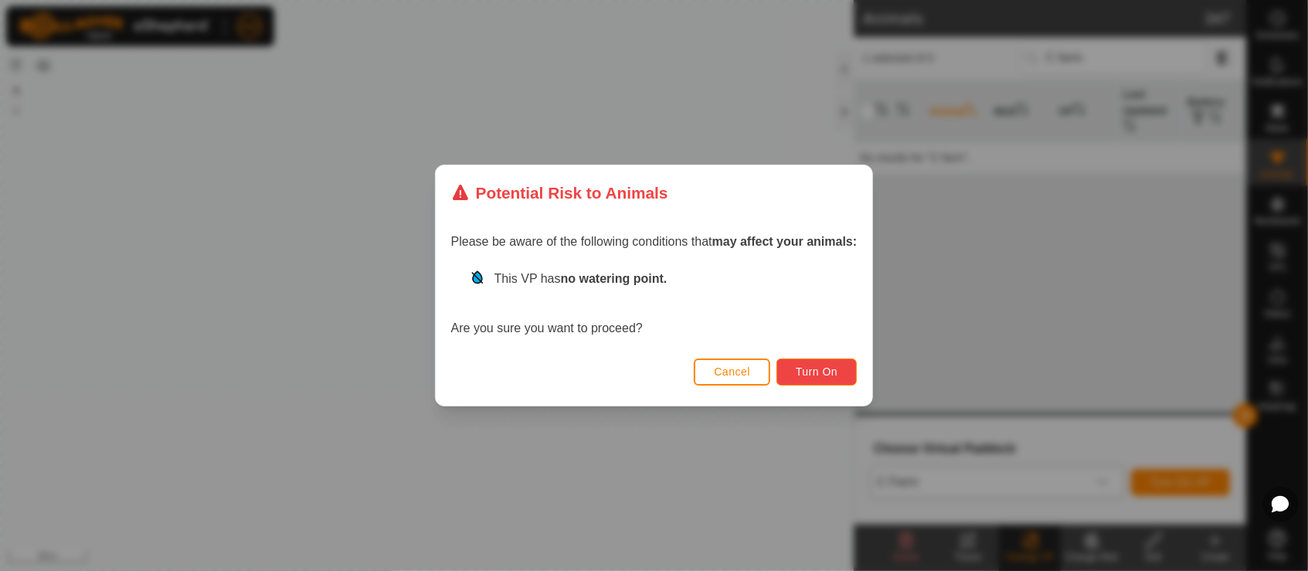
click at [831, 376] on span "Turn On" at bounding box center [817, 371] width 42 height 12
